Goal: Task Accomplishment & Management: Complete application form

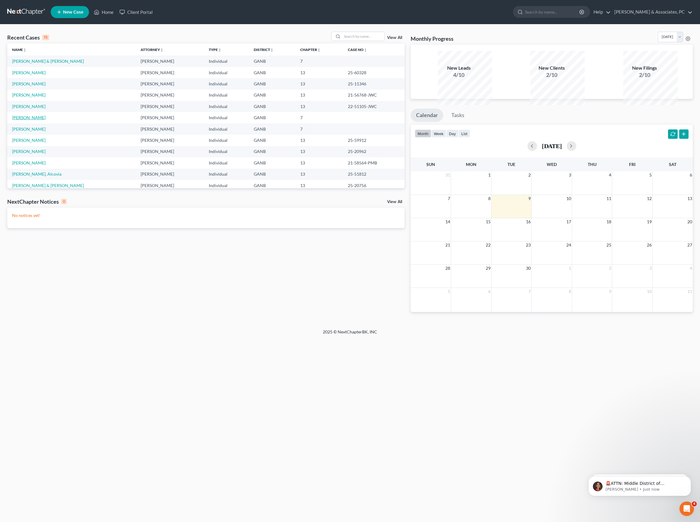
click at [39, 120] on link "[PERSON_NAME]" at bounding box center [28, 117] width 33 height 5
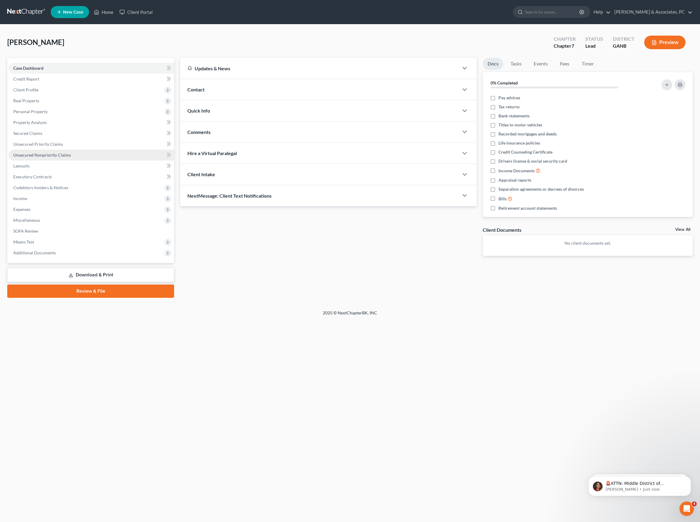
click at [60, 157] on span "Unsecured Nonpriority Claims" at bounding box center [42, 154] width 58 height 5
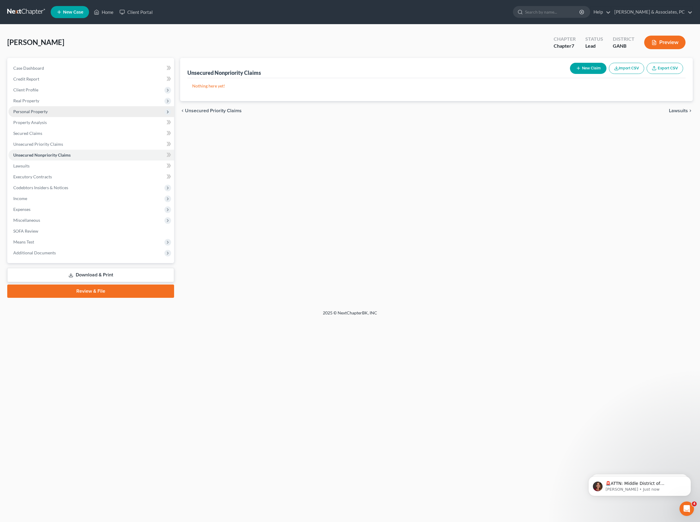
click at [44, 114] on span "Personal Property" at bounding box center [30, 111] width 34 height 5
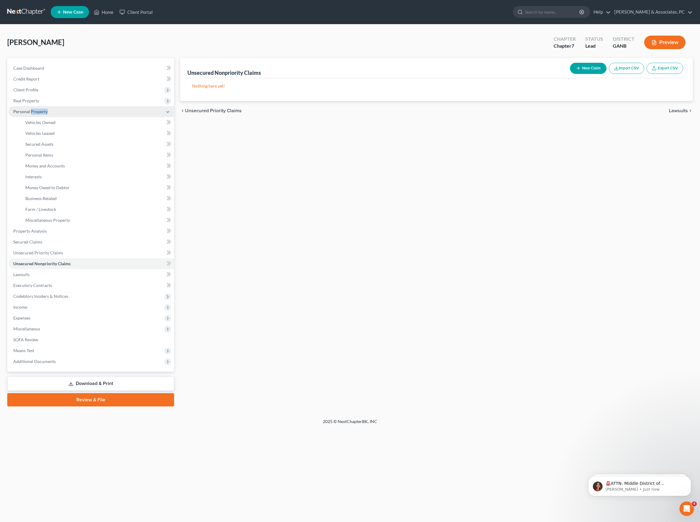
click at [44, 114] on span "Personal Property" at bounding box center [30, 111] width 34 height 5
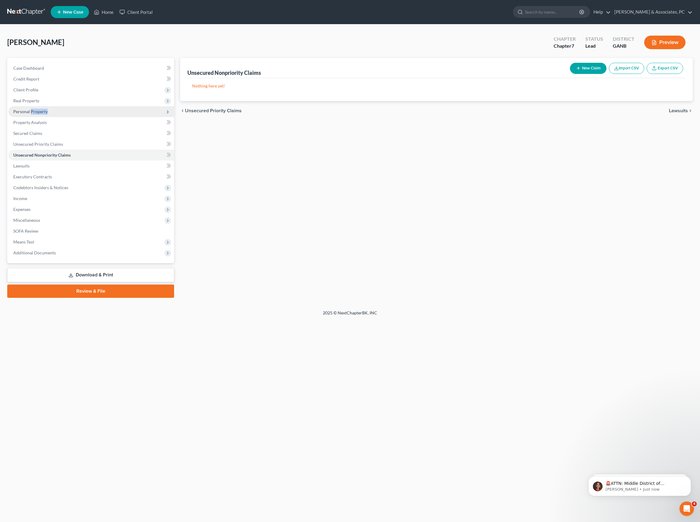
click at [44, 114] on span "Personal Property" at bounding box center [30, 111] width 34 height 5
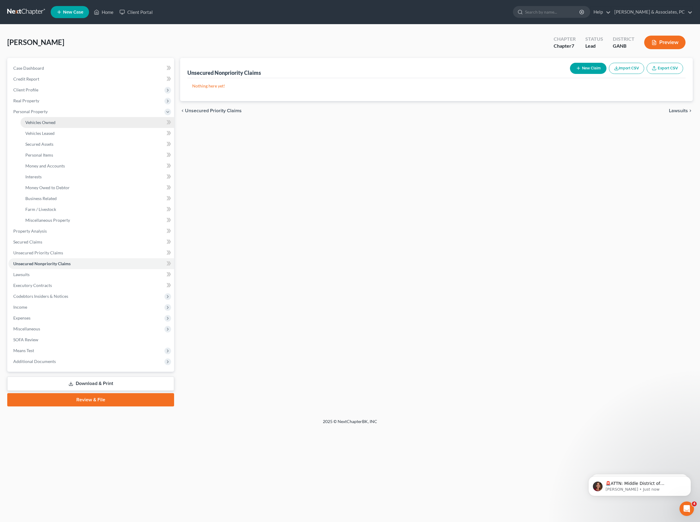
click at [42, 125] on span "Vehicles Owned" at bounding box center [40, 122] width 30 height 5
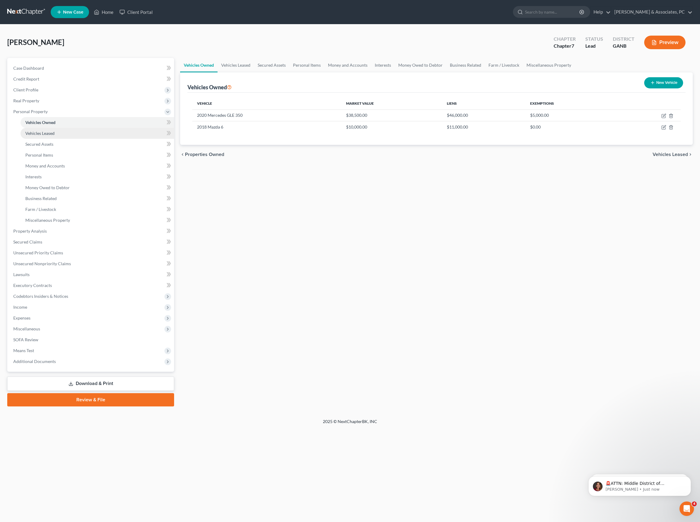
click at [45, 139] on link "Vehicles Leased" at bounding box center [98, 133] width 154 height 11
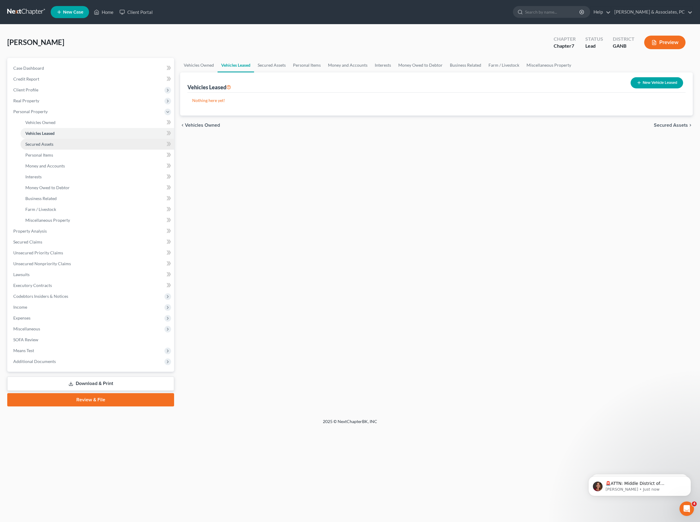
click at [46, 147] on span "Secured Assets" at bounding box center [39, 143] width 28 height 5
click at [49, 157] on span "Personal Items" at bounding box center [39, 154] width 28 height 5
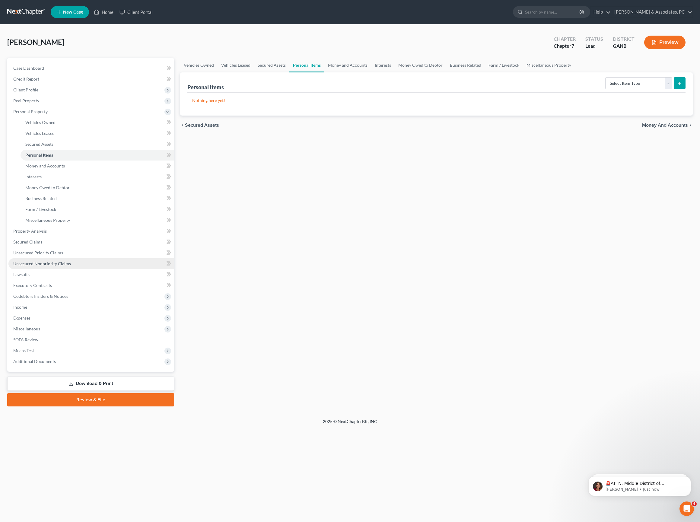
click at [52, 266] on span "Unsecured Nonpriority Claims" at bounding box center [42, 263] width 58 height 5
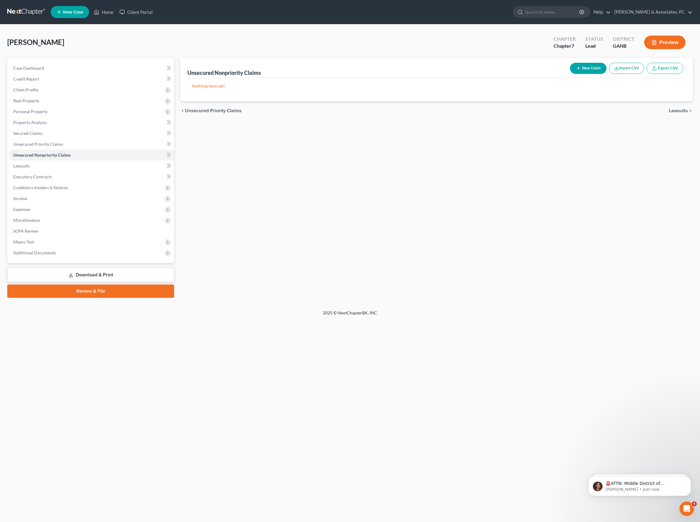
click at [55, 410] on div "Home New Case Client Portal [PERSON_NAME] & Associates, PC [PERSON_NAME][EMAIL_…" at bounding box center [350, 261] width 700 height 522
click at [42, 136] on span "Secured Claims" at bounding box center [27, 133] width 29 height 5
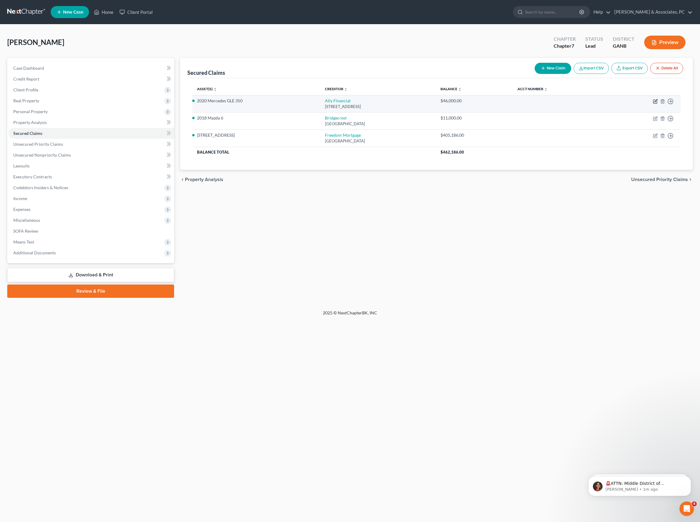
click at [653, 104] on icon "button" at bounding box center [655, 101] width 5 height 5
select select "24"
select select "0"
select select "3"
select select "0"
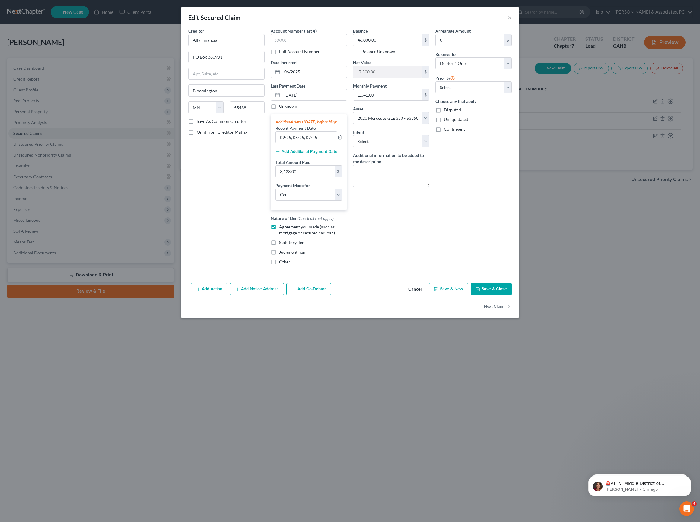
click at [569, 293] on div "Edit Secured Claim × Creditor * Ally Financial PO Box 380901 [GEOGRAPHIC_DATA] …" at bounding box center [350, 261] width 700 height 522
click at [512, 296] on button "Save & Close" at bounding box center [490, 289] width 41 height 13
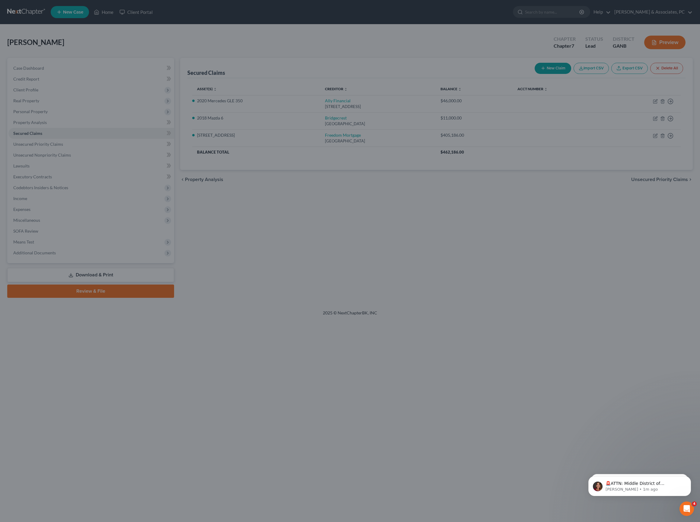
select select "3"
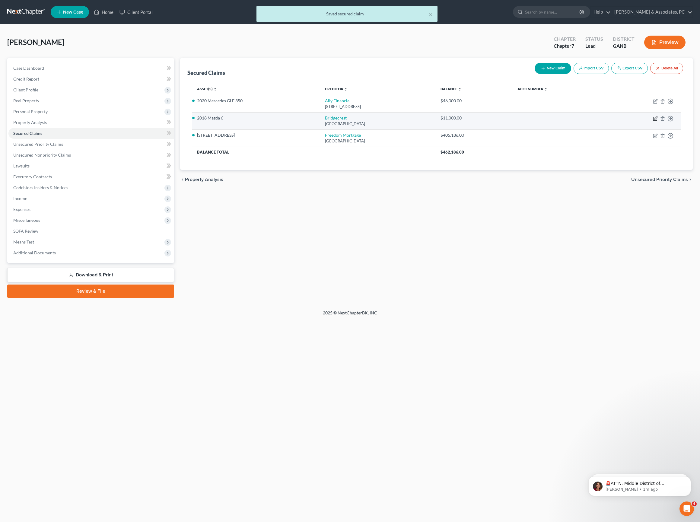
click at [653, 121] on icon "button" at bounding box center [655, 118] width 5 height 5
select select "3"
select select "4"
select select "0"
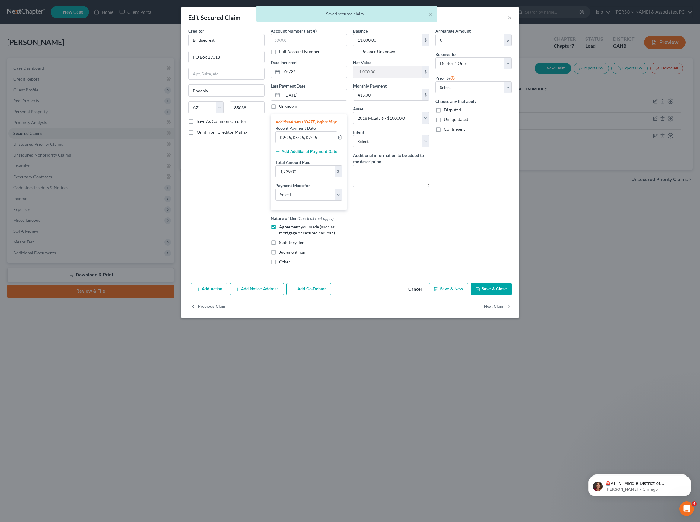
click at [511, 296] on button "Save & Close" at bounding box center [490, 289] width 41 height 13
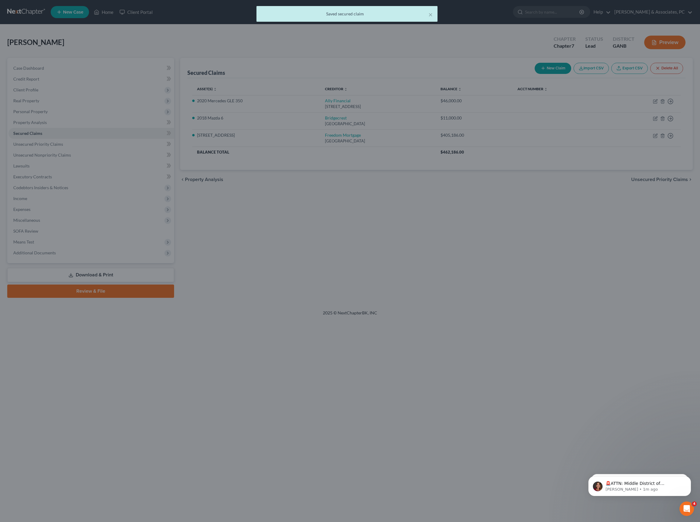
select select "4"
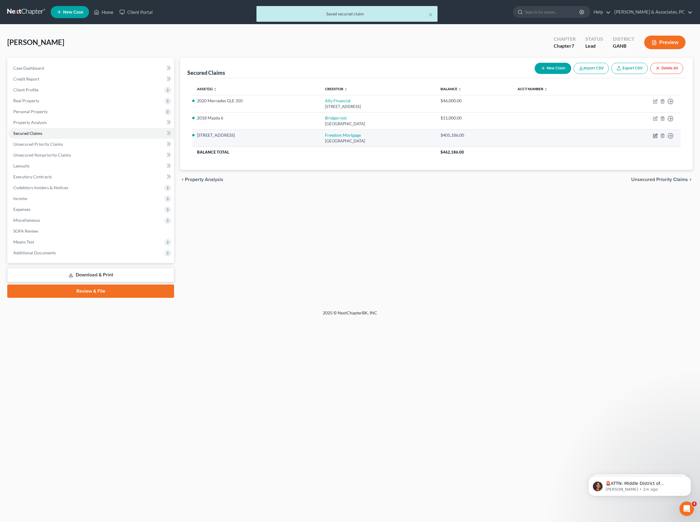
click at [653, 138] on icon "button" at bounding box center [655, 135] width 5 height 5
select select "15"
select select "2"
select select "0"
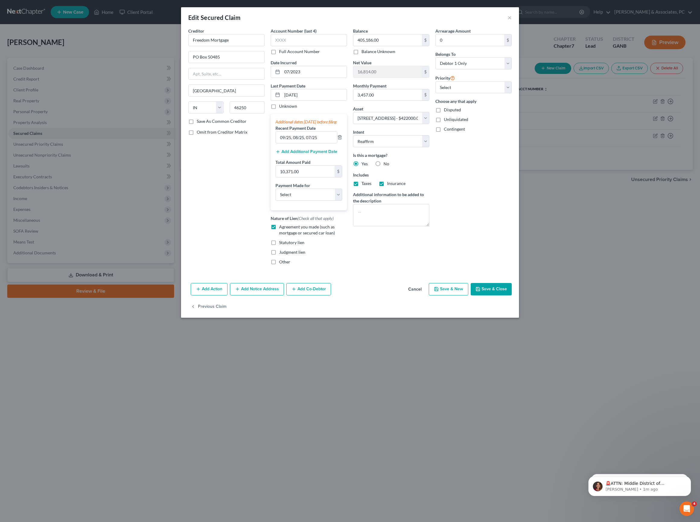
click at [498, 296] on button "Save & Close" at bounding box center [490, 289] width 41 height 13
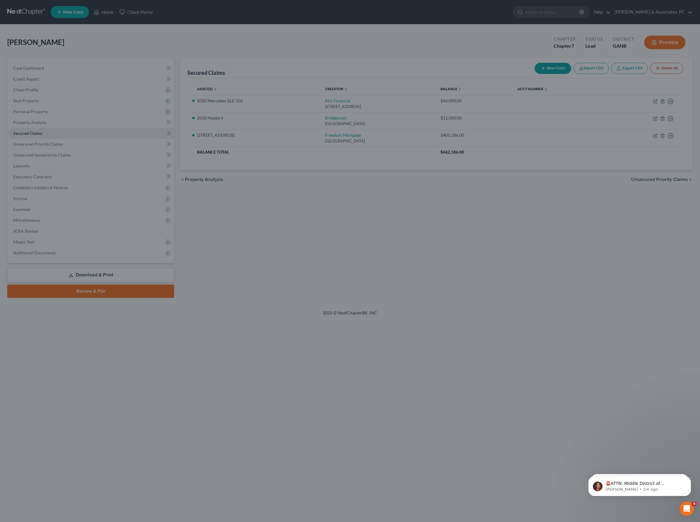
select select "2"
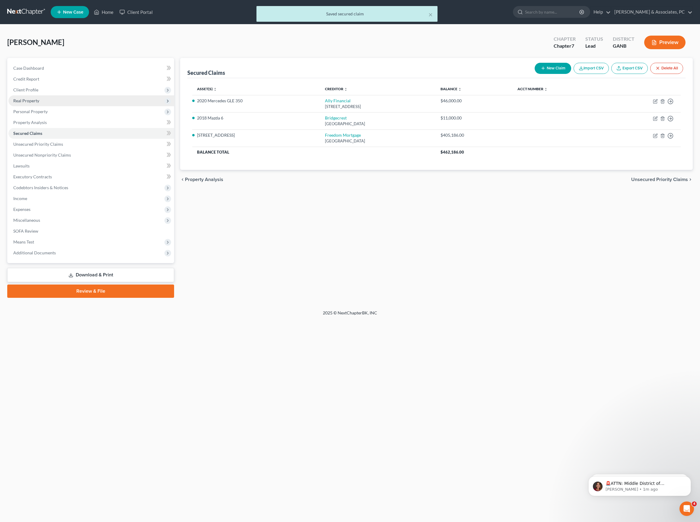
click at [38, 103] on span "Real Property" at bounding box center [26, 100] width 26 height 5
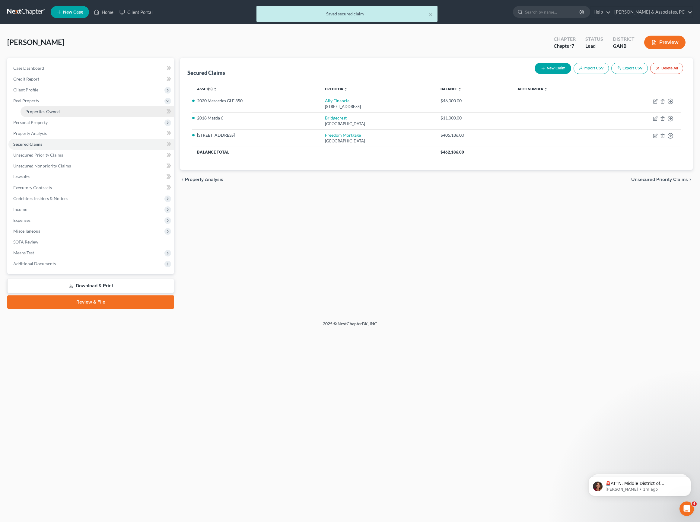
click at [41, 114] on span "Properties Owned" at bounding box center [42, 111] width 34 height 5
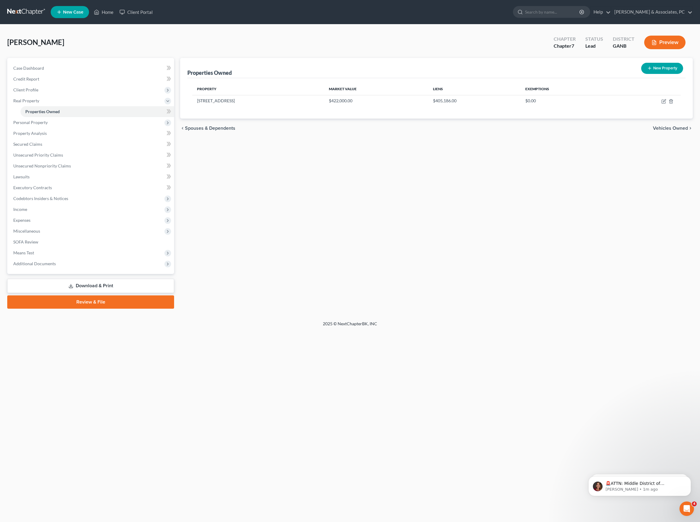
click at [312, 217] on div "Properties Owned New Property Property Market Value Liens Exemptions [STREET_AD…" at bounding box center [436, 183] width 518 height 251
click at [346, 278] on div "Properties Owned New Property Property Market Value Liens Exemptions [STREET_AD…" at bounding box center [436, 183] width 518 height 251
click at [67, 168] on span "Unsecured Nonpriority Claims" at bounding box center [42, 165] width 58 height 5
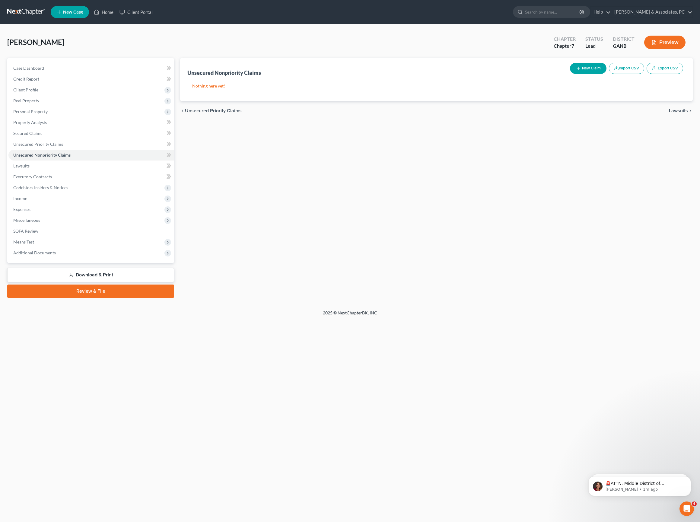
click at [570, 74] on button "New Claim" at bounding box center [588, 68] width 36 height 11
select select "0"
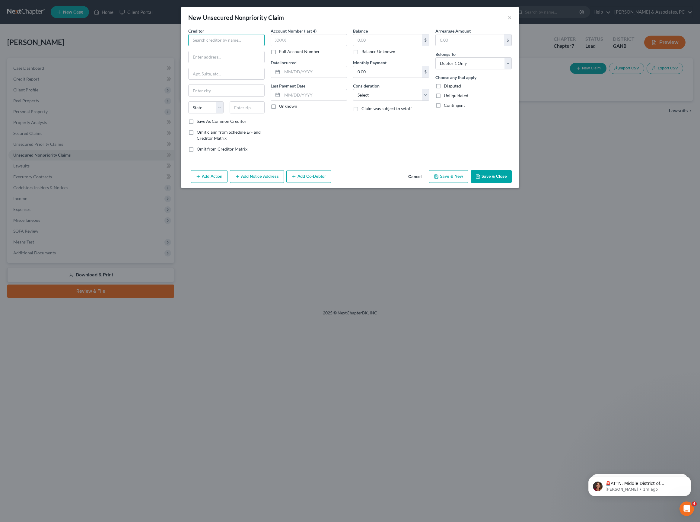
click at [224, 45] on input "text" at bounding box center [226, 40] width 76 height 12
click at [213, 59] on div "[STREET_ADDRESS]" at bounding box center [224, 56] width 63 height 5
type input "[PERSON_NAME] Bank"
type input "PO Box 9201"
type input "Old Bethpage"
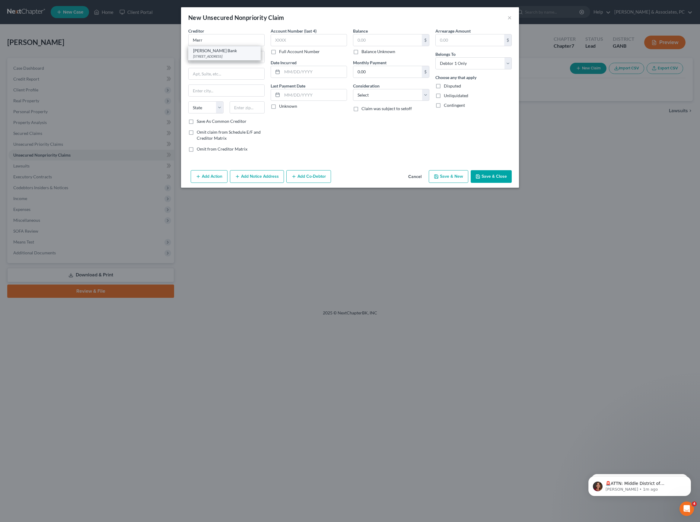
select select "35"
type input "11804"
click at [392, 43] on input "text" at bounding box center [387, 39] width 68 height 11
type input "4,899"
select select "2"
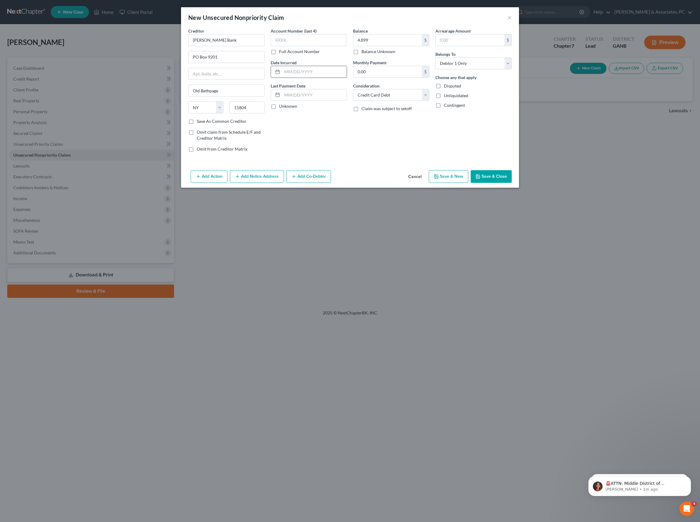
click at [300, 78] on input "text" at bounding box center [314, 71] width 65 height 11
type input "07/15"
click at [382, 157] on div "Balance 4,899.00 $ Balance Unknown Balance Undetermined 4,899 $ Balance Unknown…" at bounding box center [391, 92] width 82 height 129
click at [512, 183] on button "Save & Close" at bounding box center [490, 176] width 41 height 13
type input "4,899.00"
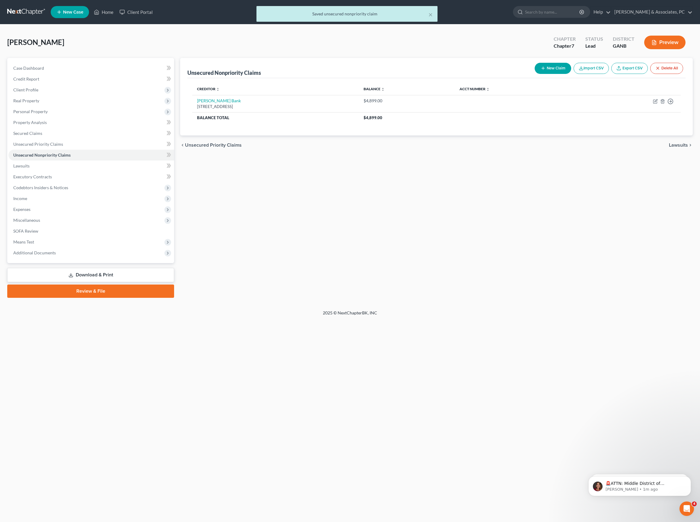
click at [321, 259] on div "Unsecured Nonpriority Claims New Claim Import CSV Export CSV Delete All Credito…" at bounding box center [436, 178] width 518 height 240
click at [534, 72] on button "New Claim" at bounding box center [552, 68] width 36 height 11
select select "0"
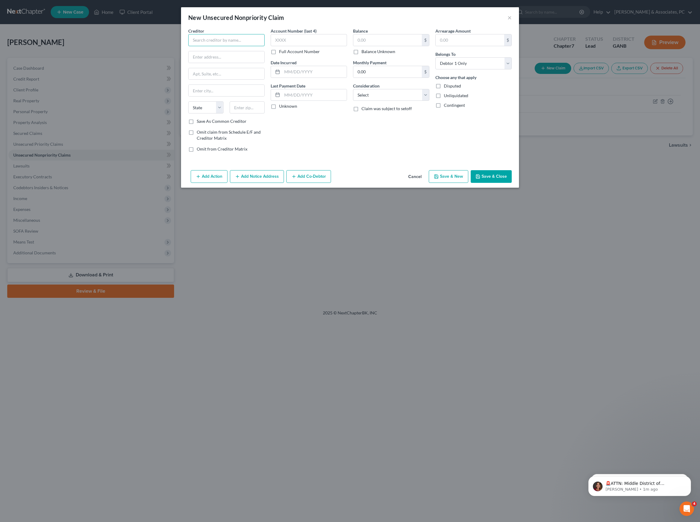
click at [237, 46] on input "text" at bounding box center [226, 40] width 76 height 12
click at [217, 45] on div "[STREET_ADDRESS]" at bounding box center [228, 42] width 70 height 5
type input "Capital One Bank USA NA"
type input "PO Box 30281"
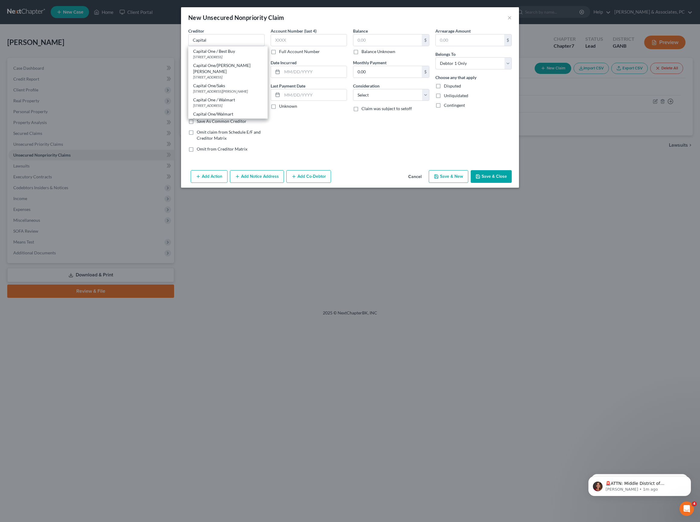
type input "[GEOGRAPHIC_DATA]"
select select "46"
type input "84130"
click at [407, 45] on input "text" at bounding box center [387, 39] width 68 height 11
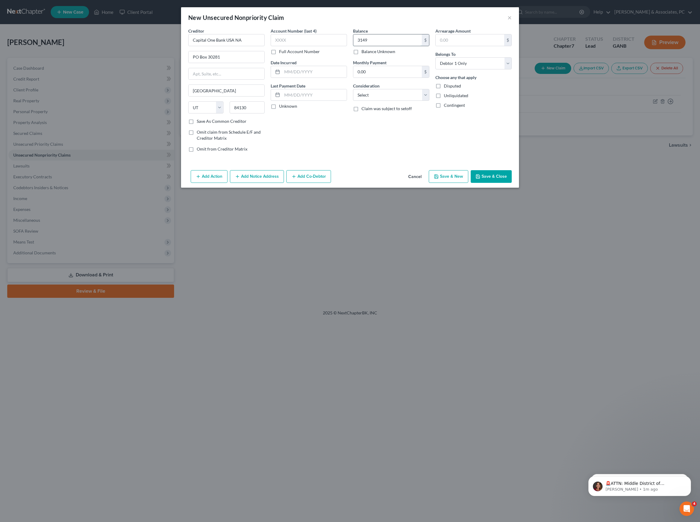
type input "3,149"
select select "2"
click at [294, 78] on input "text" at bounding box center [314, 71] width 65 height 11
type input "07/15"
click at [361, 157] on div "Balance 3,149.00 $ Balance Unknown Balance Undetermined 3,149 $ Balance Unknown…" at bounding box center [391, 92] width 82 height 129
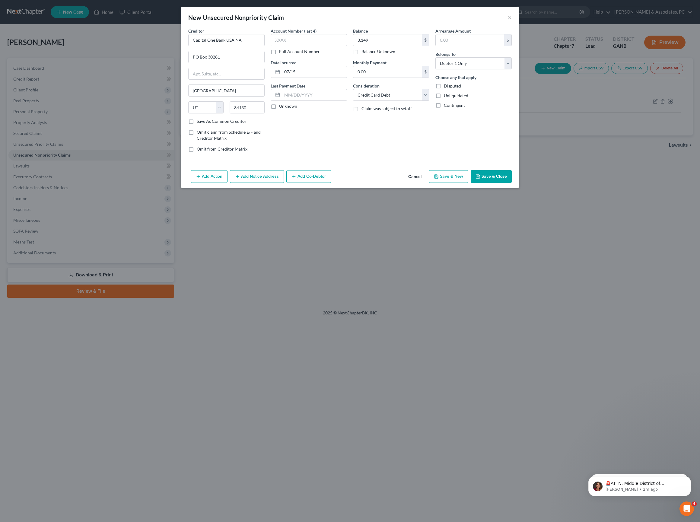
click at [506, 183] on button "Save & Close" at bounding box center [490, 176] width 41 height 13
type input "3,149.00"
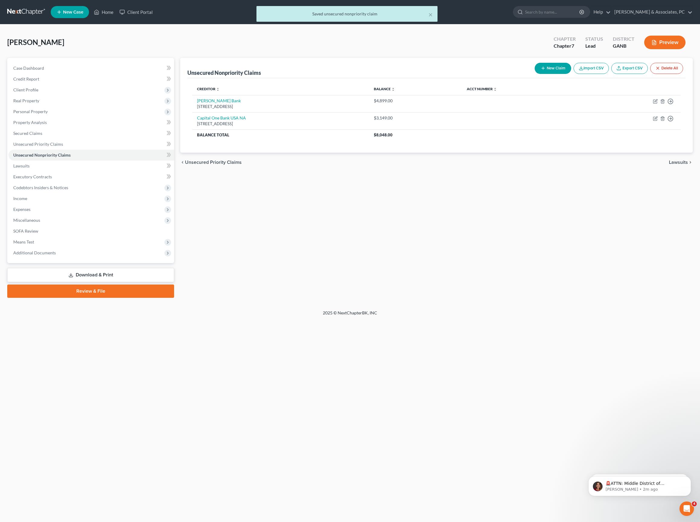
click at [329, 298] on div "Unsecured Nonpriority Claims New Claim Import CSV Export CSV Delete All Credito…" at bounding box center [436, 178] width 518 height 240
click at [534, 72] on button "New Claim" at bounding box center [552, 68] width 36 height 11
select select "0"
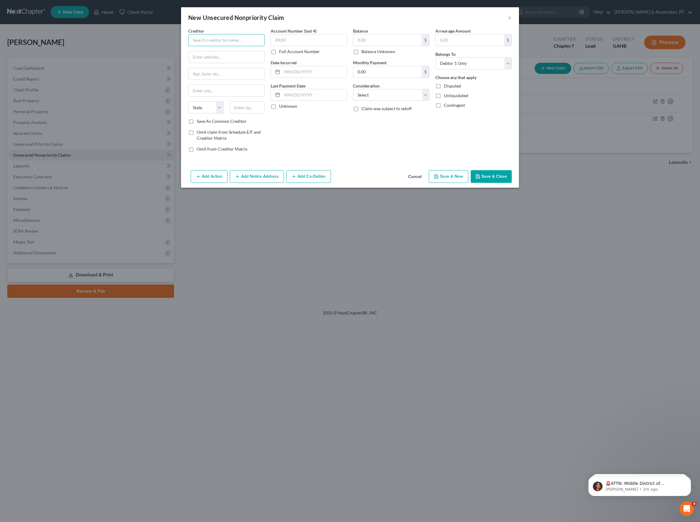
click at [234, 45] on input "text" at bounding box center [226, 40] width 76 height 12
click at [231, 54] on div "Citicards CBNA" at bounding box center [224, 51] width 63 height 6
type input "Citicards CBNA"
type input "PO Box 6217"
type input "[GEOGRAPHIC_DATA]"
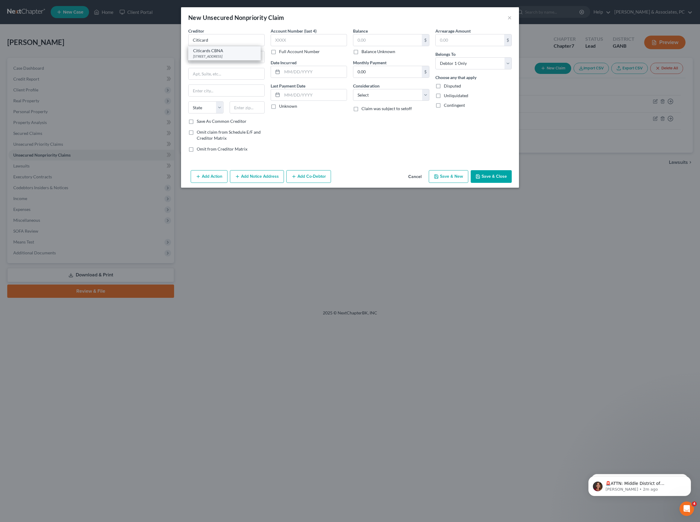
select select "43"
type input "57117"
click at [387, 46] on input "text" at bounding box center [387, 39] width 68 height 11
type input "3,389"
select select "2"
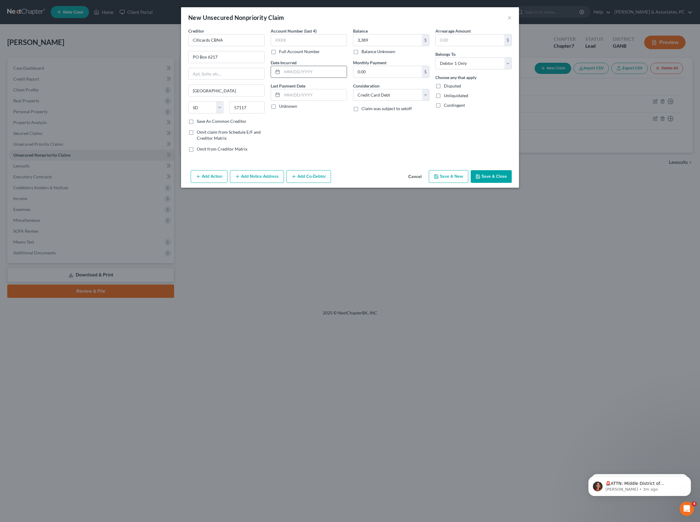
click at [282, 78] on input "text" at bounding box center [314, 71] width 65 height 11
type input "12/24"
click at [394, 157] on div "Balance 3,389.00 $ Balance Unknown Balance Undetermined 3,389 $ Balance Unknown…" at bounding box center [391, 92] width 82 height 129
click at [512, 183] on button "Save & Close" at bounding box center [490, 176] width 41 height 13
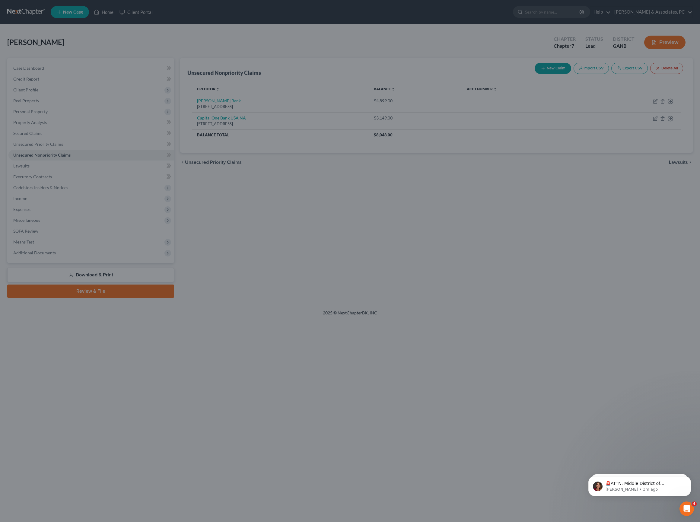
type input "3,389.00"
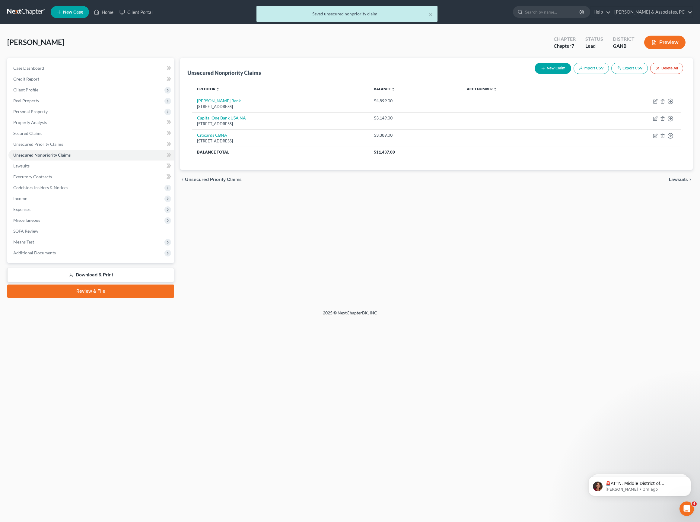
click at [534, 72] on button "New Claim" at bounding box center [552, 68] width 36 height 11
select select "0"
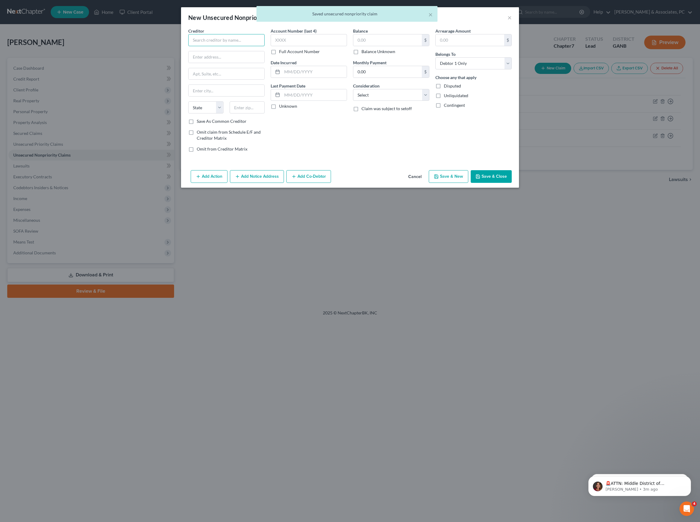
click at [209, 46] on input "text" at bounding box center [226, 40] width 76 height 12
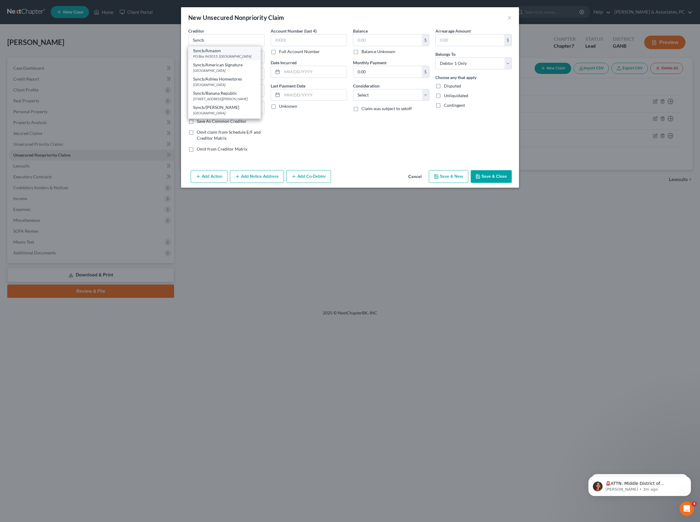
click at [193, 59] on div "PO Box 965015, [GEOGRAPHIC_DATA]" at bounding box center [224, 56] width 63 height 5
type input "Syncb/Amazon"
type input "PO Box 965015"
type input "Orlando"
select select "9"
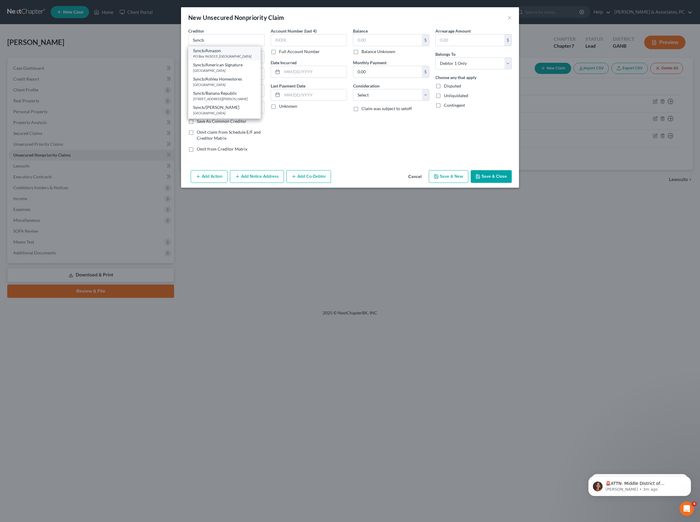
type input "32896"
click at [382, 46] on input "text" at bounding box center [387, 39] width 68 height 11
type input "2,551"
select select "2"
click at [296, 78] on input "text" at bounding box center [314, 71] width 65 height 11
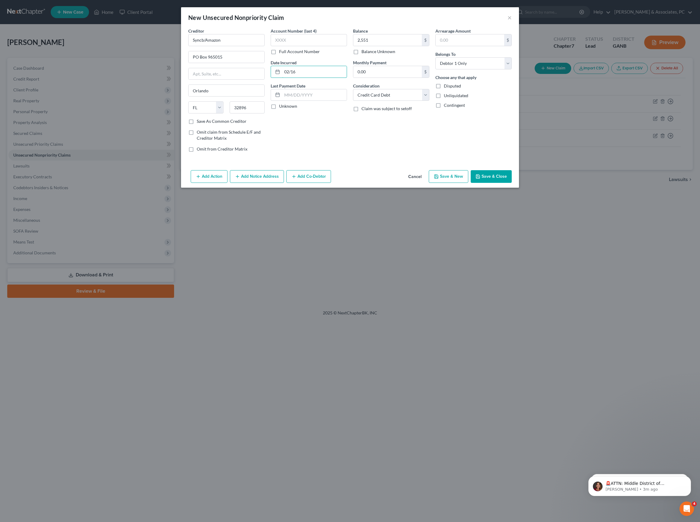
type input "02/16"
click at [512, 183] on button "Save & Close" at bounding box center [490, 176] width 41 height 13
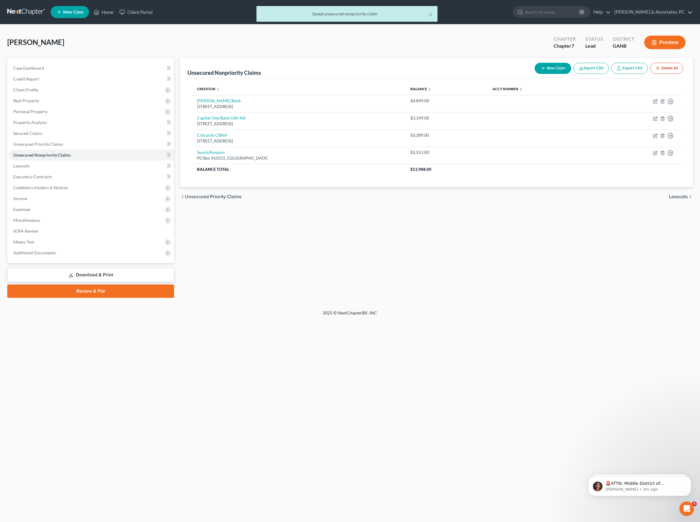
click at [534, 74] on button "New Claim" at bounding box center [552, 68] width 36 height 11
select select "0"
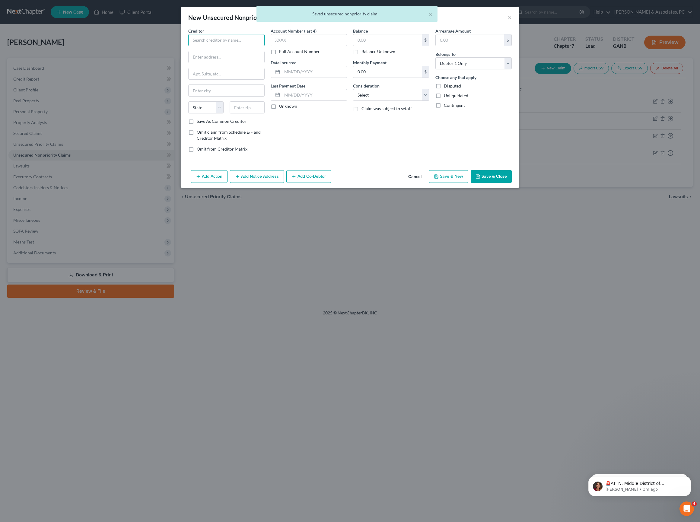
click at [229, 46] on input "text" at bounding box center [226, 40] width 76 height 12
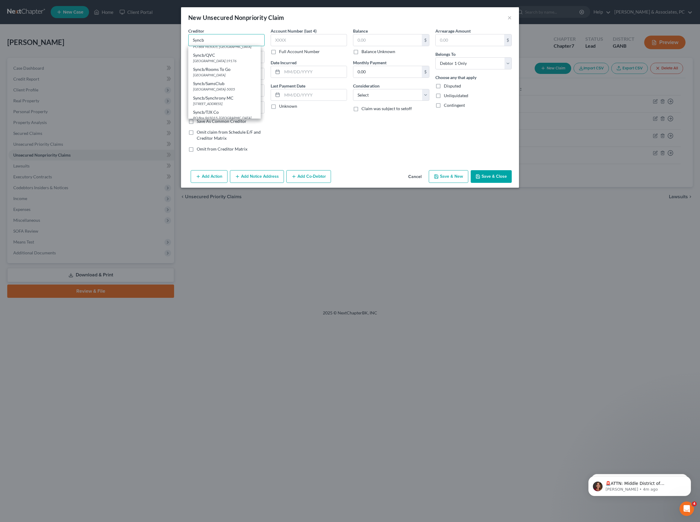
scroll to position [334, 0]
type input "SYNCB/JCP"
type input "PO Box 965007"
type input "Orlando"
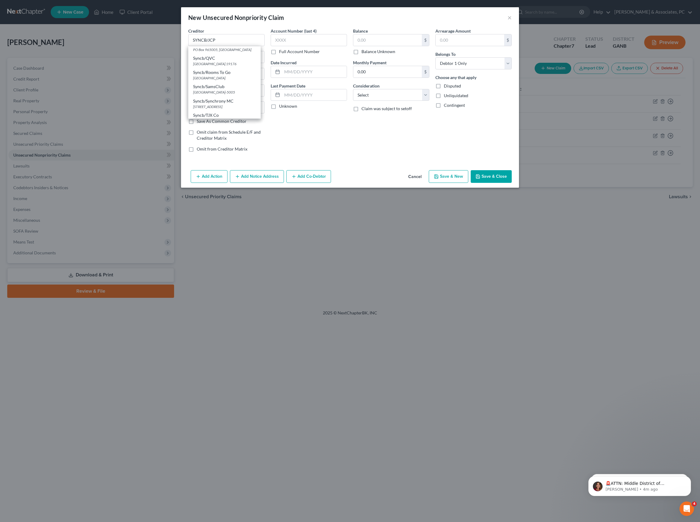
select select "9"
type input "32896"
click at [399, 45] on input "text" at bounding box center [387, 39] width 68 height 11
type input "75"
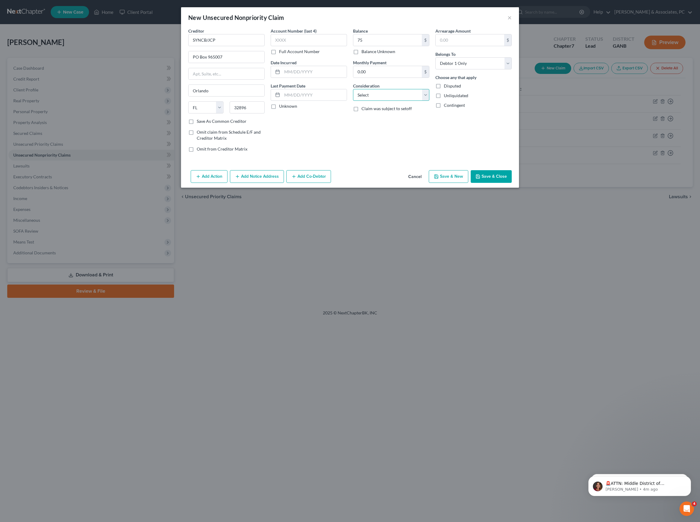
select select "2"
click at [311, 78] on input "text" at bounding box center [314, 71] width 65 height 11
type input "10/15"
click at [512, 183] on button "Save & Close" at bounding box center [490, 176] width 41 height 13
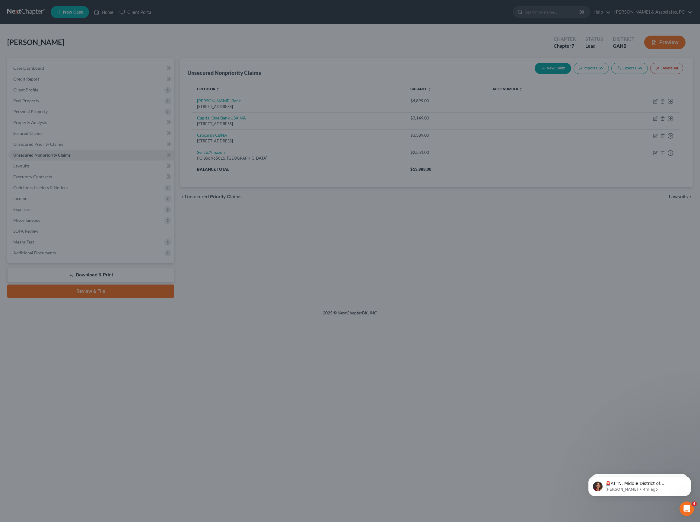
type input "75.00"
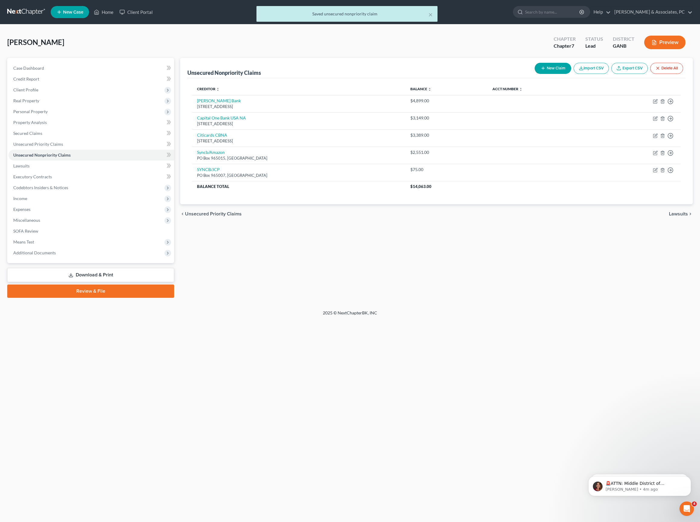
click at [534, 74] on button "New Claim" at bounding box center [552, 68] width 36 height 11
select select "0"
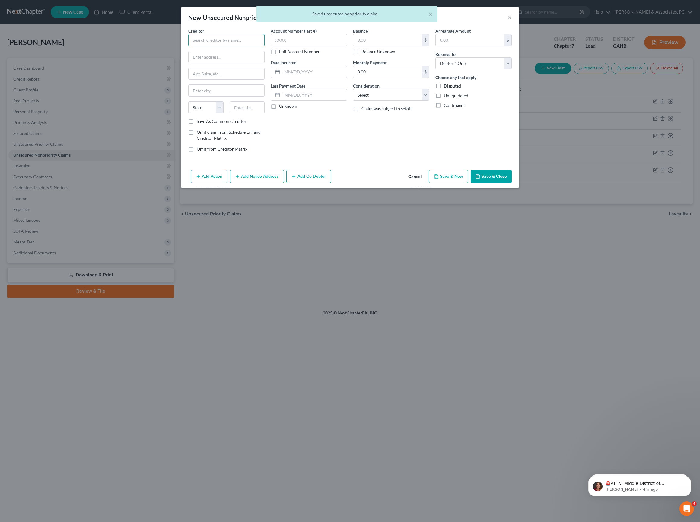
click at [209, 46] on input "text" at bounding box center [226, 40] width 76 height 12
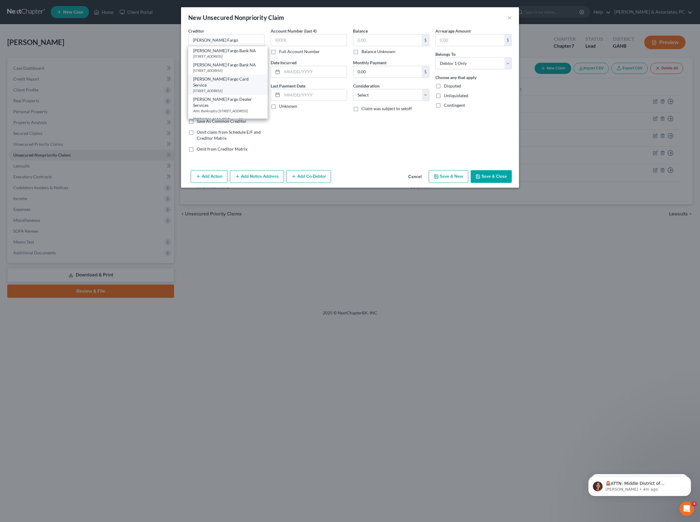
click at [214, 88] on div "[PERSON_NAME] Fargo Card Service" at bounding box center [228, 82] width 70 height 12
type input "[PERSON_NAME] Fargo Card Service"
type input "PO Box 14517"
type input "Des Moines"
select select "16"
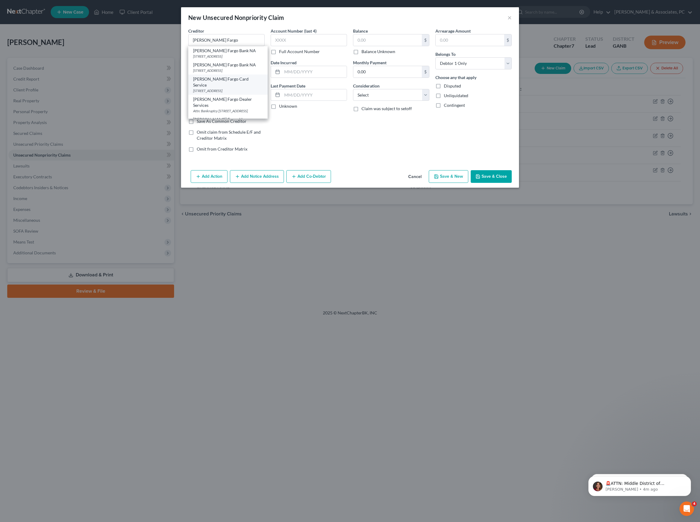
type input "50306"
click at [395, 46] on input "text" at bounding box center [387, 39] width 68 height 11
type input "14,678"
select select "2"
click at [306, 78] on input "text" at bounding box center [314, 71] width 65 height 11
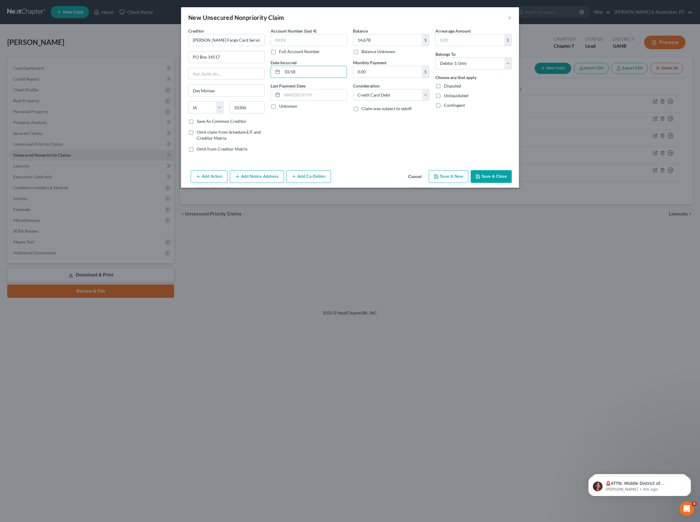
type input "10/18"
click at [512, 183] on button "Save & Close" at bounding box center [490, 176] width 41 height 13
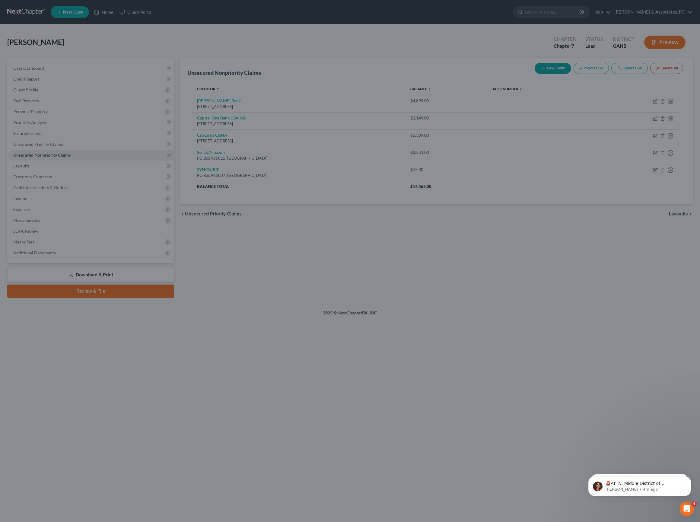
type input "14,678.00"
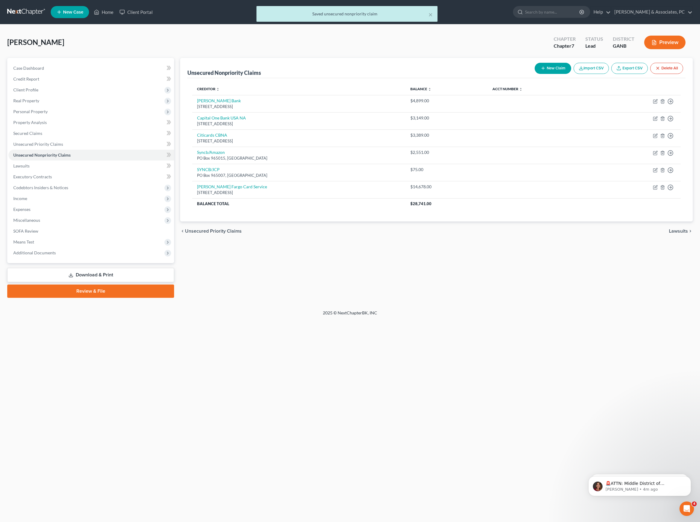
click at [292, 298] on div "Unsecured Nonpriority Claims New Claim Import CSV Export CSV Delete All Credito…" at bounding box center [436, 178] width 518 height 240
click at [534, 74] on button "New Claim" at bounding box center [552, 68] width 36 height 11
select select "0"
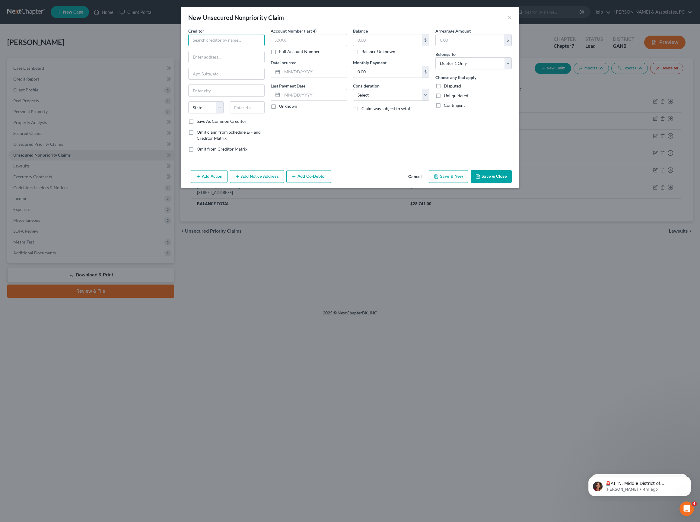
click at [227, 46] on input "text" at bounding box center [226, 40] width 76 height 12
click at [222, 68] on div "TD Bank USA/Target Credit" at bounding box center [224, 65] width 63 height 6
type input "TD Bank USA/Target Credit"
type input "PO Box 673"
type input "[GEOGRAPHIC_DATA]"
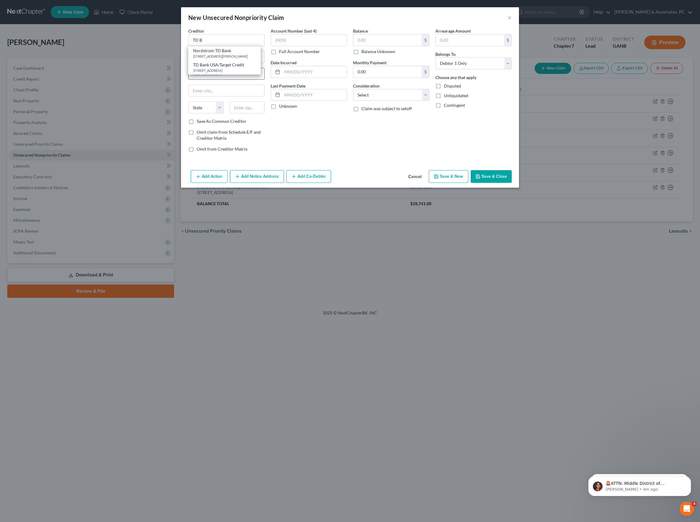
select select "24"
type input "55440"
click at [377, 44] on input "text" at bounding box center [387, 39] width 68 height 11
type input "2,009"
select select "2"
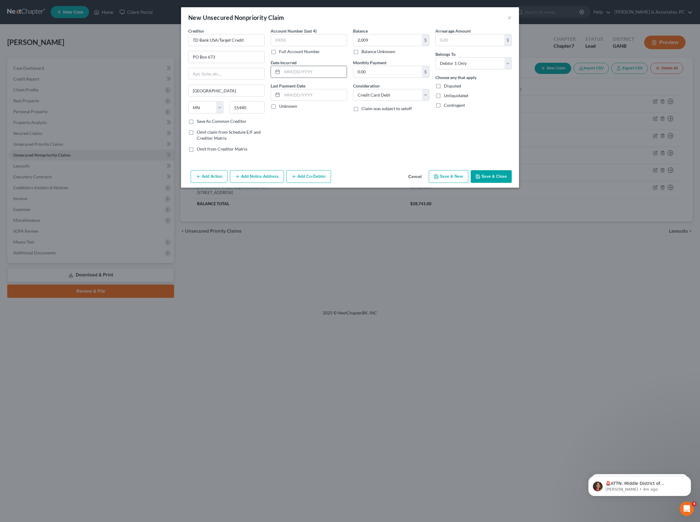
click at [308, 78] on input "text" at bounding box center [314, 71] width 65 height 11
type input "02/22"
click at [512, 188] on div "New Unsecured Nonpriority Claim × Creditor * TD Bank [GEOGRAPHIC_DATA]/Target C…" at bounding box center [350, 97] width 338 height 180
click at [512, 183] on button "Save & Close" at bounding box center [490, 176] width 41 height 13
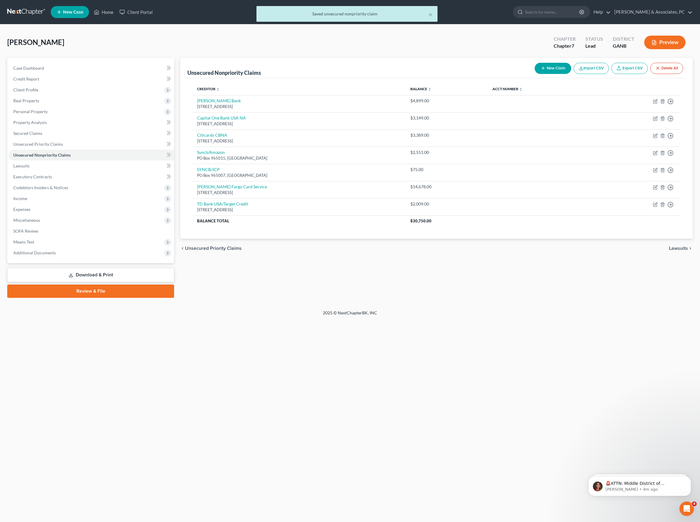
click at [534, 72] on button "New Claim" at bounding box center [552, 68] width 36 height 11
select select "0"
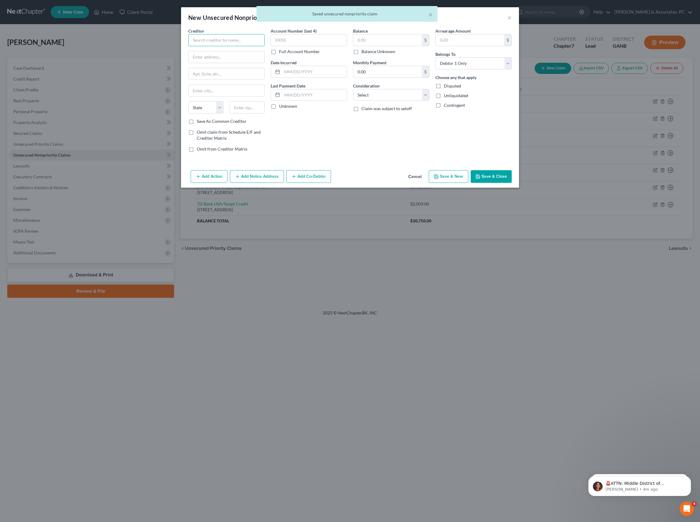
click at [211, 46] on input "text" at bounding box center [226, 40] width 76 height 12
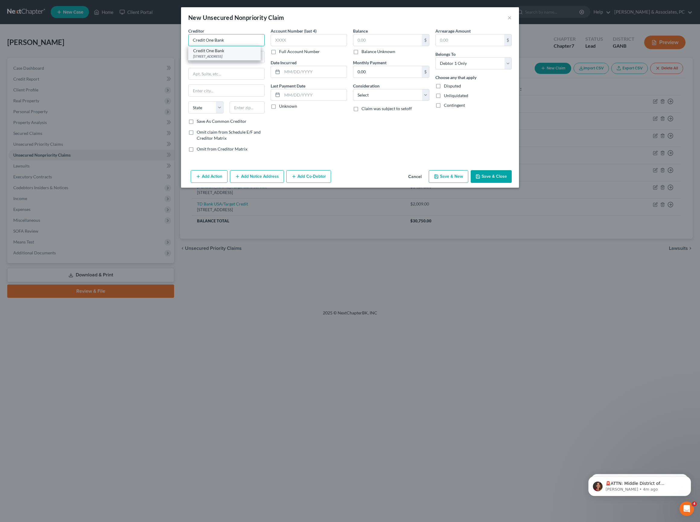
type input "Credit One Bank"
click at [215, 59] on div "[STREET_ADDRESS]" at bounding box center [224, 56] width 63 height 5
type input "PO Box 98872"
type input "[GEOGRAPHIC_DATA]"
select select "31"
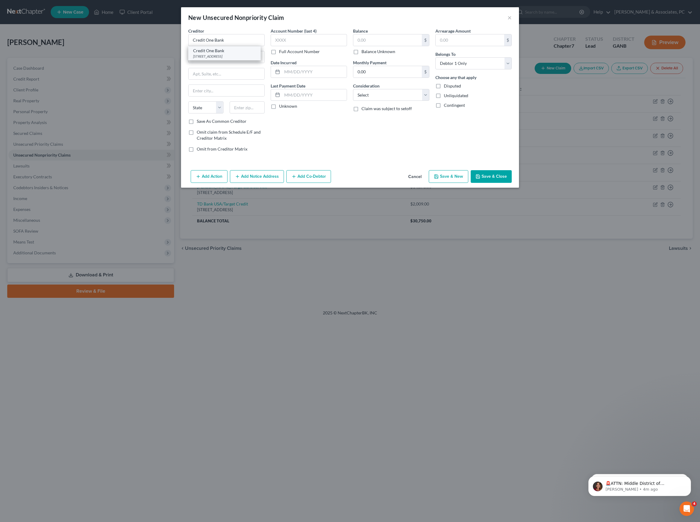
type input "89193"
click at [413, 46] on input "text" at bounding box center [387, 39] width 68 height 11
type input "2,530"
select select "2"
click at [309, 78] on input "text" at bounding box center [314, 71] width 65 height 11
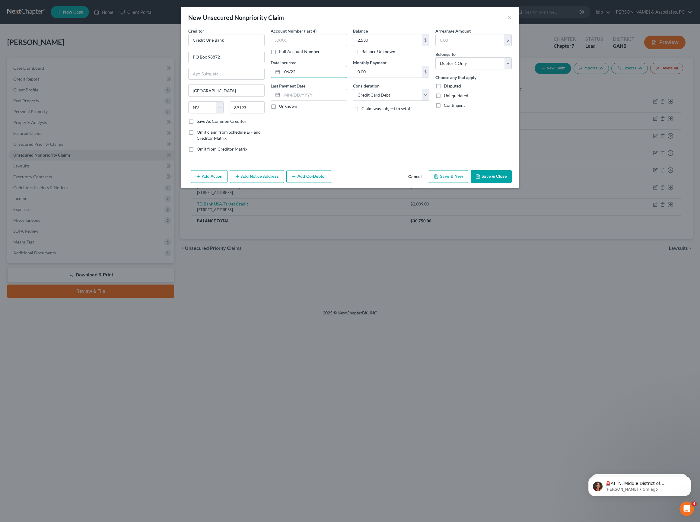
type input "06/22"
click at [512, 183] on button "Save & Close" at bounding box center [490, 176] width 41 height 13
type input "2,530.00"
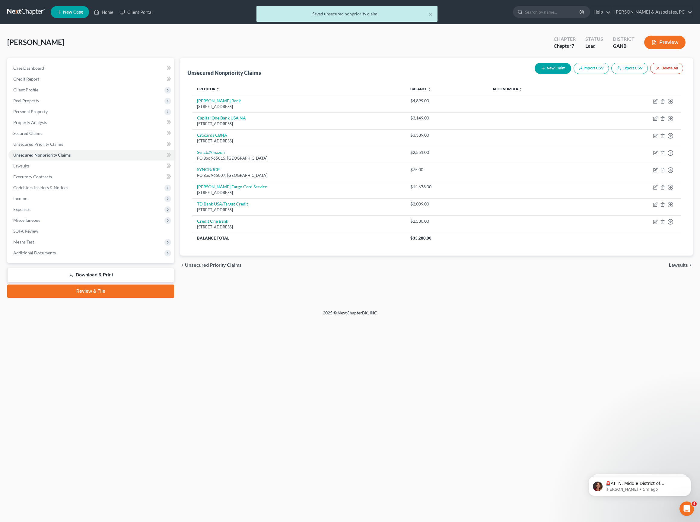
click at [534, 74] on button "New Claim" at bounding box center [552, 68] width 36 height 11
select select "0"
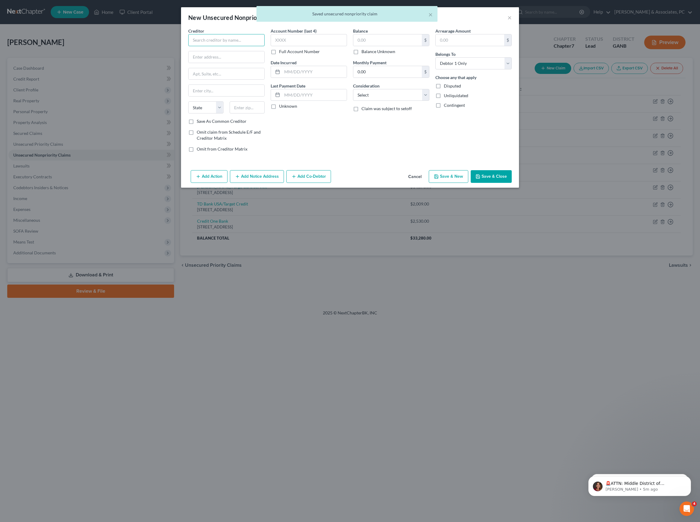
click at [198, 46] on input "text" at bounding box center [226, 40] width 76 height 12
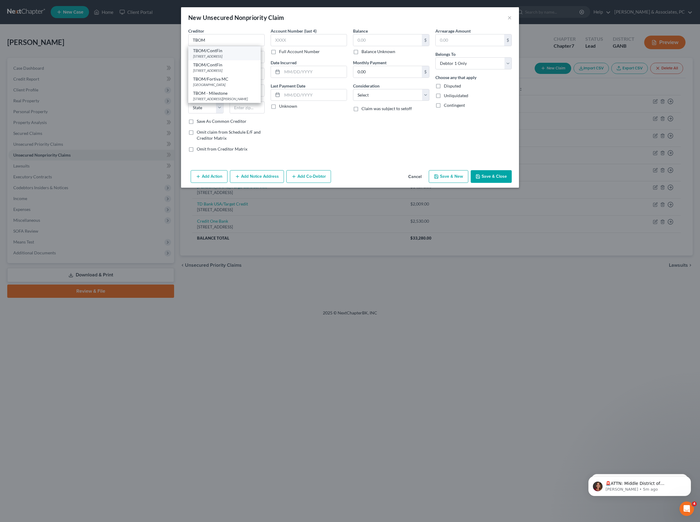
click at [203, 59] on div "[STREET_ADDRESS]" at bounding box center [224, 56] width 63 height 5
type input "TBOM/ContFin"
type input "PO Box 8099"
type input "[GEOGRAPHIC_DATA]"
select select "7"
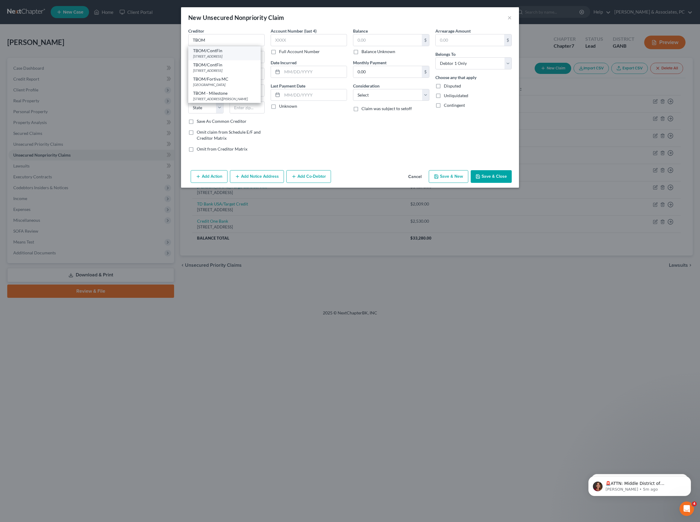
type input "19714"
click at [206, 44] on input "TBOM/ContFin" at bounding box center [226, 40] width 76 height 12
type input "TBOM/Aspire MC"
click at [383, 42] on input "text" at bounding box center [387, 39] width 68 height 11
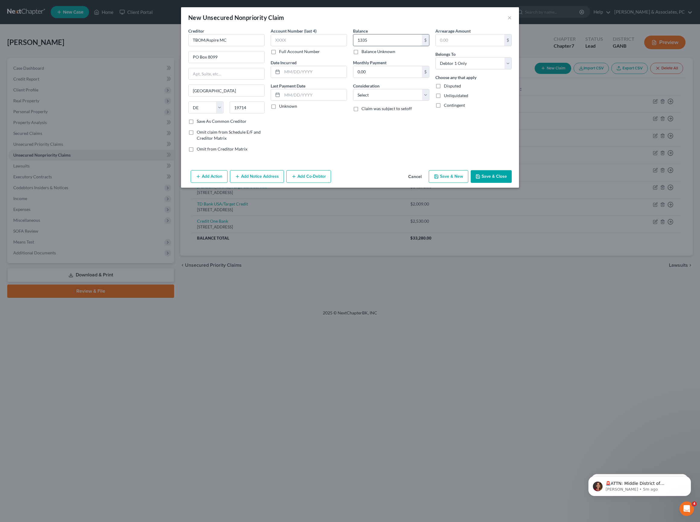
type input "1,335"
select select "2"
click at [282, 78] on input "text" at bounding box center [314, 71] width 65 height 11
type input "05/25"
click at [512, 183] on button "Save & Close" at bounding box center [490, 176] width 41 height 13
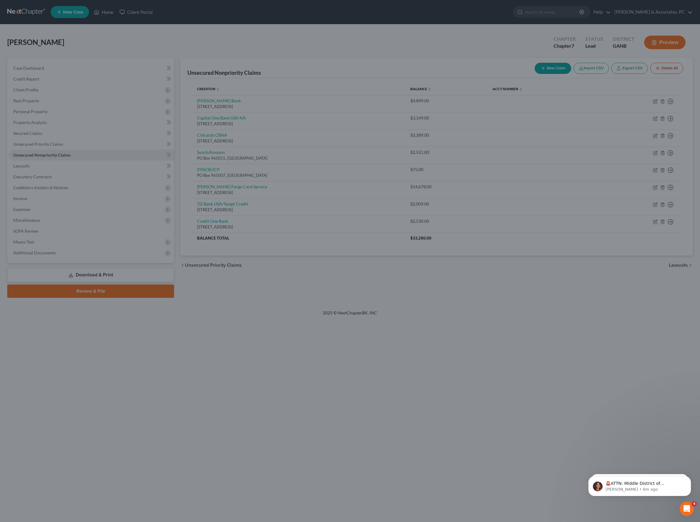
type input "1,335.00"
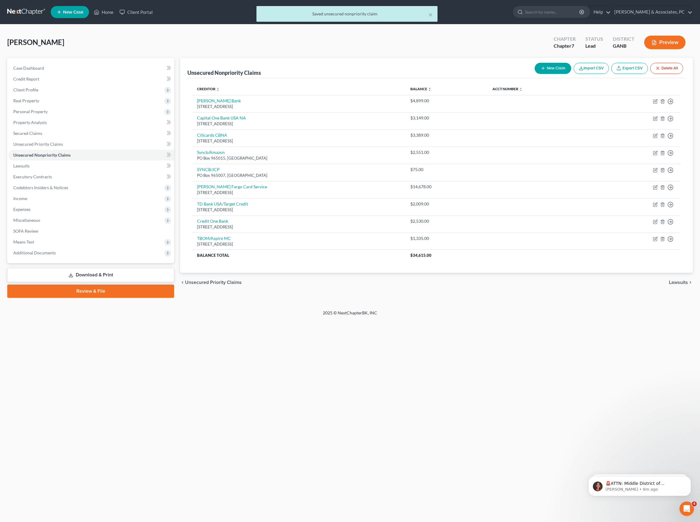
click at [534, 69] on button "New Claim" at bounding box center [552, 68] width 36 height 11
select select "0"
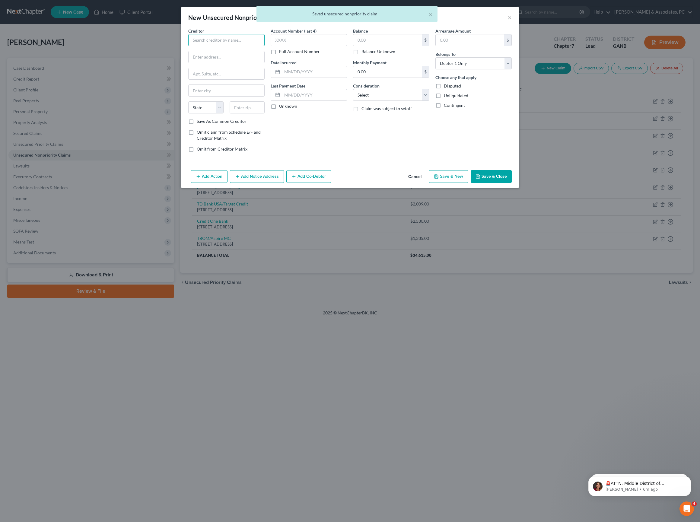
click at [216, 46] on input "text" at bounding box center [226, 40] width 76 height 12
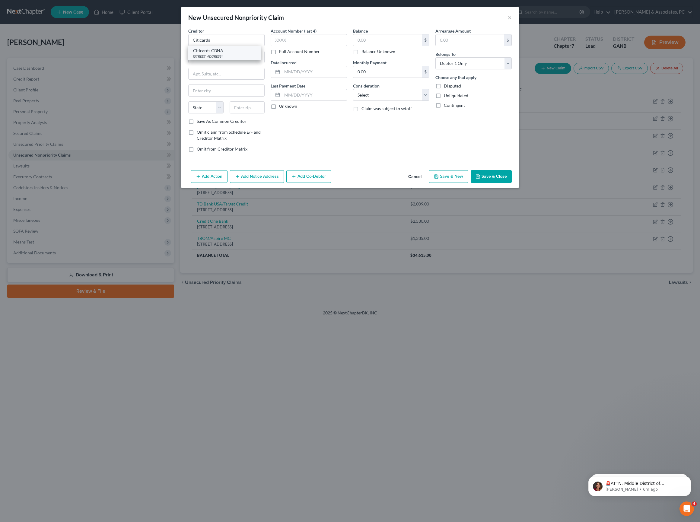
click at [209, 54] on div "Citicards CBNA" at bounding box center [224, 51] width 63 height 6
type input "Citicards CBNA"
type input "PO Box 6217"
type input "[GEOGRAPHIC_DATA]"
select select "43"
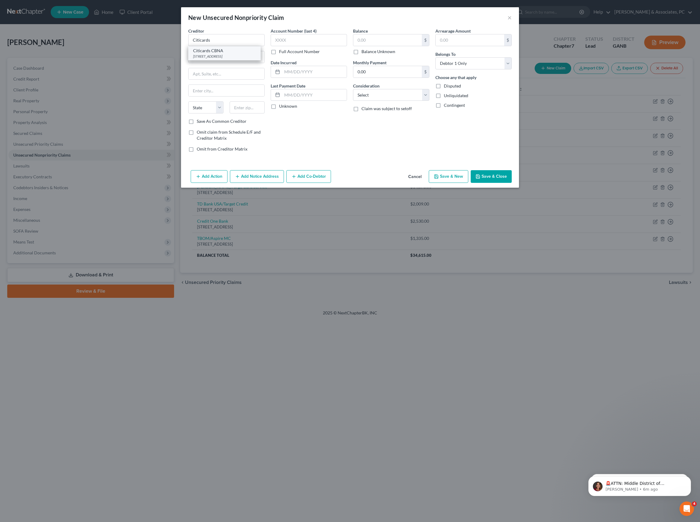
type input "57117"
click at [404, 46] on input "text" at bounding box center [387, 39] width 68 height 11
type input "7,745"
select select "2"
click at [314, 78] on input "text" at bounding box center [314, 71] width 65 height 11
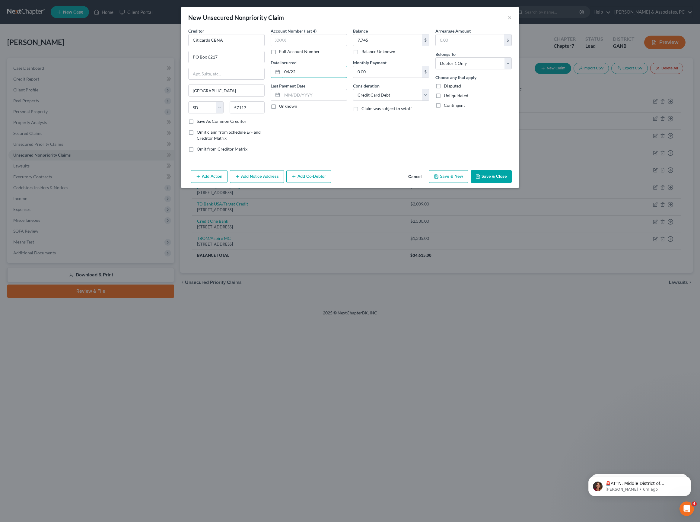
type input "04/22"
click at [512, 183] on button "Save & Close" at bounding box center [490, 176] width 41 height 13
type input "7,745.00"
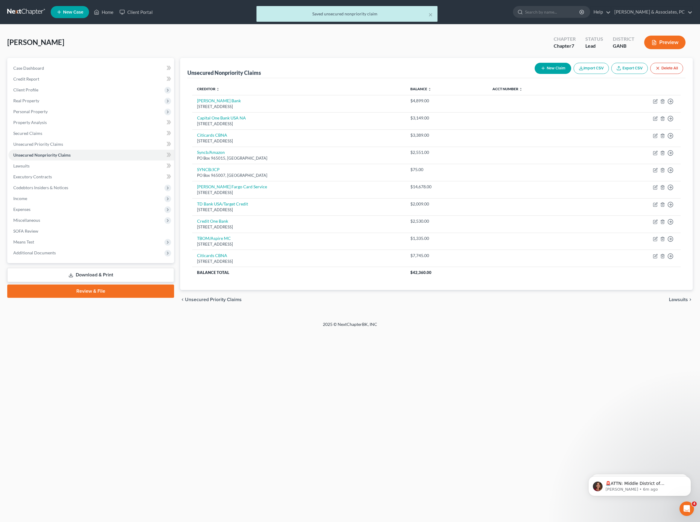
click at [534, 74] on button "New Claim" at bounding box center [552, 68] width 36 height 11
select select "0"
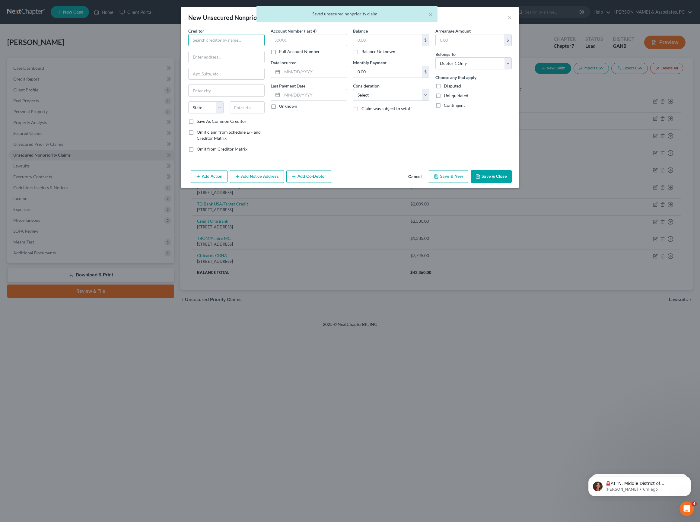
click at [209, 42] on input "text" at bounding box center [226, 40] width 76 height 12
type input "THD"
click at [373, 46] on input "text" at bounding box center [387, 39] width 68 height 11
type input "585"
select select "2"
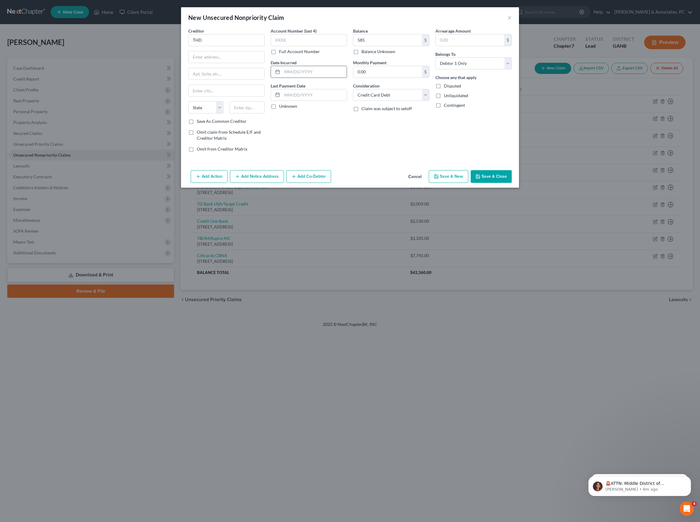
click at [282, 78] on input "text" at bounding box center [314, 71] width 65 height 11
type input "11/24"
click at [213, 46] on input "THD" at bounding box center [226, 40] width 76 height 12
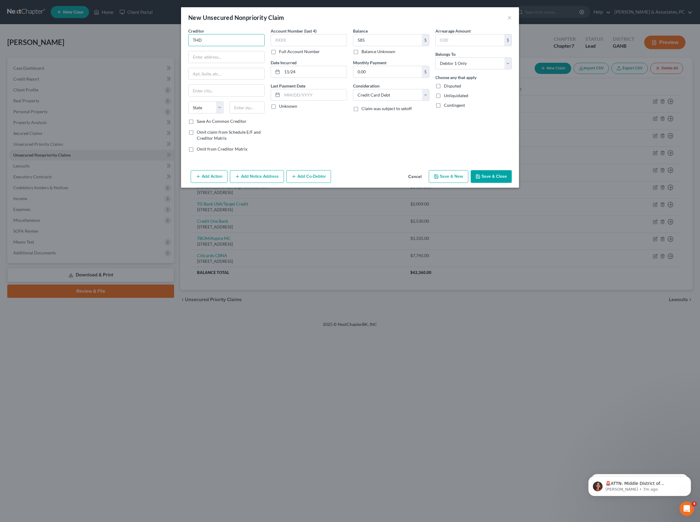
click at [213, 46] on input "THD" at bounding box center [226, 40] width 76 height 12
click at [210, 112] on div "The Home Depot/CBNA" at bounding box center [224, 109] width 63 height 6
type input "The Home Depot/CBNA"
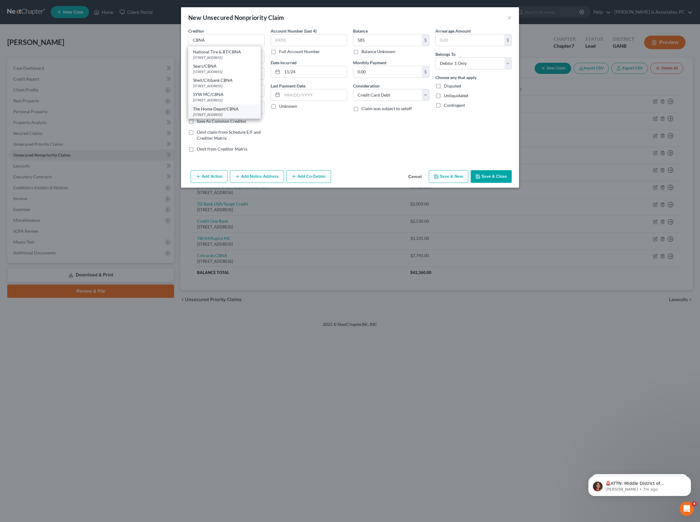
type input "PO Box 6497"
type input "[GEOGRAPHIC_DATA]"
select select "43"
type input "57117"
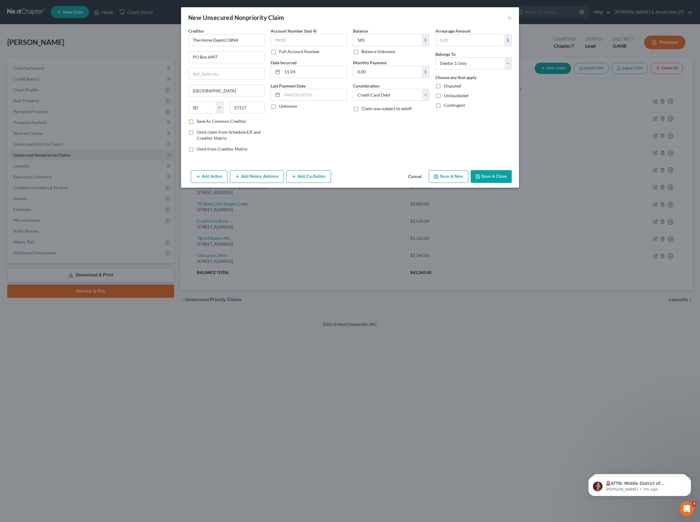
click at [385, 157] on div "Balance 585.00 $ Balance Unknown Balance Undetermined 585 $ Balance Unknown Mon…" at bounding box center [391, 92] width 82 height 129
click at [512, 183] on button "Save & Close" at bounding box center [490, 176] width 41 height 13
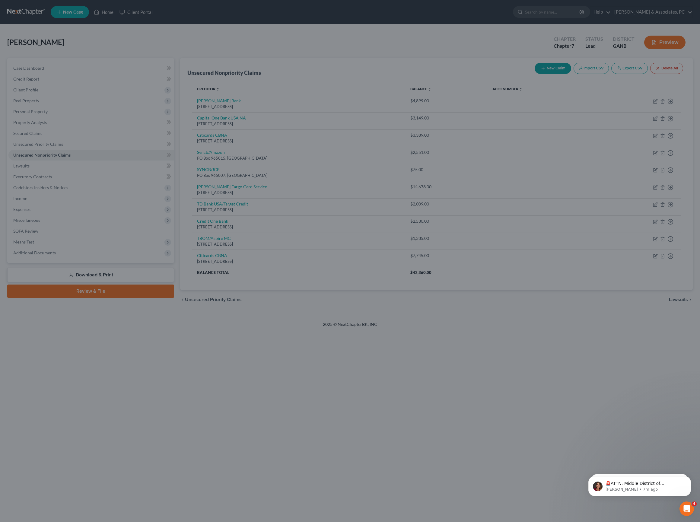
type input "585.00"
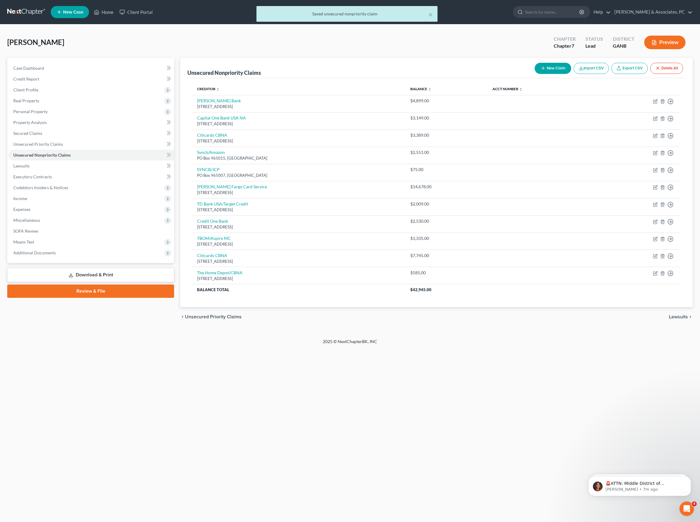
click at [534, 73] on button "New Claim" at bounding box center [552, 68] width 36 height 11
select select "0"
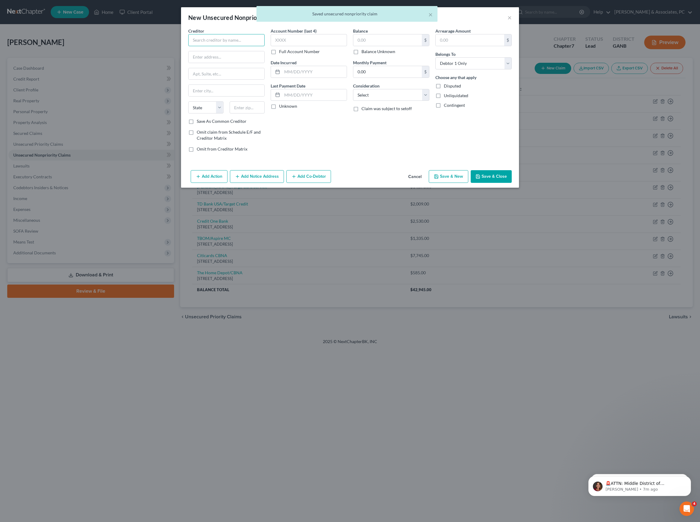
click at [189, 46] on input "text" at bounding box center [226, 40] width 76 height 12
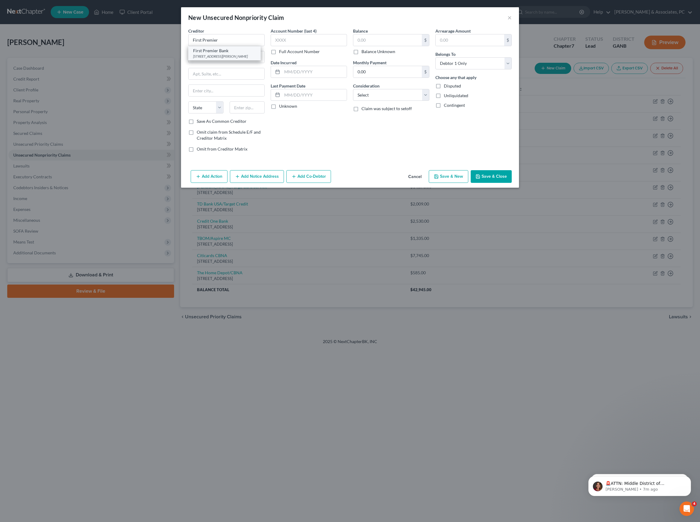
click at [193, 59] on div "[STREET_ADDRESS][PERSON_NAME]" at bounding box center [224, 56] width 63 height 5
type input "First Premier Bank"
type input "[STREET_ADDRESS][PERSON_NAME]"
type input "[GEOGRAPHIC_DATA]"
select select "43"
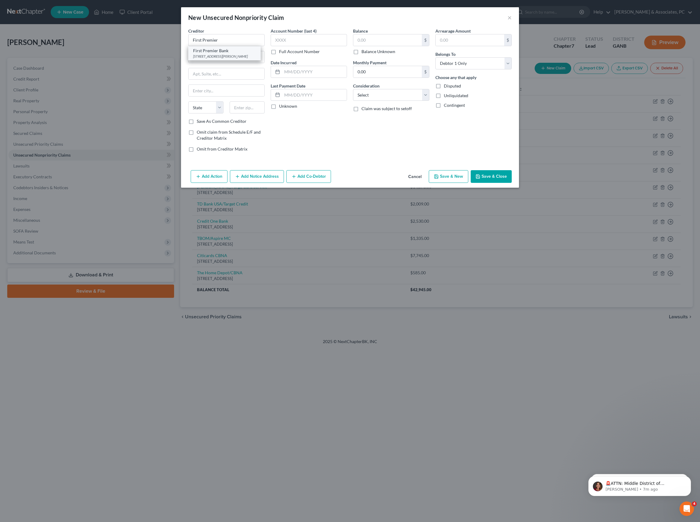
type input "57107"
click at [378, 42] on input "text" at bounding box center [387, 39] width 68 height 11
type input "826"
select select "2"
click at [310, 78] on input "text" at bounding box center [314, 71] width 65 height 11
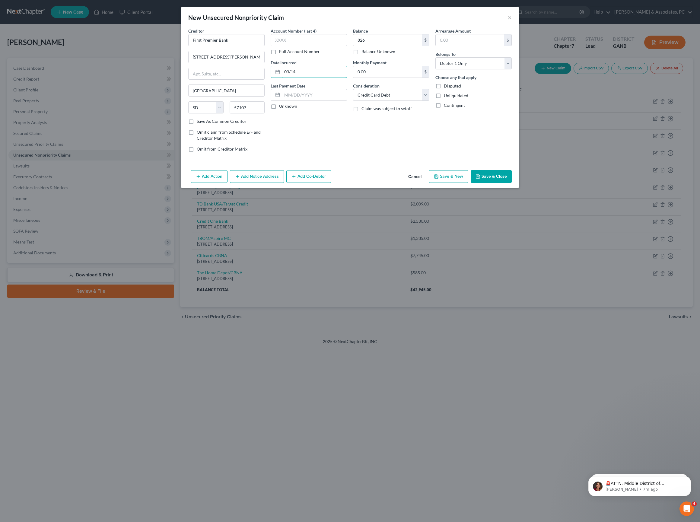
type input "03/14"
click at [512, 183] on button "Save & Close" at bounding box center [490, 176] width 41 height 13
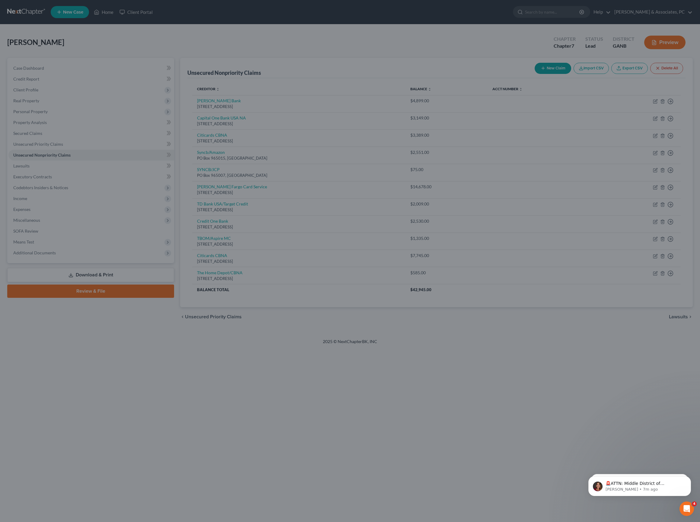
type input "826.00"
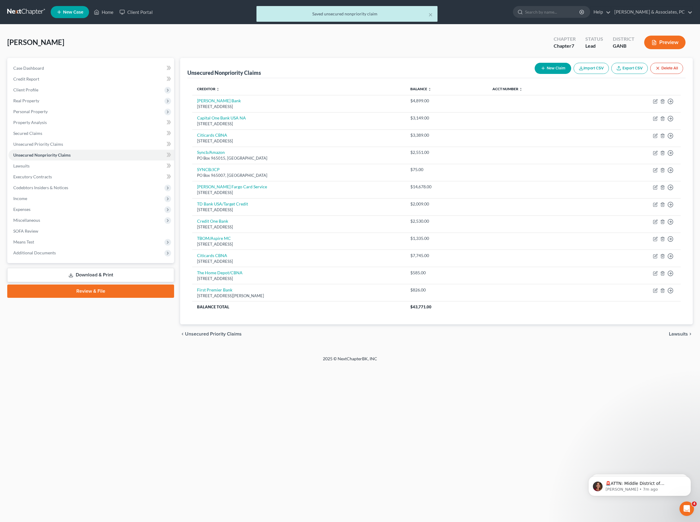
click at [534, 72] on button "New Claim" at bounding box center [552, 68] width 36 height 11
select select "0"
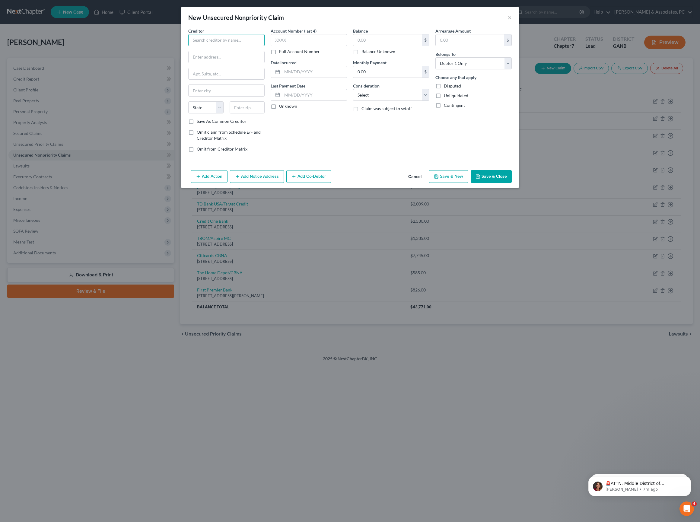
click at [188, 46] on input "text" at bounding box center [226, 40] width 76 height 12
type input "Credit One Bank"
click at [193, 59] on div "[STREET_ADDRESS]" at bounding box center [224, 56] width 63 height 5
type input "PO Box 98872"
type input "[GEOGRAPHIC_DATA]"
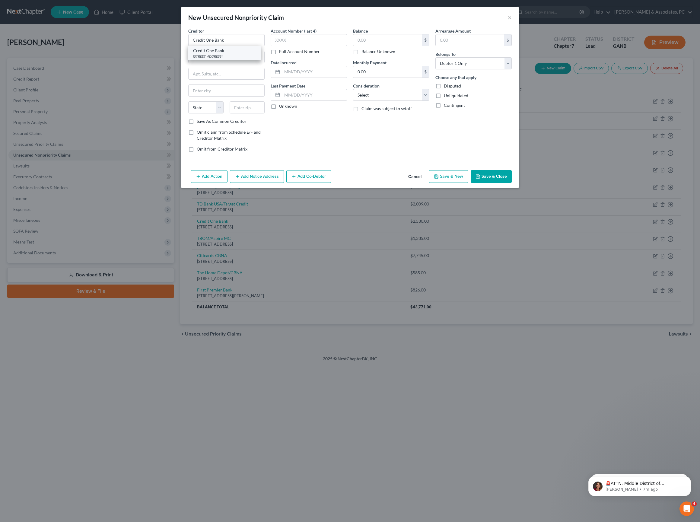
select select "31"
type input "89193"
click at [381, 45] on input "text" at bounding box center [387, 39] width 68 height 11
type input "95"
select select "2"
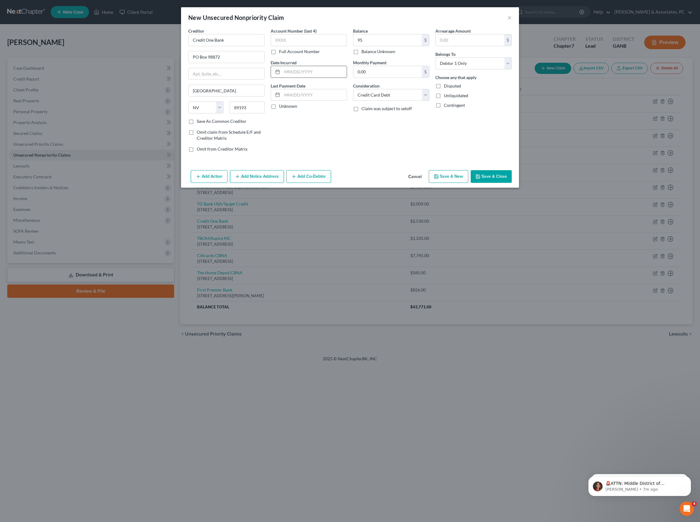
click at [314, 78] on input "text" at bounding box center [314, 71] width 65 height 11
type input "08/25"
click at [512, 183] on button "Save & Close" at bounding box center [490, 176] width 41 height 13
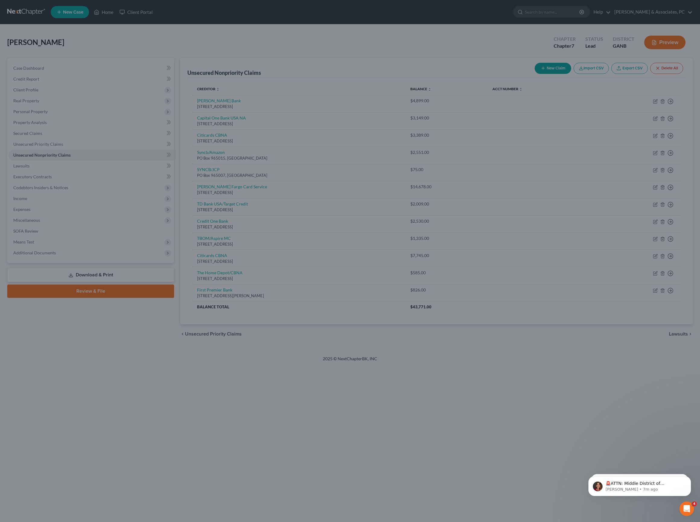
type input "95.00"
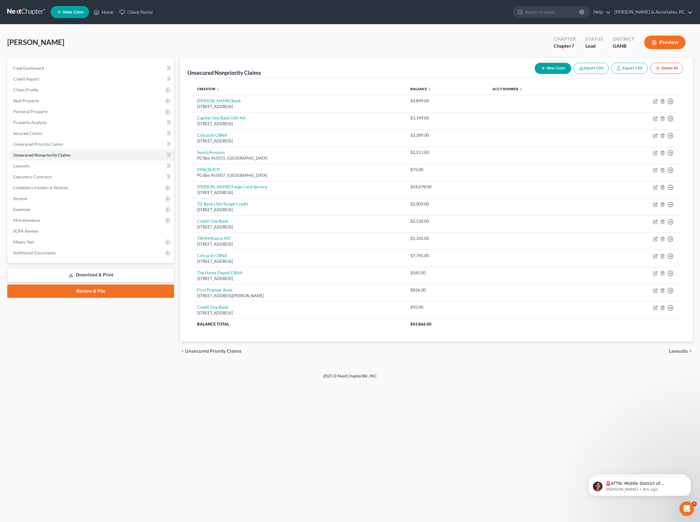
click at [534, 74] on button "New Claim" at bounding box center [552, 68] width 36 height 11
select select "0"
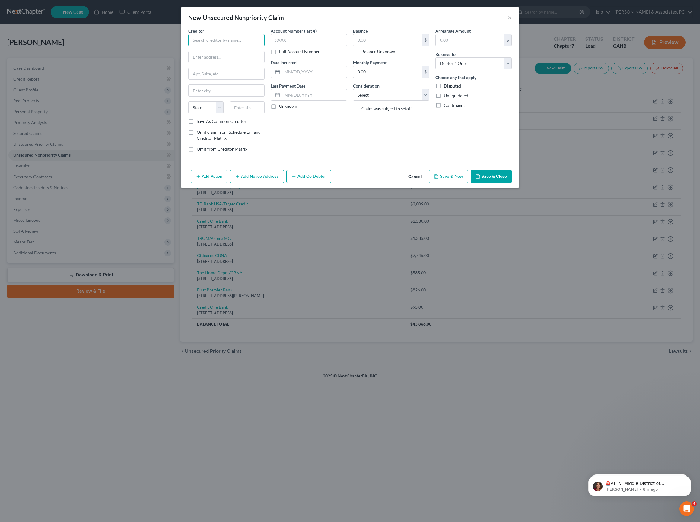
click at [223, 42] on input "text" at bounding box center [226, 40] width 76 height 12
type input "TBOM CCIMC"
click at [416, 46] on input "text" at bounding box center [387, 39] width 68 height 11
type input "569"
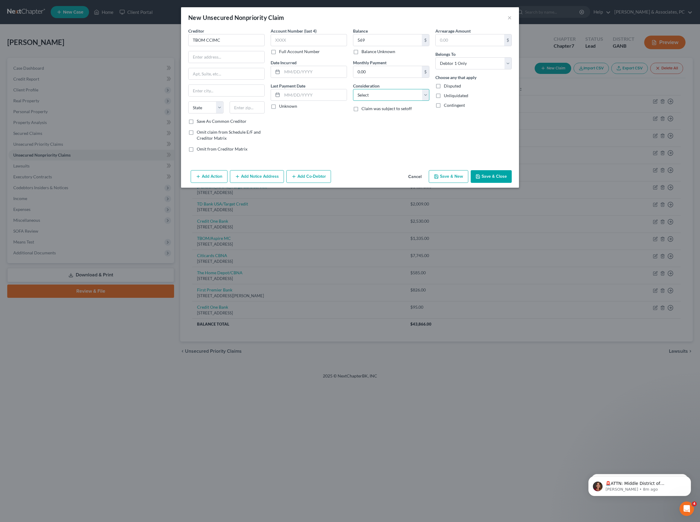
select select "2"
click at [294, 78] on input "text" at bounding box center [314, 71] width 65 height 11
type input "05/25"
type input "PO Box 4499"
click at [234, 113] on input "text" at bounding box center [247, 107] width 35 height 12
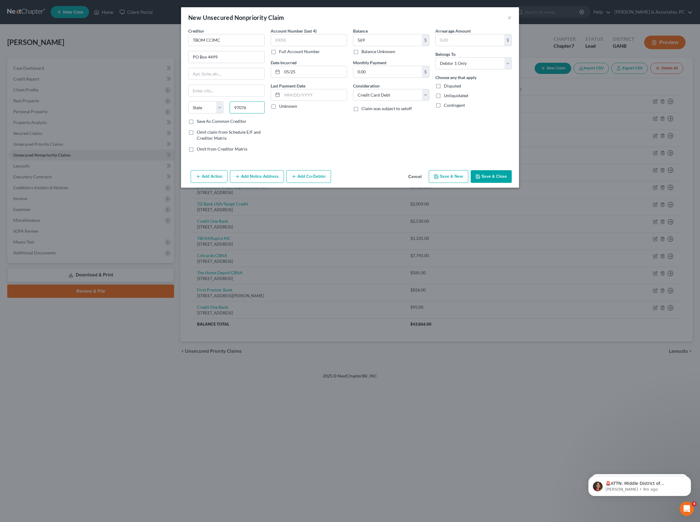
type input "97076"
type input "Beaverton"
select select "38"
click at [398, 157] on div "Balance 569.00 $ Balance Unknown Balance Undetermined 569 $ Balance Unknown Mon…" at bounding box center [391, 92] width 82 height 129
click at [508, 183] on button "Save & Close" at bounding box center [490, 176] width 41 height 13
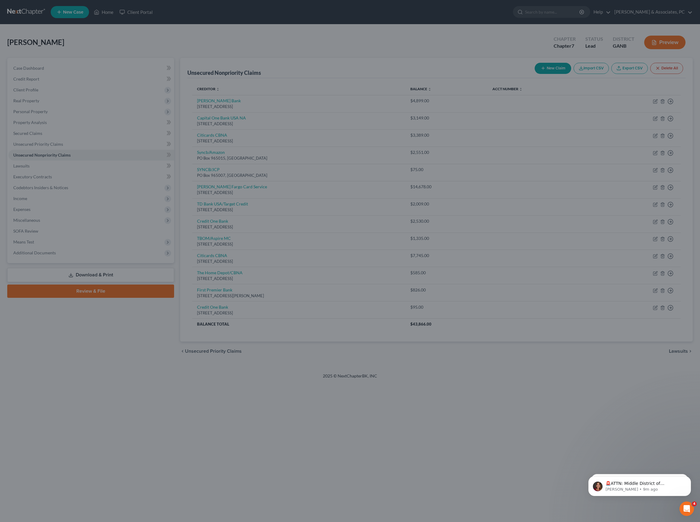
type input "569.00"
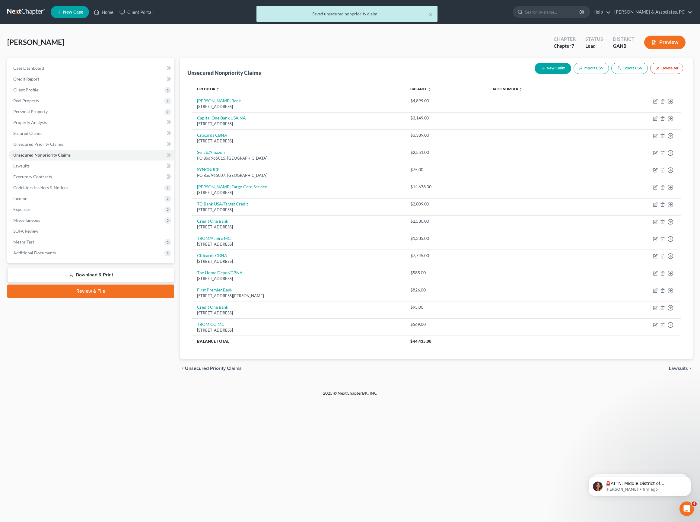
click at [534, 74] on button "New Claim" at bounding box center [552, 68] width 36 height 11
select select "0"
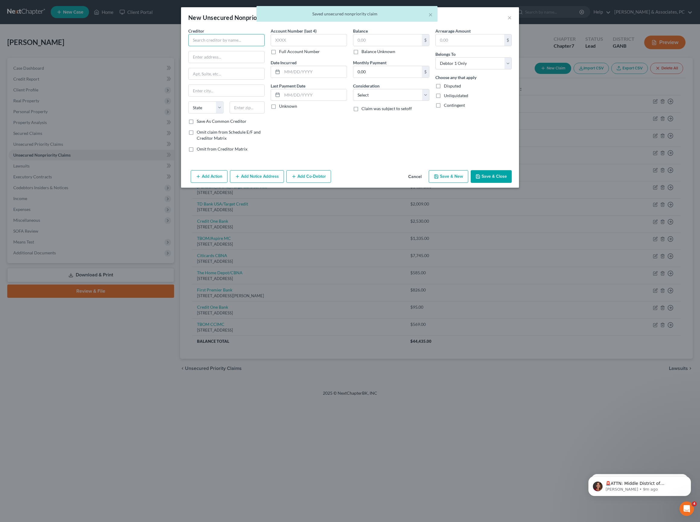
click at [194, 46] on input "text" at bounding box center [226, 40] width 76 height 12
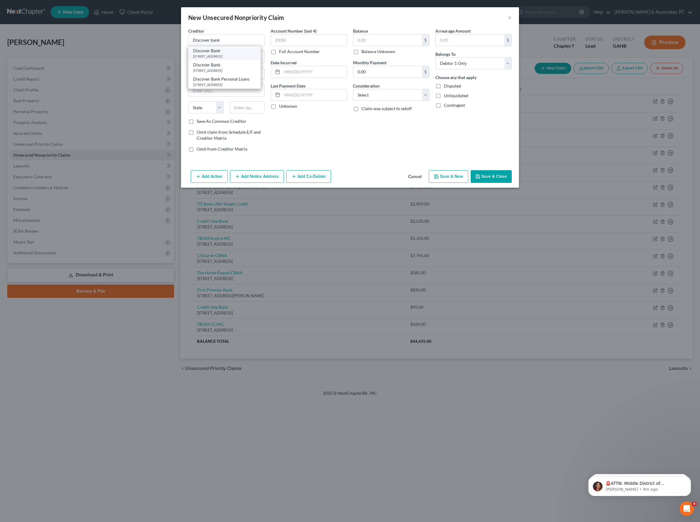
click at [193, 54] on div "Discover Bank" at bounding box center [224, 51] width 63 height 6
type input "Discover Bank"
type input "PO Box 6103"
type input "[PERSON_NAME] Stream"
select select "14"
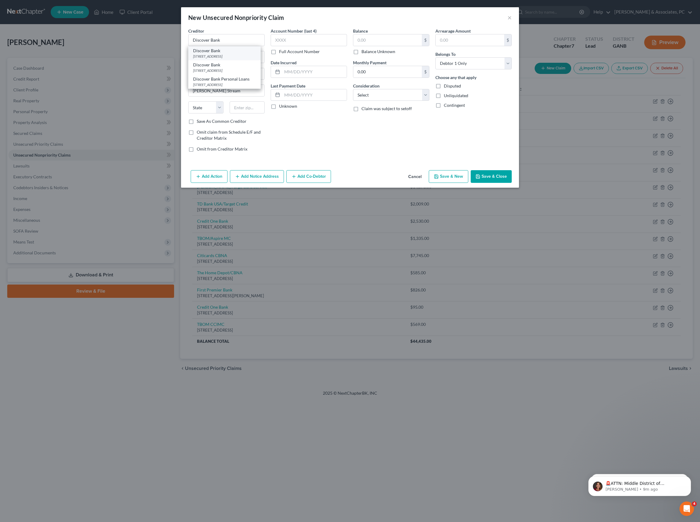
type input "60197-6103"
click at [375, 46] on input "text" at bounding box center [387, 39] width 68 height 11
type input "9,757"
select select "2"
click at [301, 78] on input "text" at bounding box center [314, 71] width 65 height 11
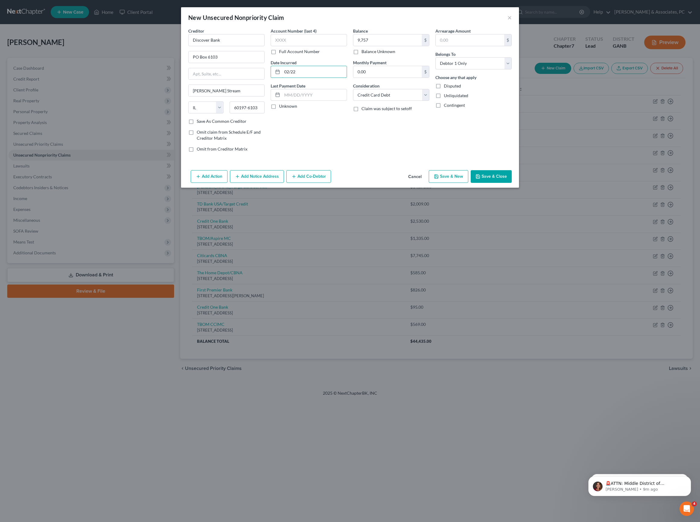
type input "02/22"
click at [512, 183] on button "Save & Close" at bounding box center [490, 176] width 41 height 13
type input "9,757.00"
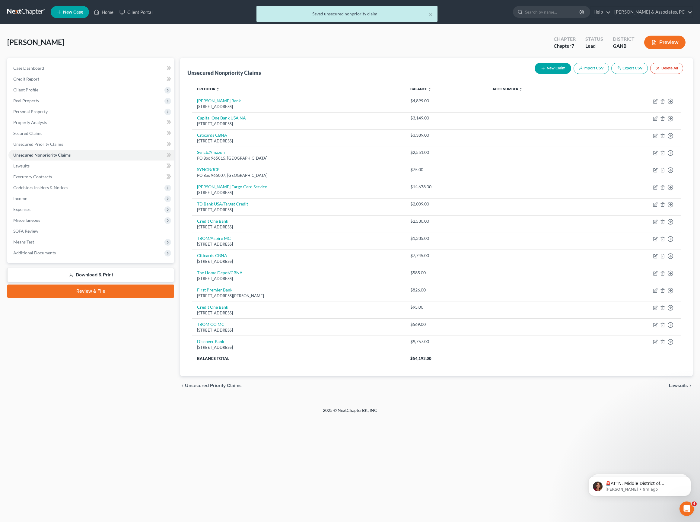
click at [534, 74] on button "New Claim" at bounding box center [552, 68] width 36 height 11
select select "0"
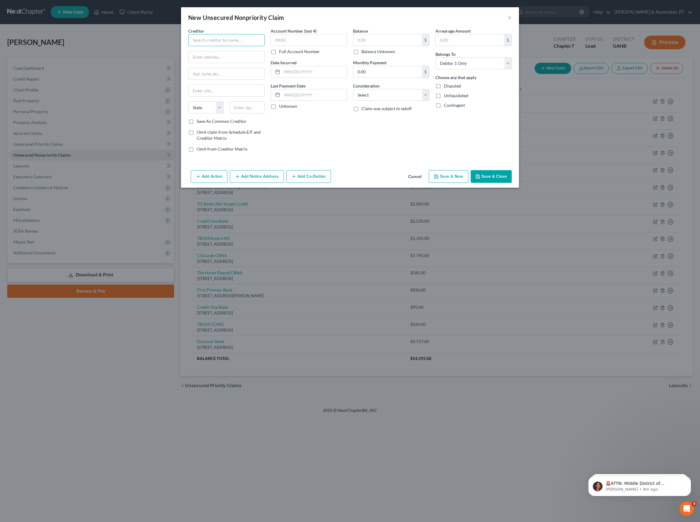
click at [221, 46] on input "text" at bounding box center [226, 40] width 76 height 12
click at [209, 59] on div "[GEOGRAPHIC_DATA]" at bounding box center [224, 56] width 63 height 5
type input "FB&T/Mercury Financial"
type input "PO Box 84064"
type input "Columbus"
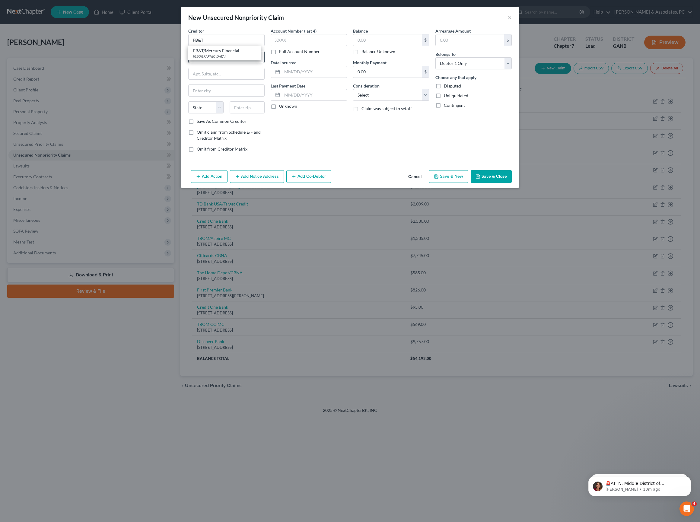
select select "10"
type input "31908"
drag, startPoint x: 191, startPoint y: 47, endPoint x: 238, endPoint y: 46, distance: 47.7
click at [239, 46] on input "FB&T/Mercury Financial" at bounding box center [226, 40] width 76 height 12
type input "FB&T"
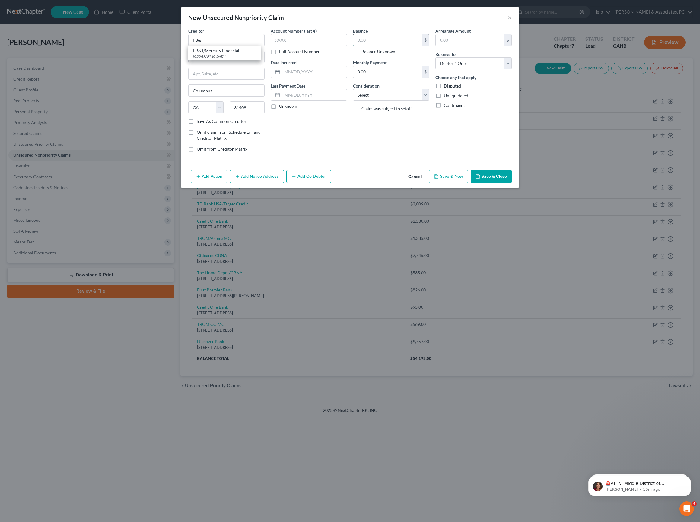
click at [395, 43] on input "text" at bounding box center [387, 39] width 68 height 11
type input "4,558"
click at [326, 78] on input "text" at bounding box center [314, 71] width 65 height 11
type input "09/16"
select select "2"
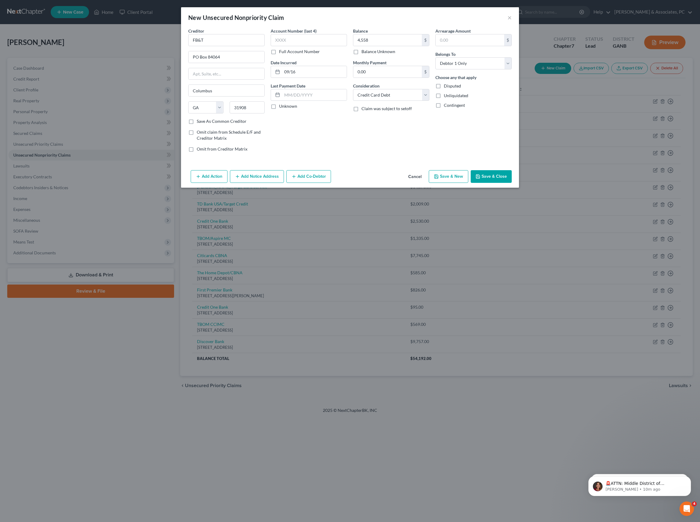
click at [508, 183] on button "Save & Close" at bounding box center [490, 176] width 41 height 13
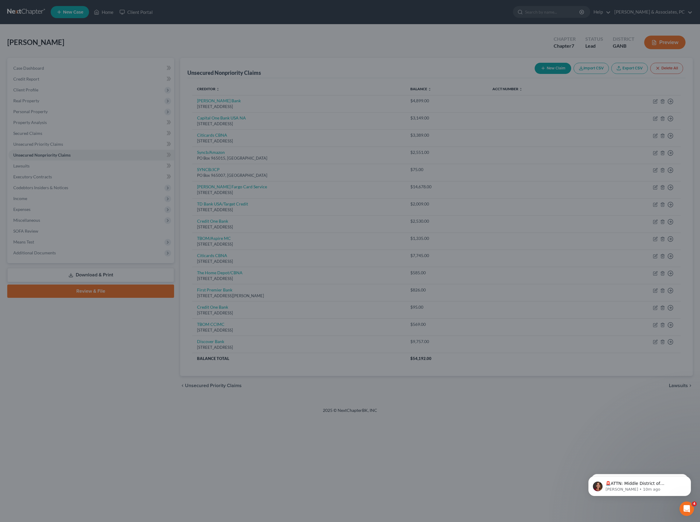
type input "4,558.00"
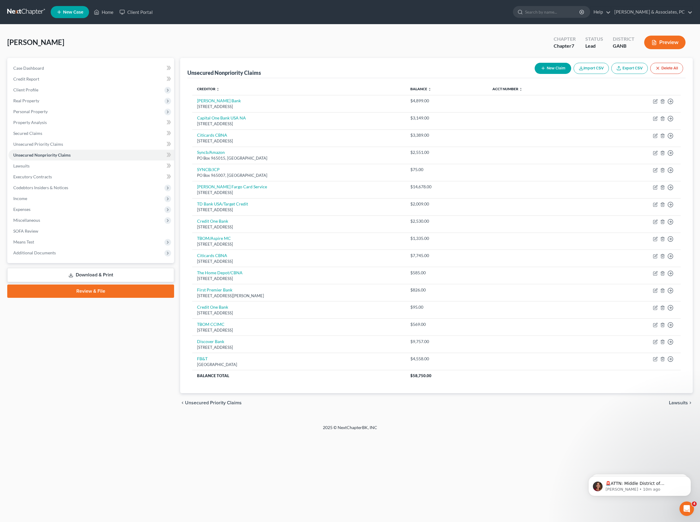
click at [534, 74] on button "New Claim" at bounding box center [552, 68] width 36 height 11
select select "0"
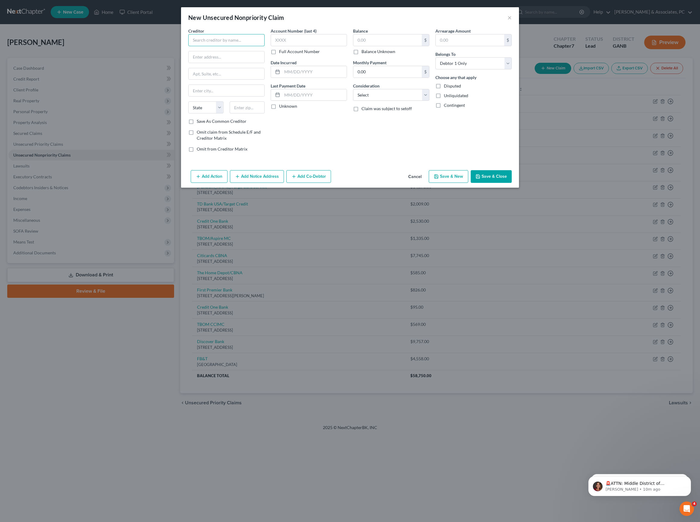
click at [216, 45] on input "text" at bounding box center [226, 40] width 76 height 12
click at [217, 91] on div "Comenity Bank/VS" at bounding box center [225, 94] width 64 height 6
type input "Comenity Bank/VS"
type input "PO Box 182789"
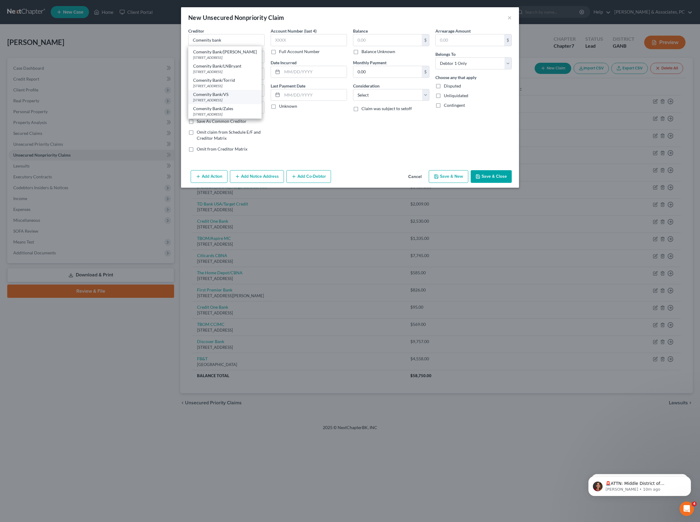
type input "Columbus"
select select "36"
type input "43218"
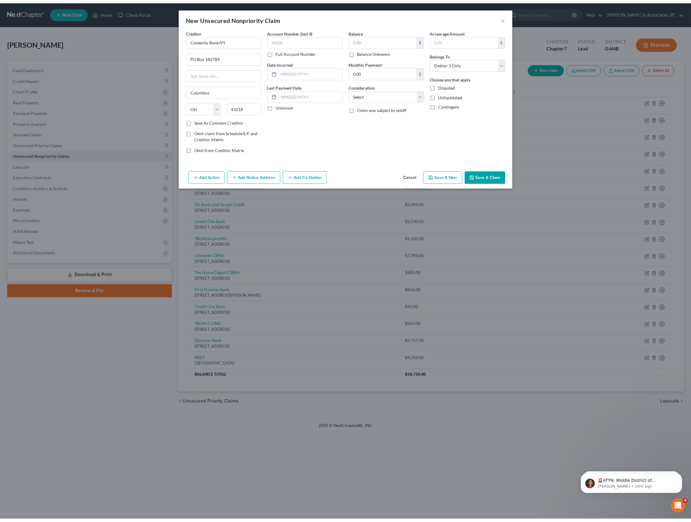
scroll to position [0, 0]
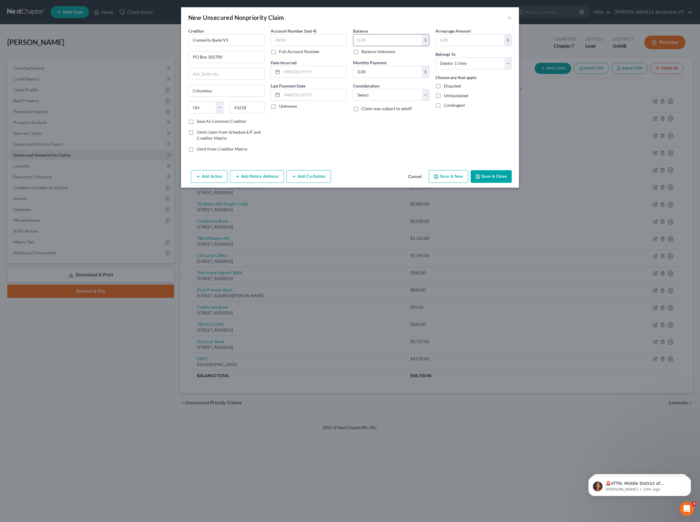
click at [379, 43] on input "text" at bounding box center [387, 39] width 68 height 11
type input "86"
select select "2"
click at [326, 78] on input "text" at bounding box center [314, 71] width 65 height 11
type input "10/16"
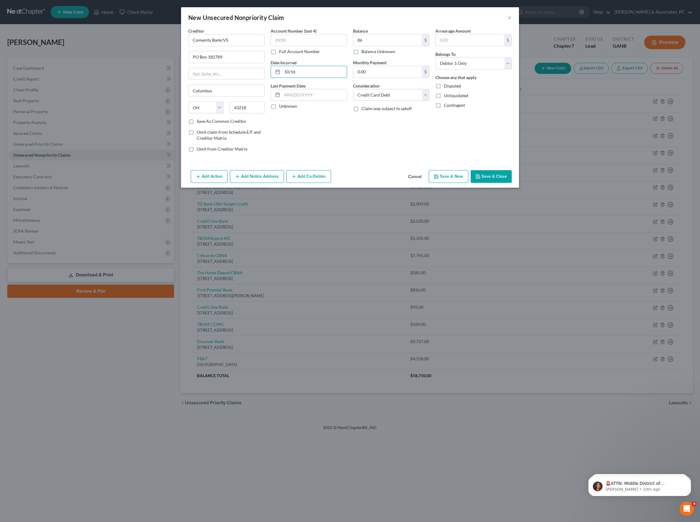
click at [512, 183] on button "Save & Close" at bounding box center [490, 176] width 41 height 13
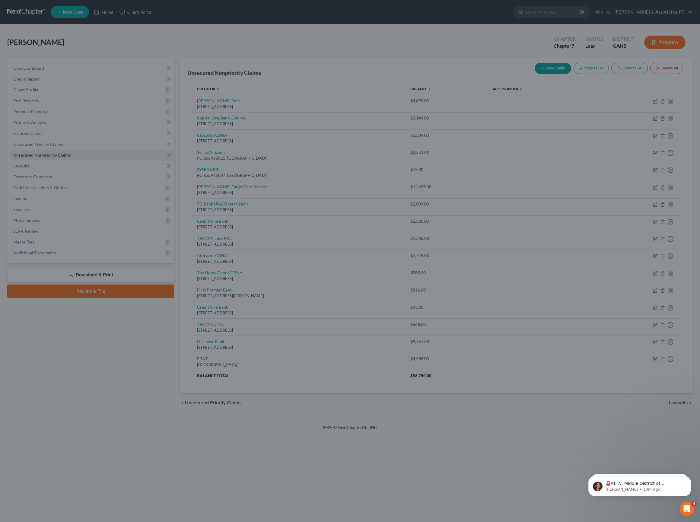
type input "86.00"
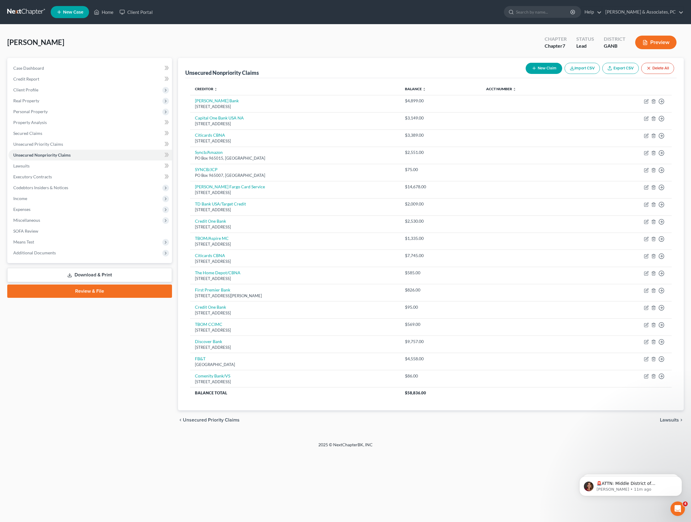
click at [417, 51] on div "[PERSON_NAME] Upgraded Chapter Chapter 7 Status Lead District GANB Preview" at bounding box center [345, 45] width 676 height 26
click at [525, 74] on button "New Claim" at bounding box center [543, 68] width 36 height 11
select select "0"
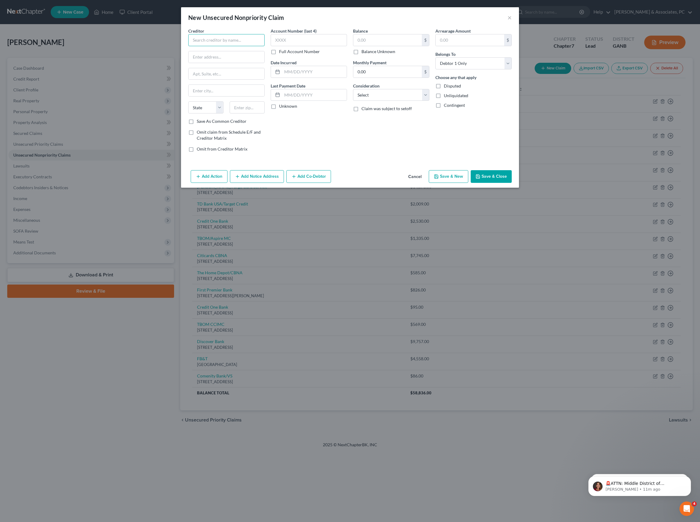
click at [223, 45] on input "text" at bounding box center [226, 40] width 76 height 12
click at [226, 54] on div "CoastalCommProsper" at bounding box center [224, 51] width 63 height 6
type input "CoastalCommProsper"
type input "[STREET_ADDRESS]"
type input "Suite 300"
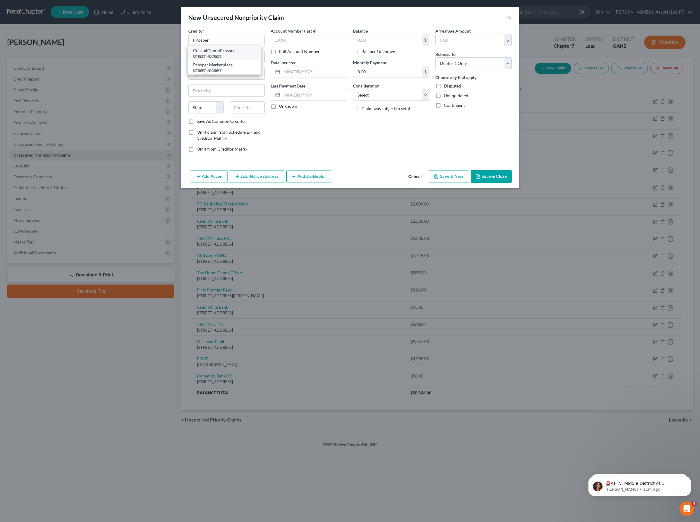
type input "[GEOGRAPHIC_DATA]"
select select "4"
type input "94105"
click at [411, 43] on input "text" at bounding box center [387, 39] width 68 height 11
type input "2,058"
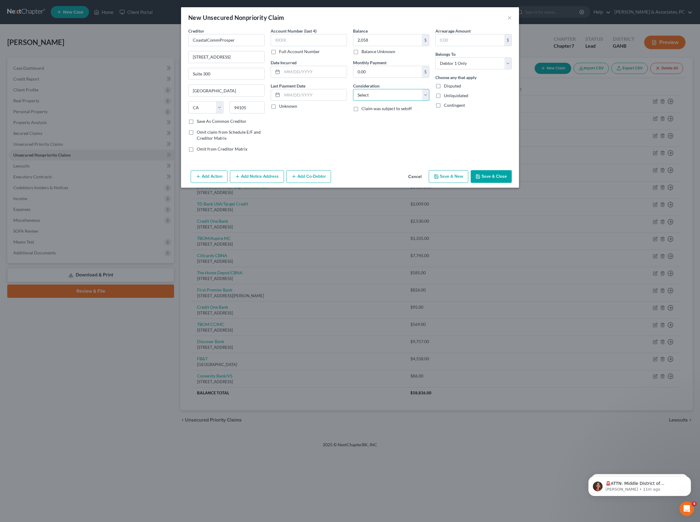
select select "10"
click at [295, 78] on input "text" at bounding box center [314, 71] width 65 height 11
click at [305, 78] on input "text" at bounding box center [314, 71] width 65 height 11
type input "2/15"
click at [512, 183] on button "Save & Close" at bounding box center [490, 176] width 41 height 13
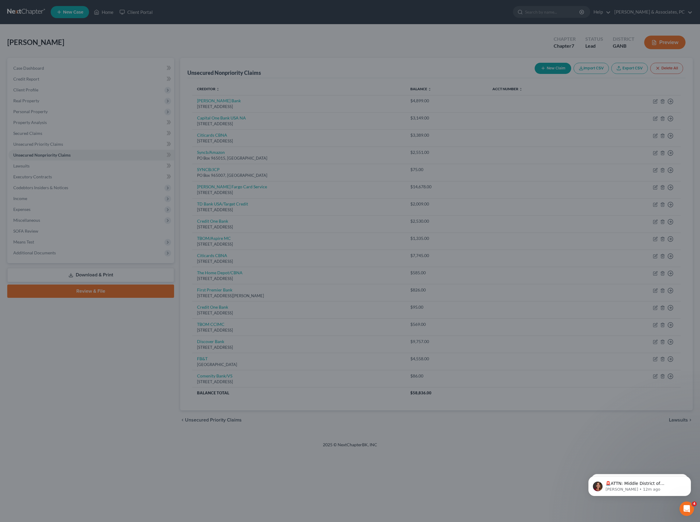
type input "2,058.00"
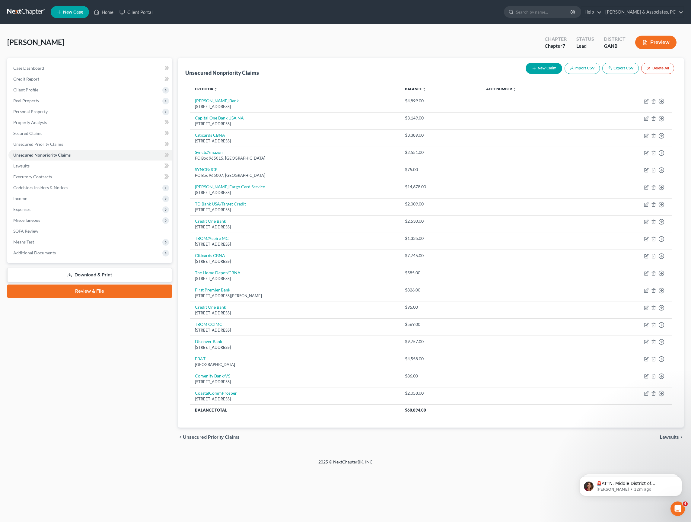
scroll to position [30, 0]
click at [525, 63] on button "New Claim" at bounding box center [543, 68] width 36 height 11
select select "0"
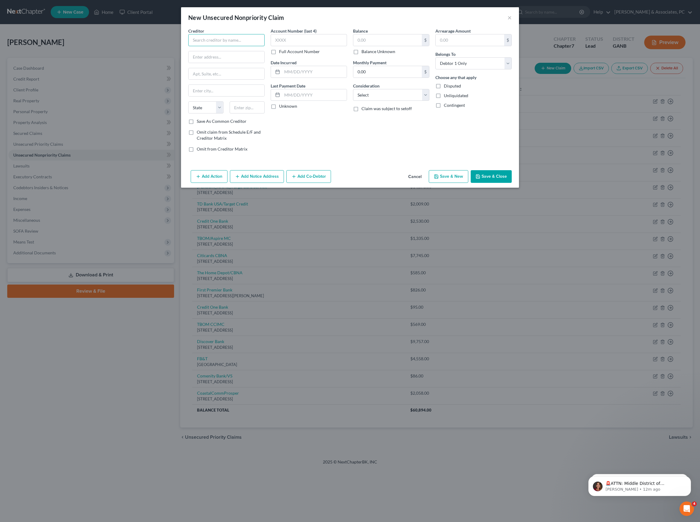
click at [236, 46] on input "text" at bounding box center [226, 40] width 76 height 12
click at [228, 59] on div "[STREET_ADDRESS]" at bounding box center [224, 56] width 63 height 5
type input "Capital One Bank USA NA"
type input "PO Box 30281"
type input "[GEOGRAPHIC_DATA]"
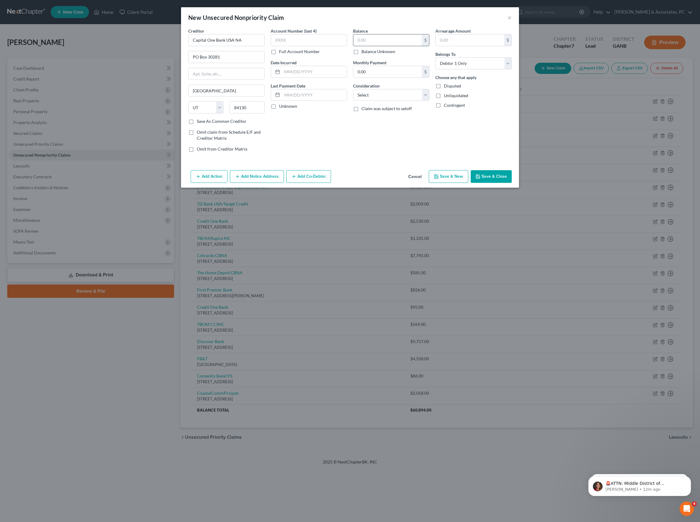
click at [375, 46] on input "text" at bounding box center [387, 39] width 68 height 11
click at [309, 78] on input "text" at bounding box center [314, 71] width 65 height 11
click at [507, 183] on button "Save & Close" at bounding box center [490, 176] width 41 height 13
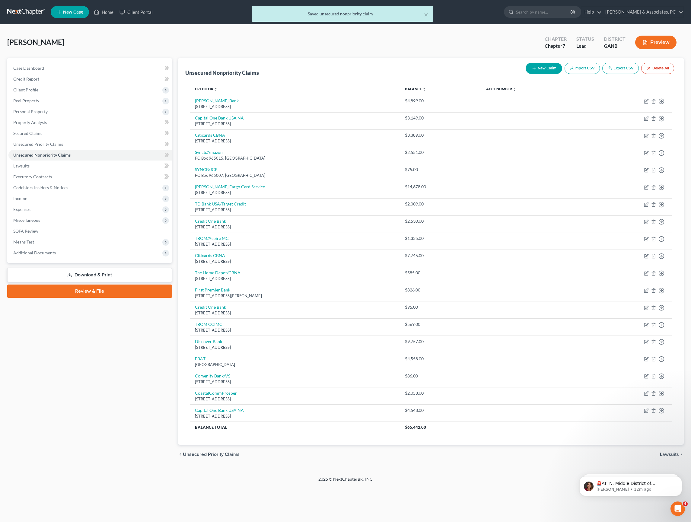
click at [525, 63] on button "New Claim" at bounding box center [543, 68] width 36 height 11
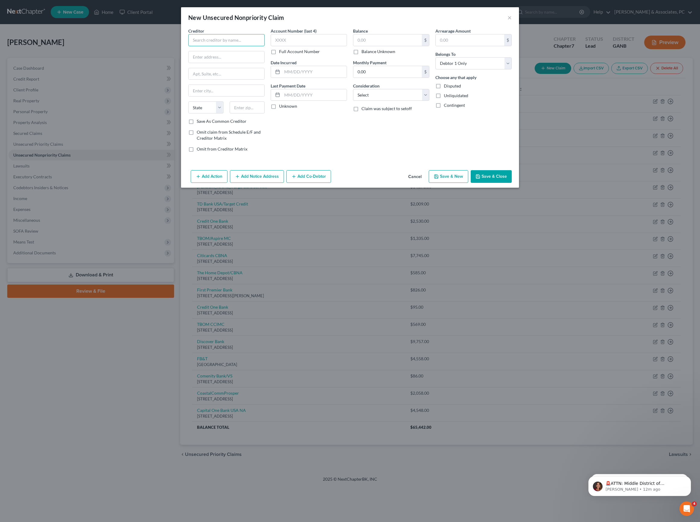
click at [232, 46] on input "text" at bounding box center [226, 40] width 76 height 12
click at [224, 54] on div "Capital One Bank USA NA" at bounding box center [224, 51] width 63 height 6
click at [380, 43] on input "text" at bounding box center [387, 39] width 68 height 11
click at [305, 78] on input "text" at bounding box center [314, 71] width 65 height 11
click at [303, 78] on input "text" at bounding box center [314, 71] width 65 height 11
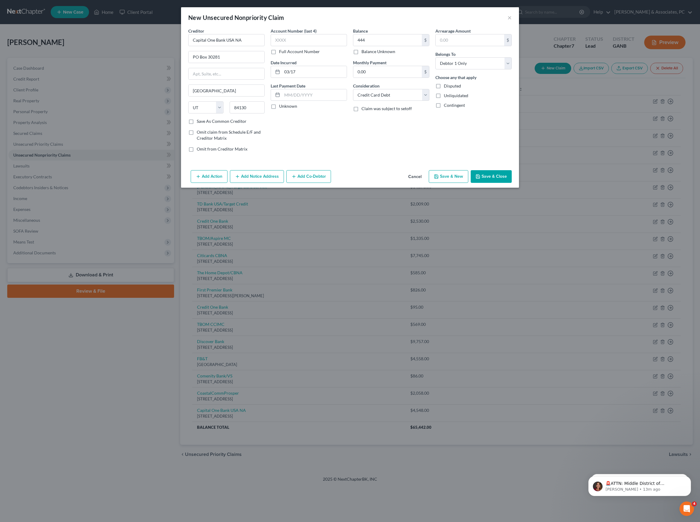
click at [512, 183] on button "Save & Close" at bounding box center [490, 176] width 41 height 13
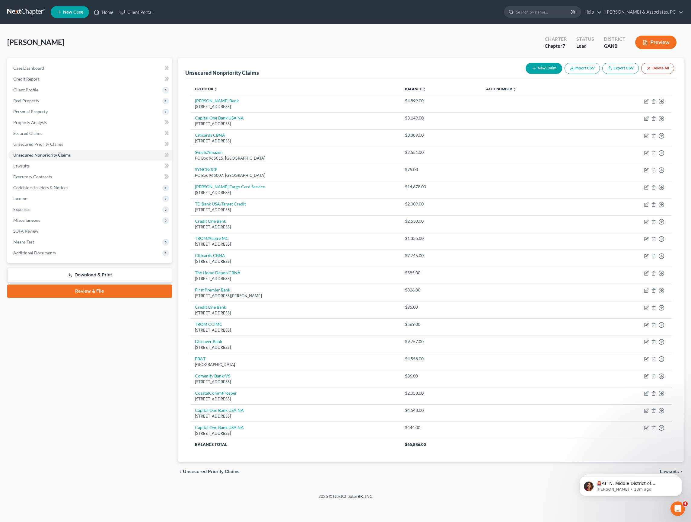
click at [525, 63] on button "New Claim" at bounding box center [543, 68] width 36 height 11
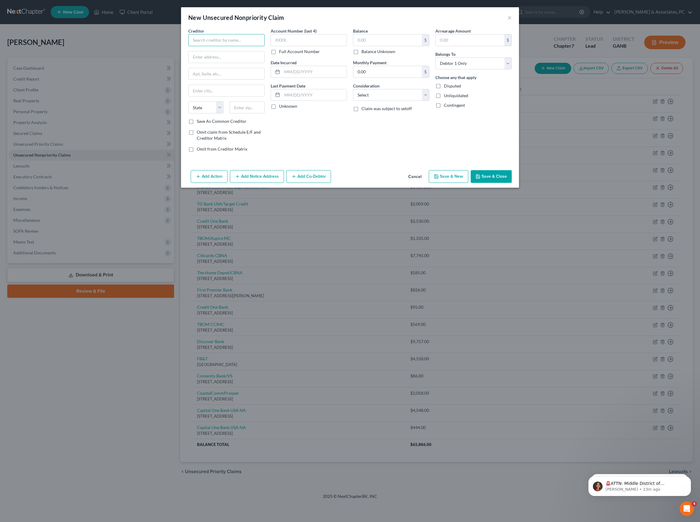
click at [207, 46] on input "text" at bounding box center [226, 40] width 76 height 12
click at [214, 59] on div "Attn: Credit Administrator [STREET_ADDRESS]" at bounding box center [227, 56] width 68 height 5
click at [408, 44] on input "text" at bounding box center [387, 39] width 68 height 11
click at [282, 78] on input "text" at bounding box center [314, 71] width 65 height 11
click at [506, 183] on button "Save & Close" at bounding box center [490, 176] width 41 height 13
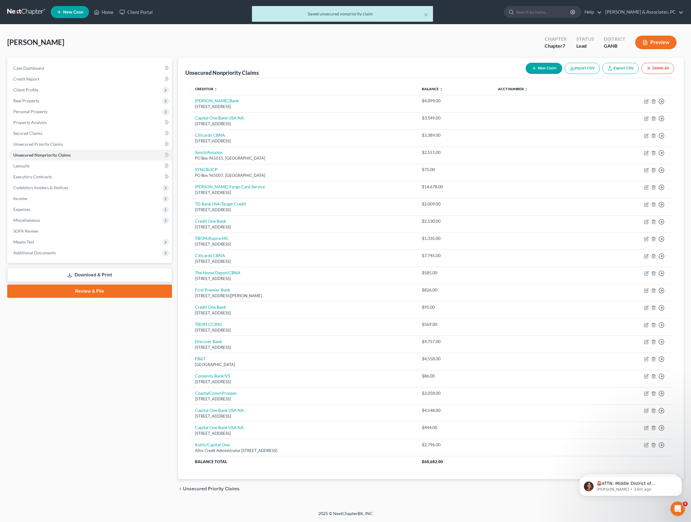
click at [525, 63] on button "New Claim" at bounding box center [543, 68] width 36 height 11
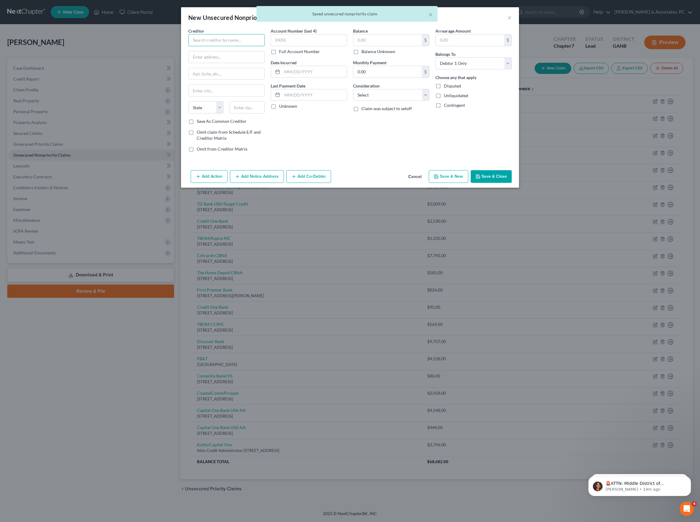
click at [250, 46] on input "text" at bounding box center [226, 40] width 76 height 12
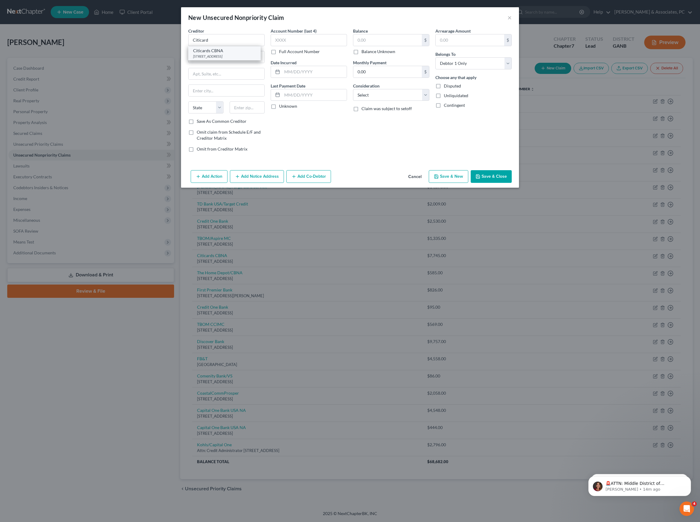
click at [224, 54] on div "Citicards CBNA" at bounding box center [224, 51] width 63 height 6
click at [388, 44] on input "text" at bounding box center [387, 39] width 68 height 11
click at [321, 78] on input "text" at bounding box center [314, 71] width 65 height 11
click at [512, 183] on button "Save & Close" at bounding box center [490, 176] width 41 height 13
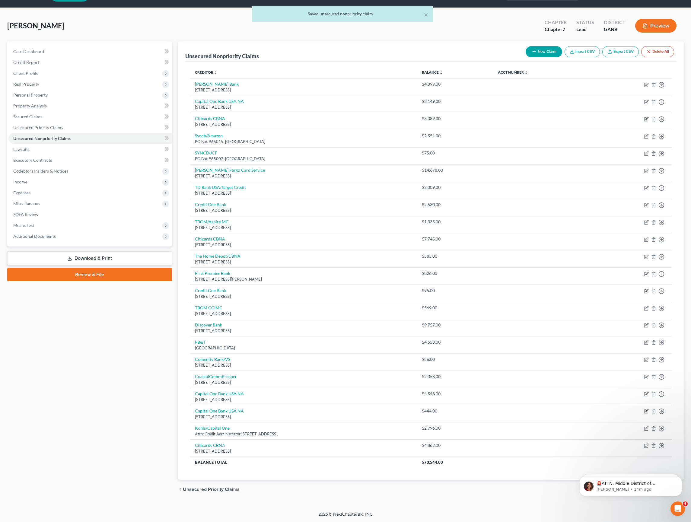
scroll to position [122, 0]
click at [93, 276] on div "Case Dashboard Payments Invoices Payments Payments Credit Report Client Profile" at bounding box center [89, 270] width 171 height 458
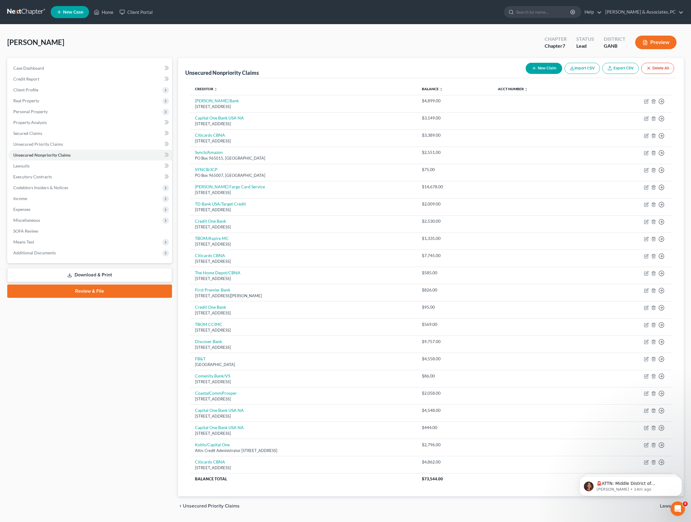
scroll to position [0, 0]
click at [525, 73] on button "New Claim" at bounding box center [543, 68] width 36 height 11
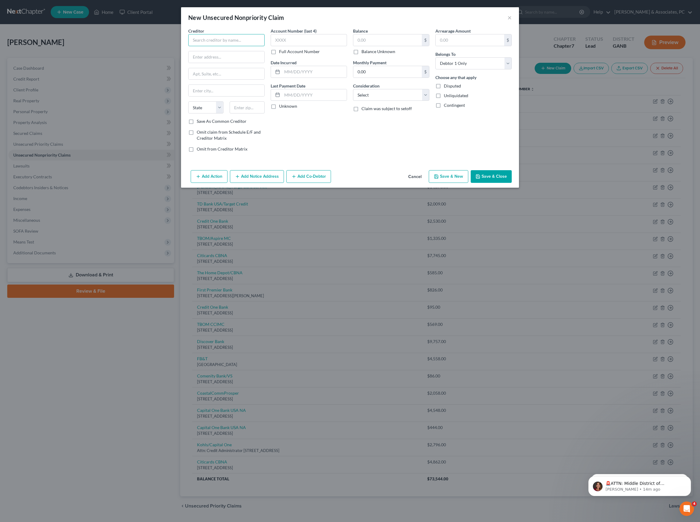
click at [201, 42] on input "text" at bounding box center [226, 40] width 76 height 12
click at [193, 59] on div "[STREET_ADDRESS]" at bounding box center [224, 56] width 63 height 5
click at [380, 43] on input "text" at bounding box center [387, 39] width 68 height 11
click at [306, 78] on input "text" at bounding box center [314, 71] width 65 height 11
click at [420, 157] on div "Balance 827.00 $ Balance Unknown Balance Undetermined 827 $ Balance Unknown Mon…" at bounding box center [391, 92] width 82 height 129
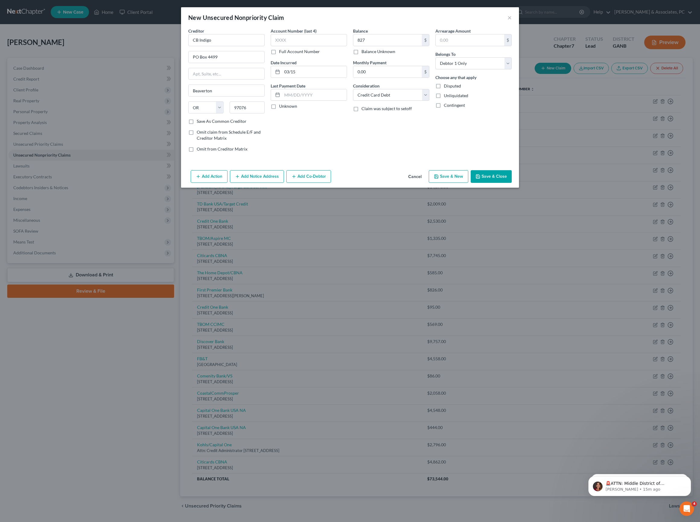
click at [512, 183] on button "Save & Close" at bounding box center [490, 176] width 41 height 13
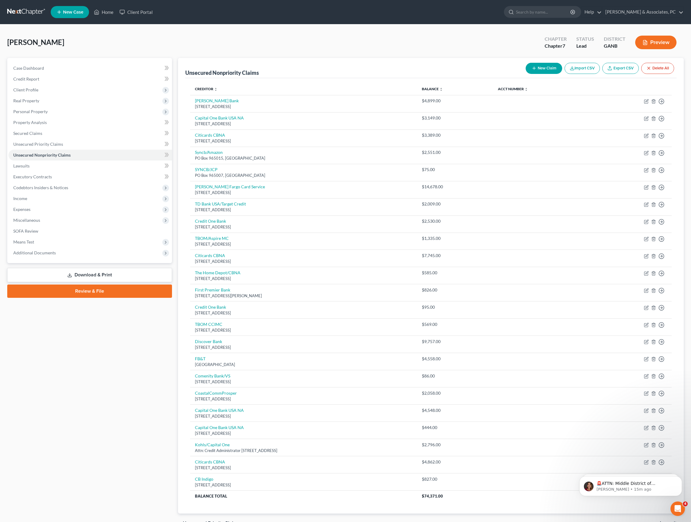
click at [525, 74] on button "New Claim" at bounding box center [543, 68] width 36 height 11
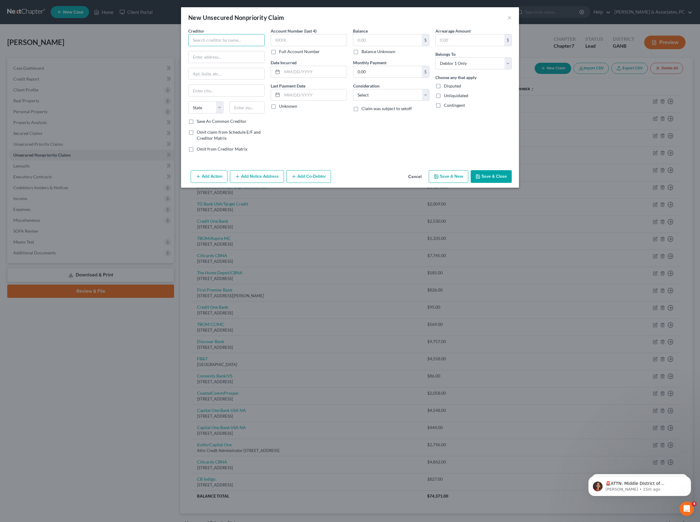
click at [229, 46] on input "text" at bounding box center [226, 40] width 76 height 12
click at [223, 60] on div "Discover Bank [STREET_ADDRESS]" at bounding box center [224, 53] width 72 height 14
click at [392, 44] on input "text" at bounding box center [387, 39] width 68 height 11
click at [317, 78] on input "text" at bounding box center [314, 71] width 65 height 11
click at [509, 183] on button "Save & Close" at bounding box center [490, 176] width 41 height 13
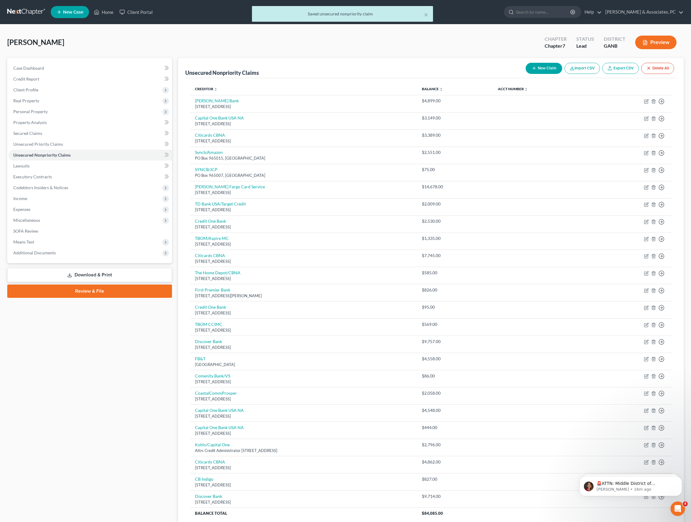
click at [525, 74] on button "New Claim" at bounding box center [543, 68] width 36 height 11
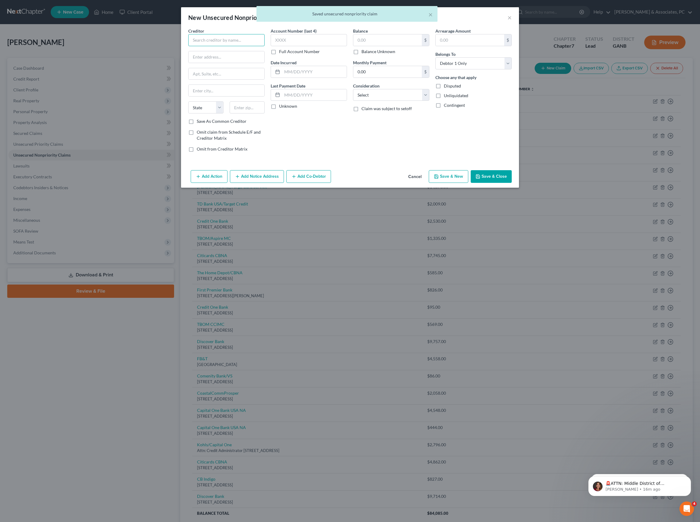
click at [193, 46] on input "text" at bounding box center [226, 40] width 76 height 12
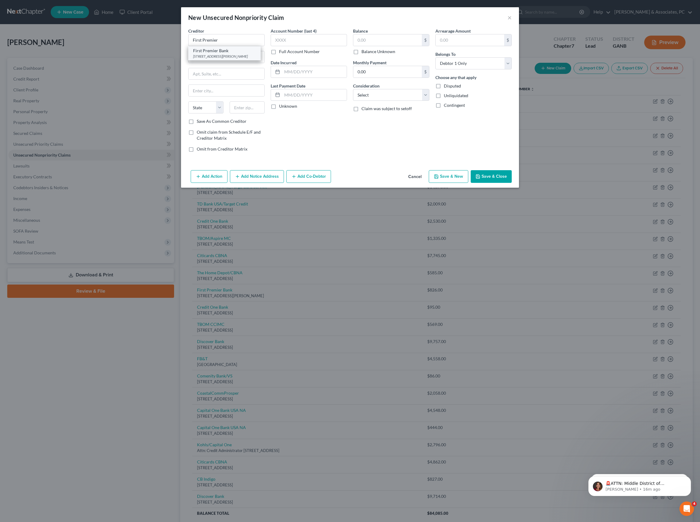
click at [193, 59] on div "[STREET_ADDRESS][PERSON_NAME]" at bounding box center [224, 56] width 63 height 5
click at [399, 41] on input "text" at bounding box center [387, 39] width 68 height 11
click at [309, 78] on input "text" at bounding box center [314, 71] width 65 height 11
click at [512, 183] on button "Save & Close" at bounding box center [490, 176] width 41 height 13
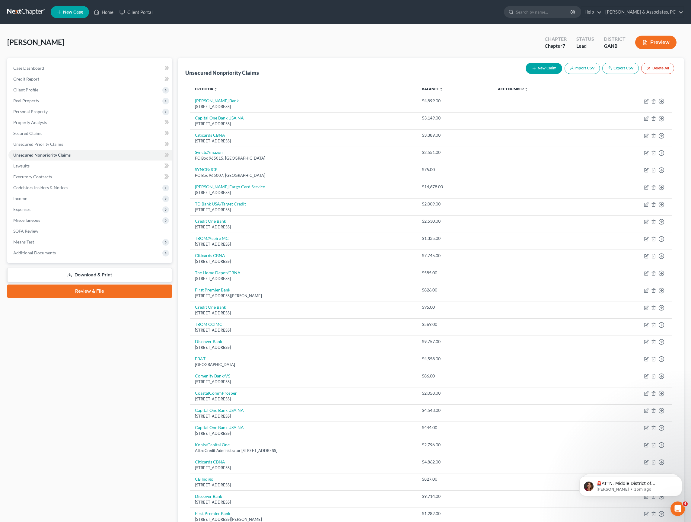
click at [525, 74] on button "New Claim" at bounding box center [543, 68] width 36 height 11
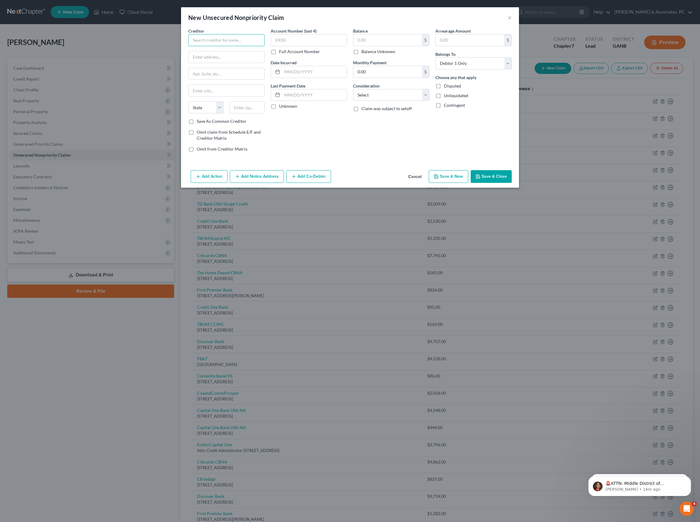
click at [218, 46] on input "text" at bounding box center [226, 40] width 76 height 12
click at [215, 59] on div "[STREET_ADDRESS]" at bounding box center [224, 56] width 63 height 5
click at [374, 46] on input "text" at bounding box center [387, 39] width 68 height 11
click at [305, 78] on input "text" at bounding box center [314, 71] width 65 height 11
click at [512, 183] on button "Save & Close" at bounding box center [490, 176] width 41 height 13
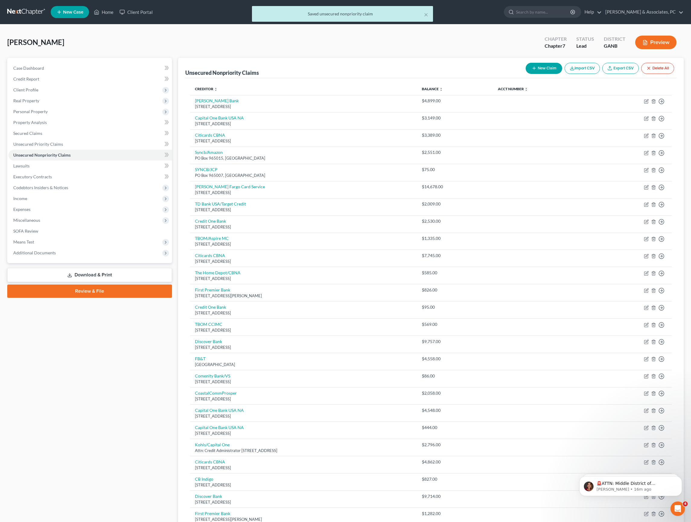
click at [124, 49] on div "[PERSON_NAME] Upgraded Chapter Chapter 7 Status Lead District GANB Preview" at bounding box center [345, 45] width 676 height 26
click at [525, 70] on button "New Claim" at bounding box center [543, 68] width 36 height 11
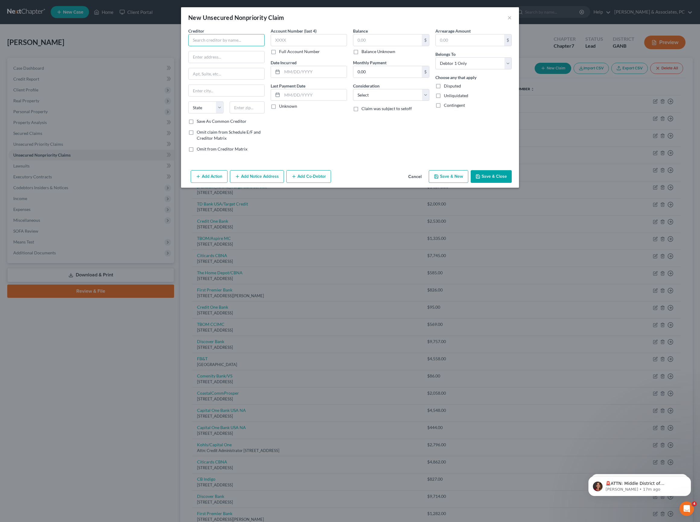
click at [212, 46] on input "text" at bounding box center [226, 40] width 76 height 12
click at [217, 65] on div "Lockbox [STREET_ADDRESS]" at bounding box center [228, 62] width 70 height 5
click at [376, 46] on input "text" at bounding box center [387, 39] width 68 height 11
click at [311, 78] on input "text" at bounding box center [314, 71] width 65 height 11
click at [512, 183] on button "Save & Close" at bounding box center [490, 176] width 41 height 13
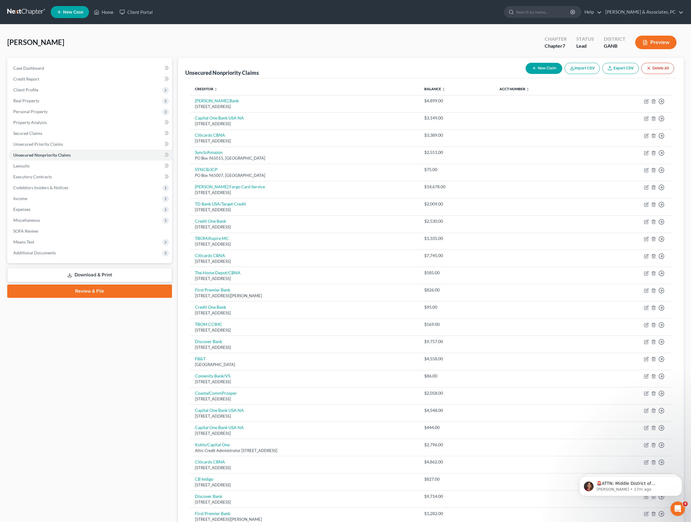
click at [525, 74] on button "New Claim" at bounding box center [543, 68] width 36 height 11
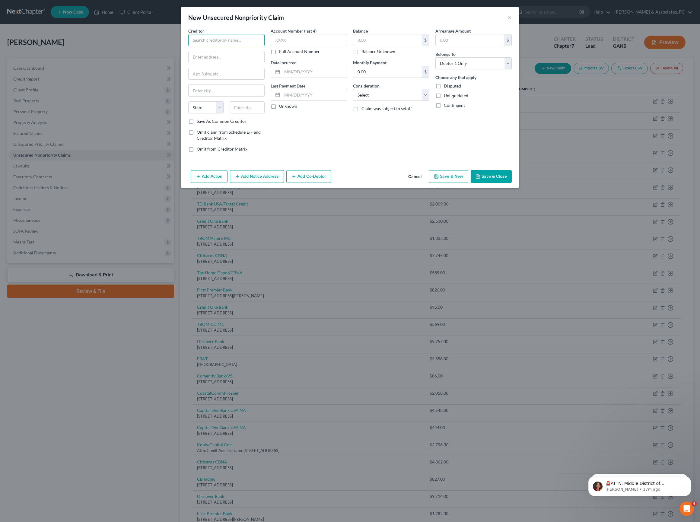
click at [217, 46] on input "text" at bounding box center [226, 40] width 76 height 12
click at [214, 112] on div "Webbank/Onemain" at bounding box center [224, 109] width 63 height 6
click at [398, 42] on input "text" at bounding box center [387, 39] width 68 height 11
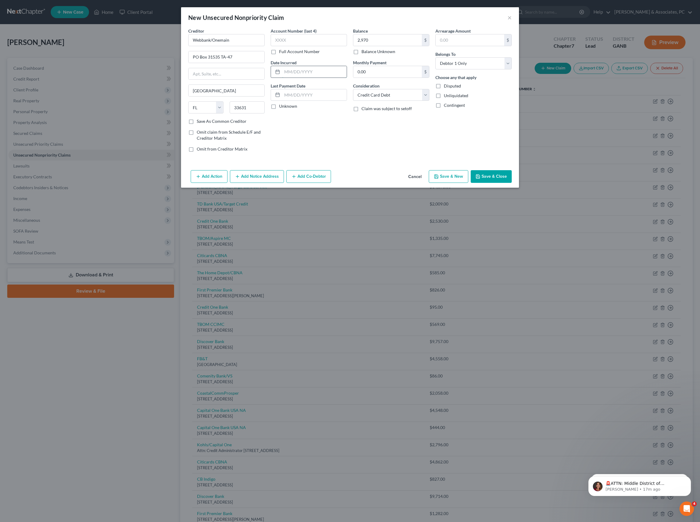
click at [306, 78] on input "text" at bounding box center [314, 71] width 65 height 11
click at [507, 183] on button "Save & Close" at bounding box center [490, 176] width 41 height 13
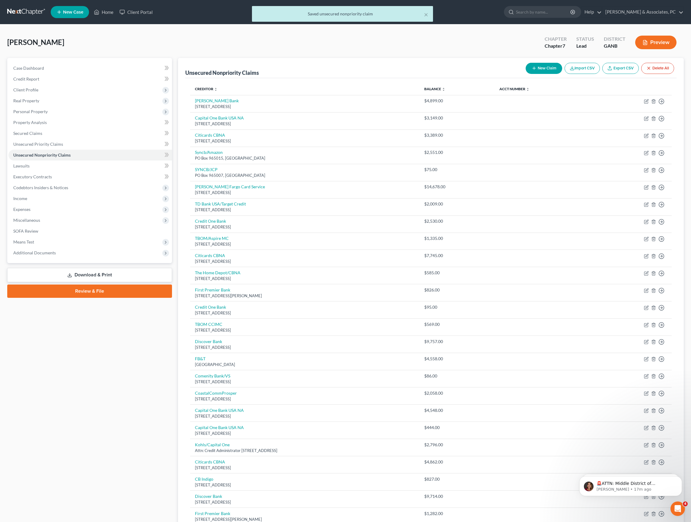
click at [525, 74] on button "New Claim" at bounding box center [543, 68] width 36 height 11
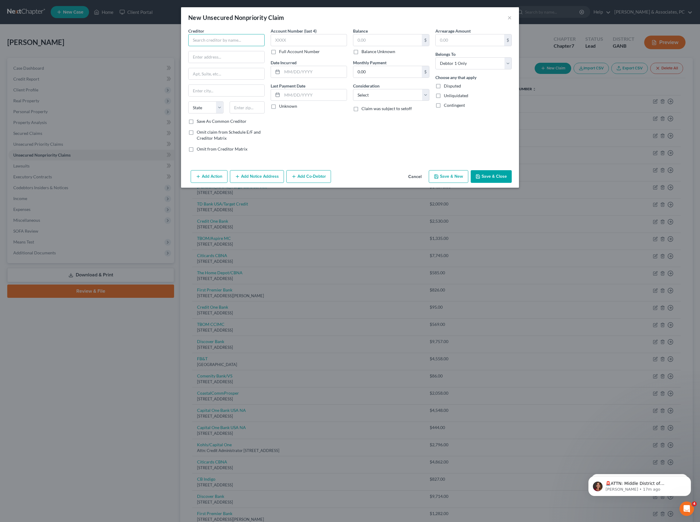
click at [241, 46] on input "text" at bounding box center [226, 40] width 76 height 12
click at [229, 59] on div "[GEOGRAPHIC_DATA]" at bounding box center [224, 56] width 63 height 5
click at [407, 45] on input "text" at bounding box center [387, 39] width 68 height 11
click at [291, 78] on input "text" at bounding box center [314, 71] width 65 height 11
click at [512, 183] on button "Save & Close" at bounding box center [490, 176] width 41 height 13
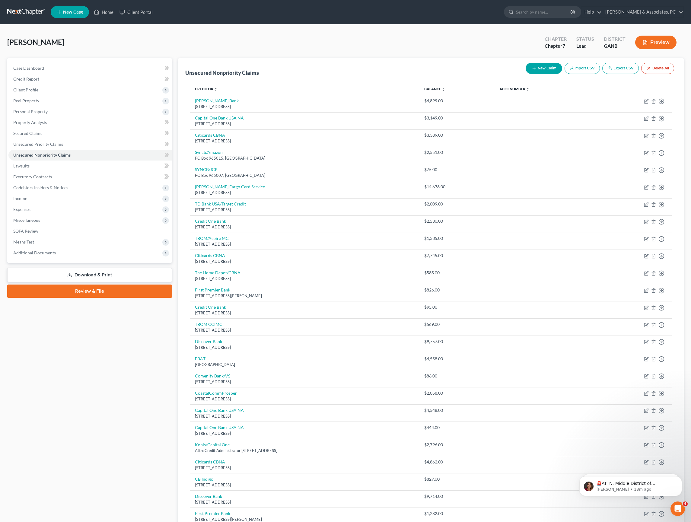
click at [525, 74] on button "New Claim" at bounding box center [543, 68] width 36 height 11
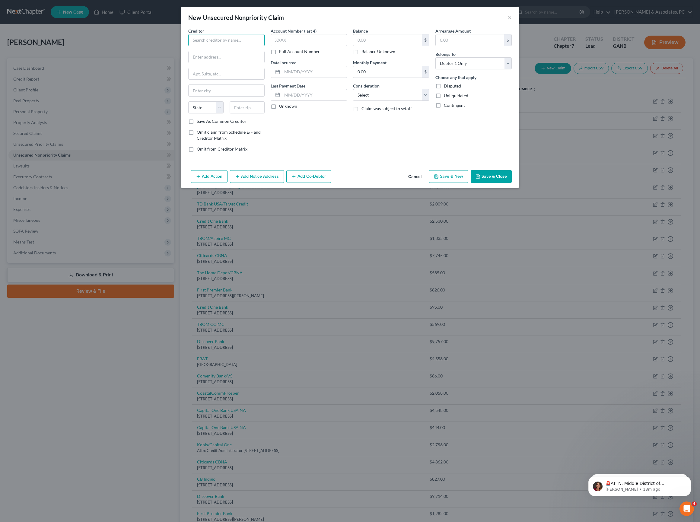
click at [223, 45] on input "text" at bounding box center [226, 40] width 76 height 12
click at [213, 59] on div "[STREET_ADDRESS]" at bounding box center [225, 56] width 64 height 5
click at [221, 46] on input "Comenity Bank/Express" at bounding box center [226, 40] width 76 height 12
click at [419, 183] on button "Cancel" at bounding box center [414, 177] width 23 height 12
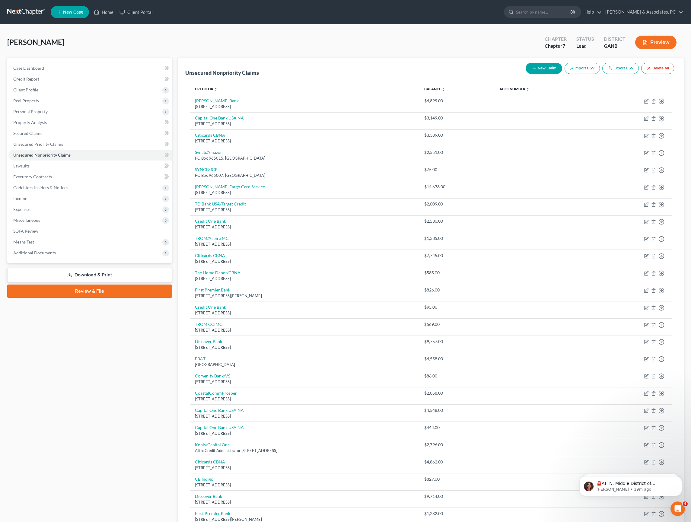
click at [525, 72] on button "New Claim" at bounding box center [543, 68] width 36 height 11
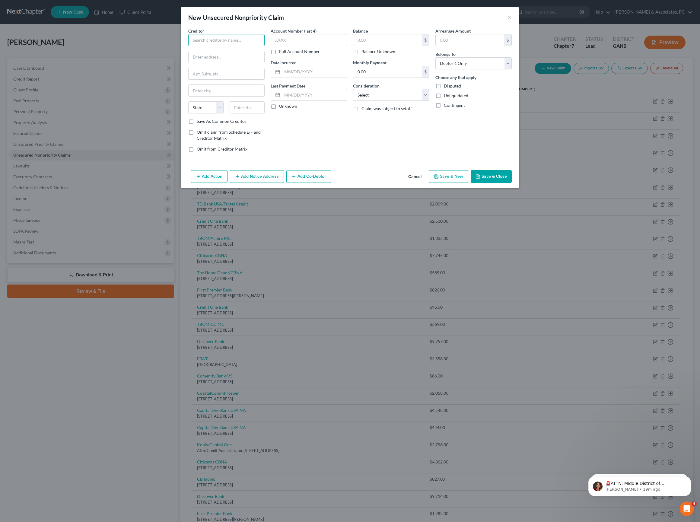
click at [204, 46] on input "text" at bounding box center [226, 40] width 76 height 12
click at [276, 148] on div "Account Number (last 4) Full Account Number Date Incurred Last Payment Date Unk…" at bounding box center [309, 92] width 82 height 129
click at [239, 113] on input "text" at bounding box center [247, 107] width 35 height 12
click at [302, 157] on div "Account Number (last 4) Full Account Number Date Incurred Last Payment Date Unk…" at bounding box center [309, 92] width 82 height 129
drag, startPoint x: 233, startPoint y: 132, endPoint x: 276, endPoint y: 133, distance: 42.8
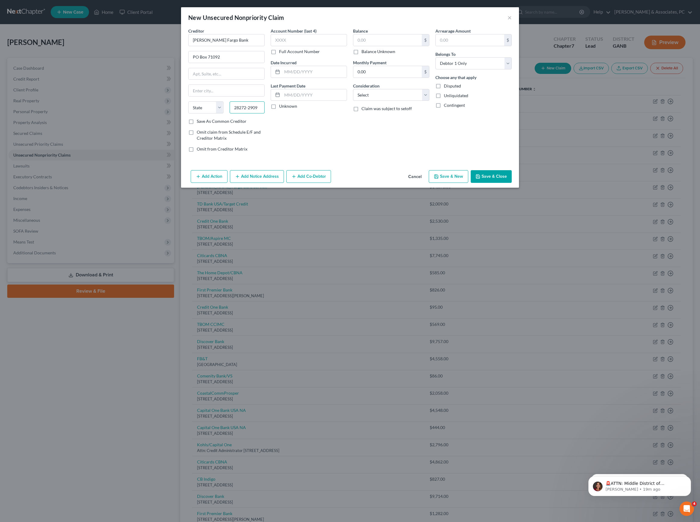
click at [277, 133] on div "Creditor * [PERSON_NAME] Fargo Bank PO Box [GEOGRAPHIC_DATA][US_STATE] CA CO CT…" at bounding box center [349, 92] width 329 height 129
click at [326, 157] on div "Account Number (last 4) Full Account Number Date Incurred Last Payment Date Unk…" at bounding box center [309, 92] width 82 height 129
click at [375, 43] on input "text" at bounding box center [387, 39] width 68 height 11
click at [393, 45] on input "text" at bounding box center [387, 39] width 68 height 11
click at [308, 78] on input "text" at bounding box center [314, 71] width 65 height 11
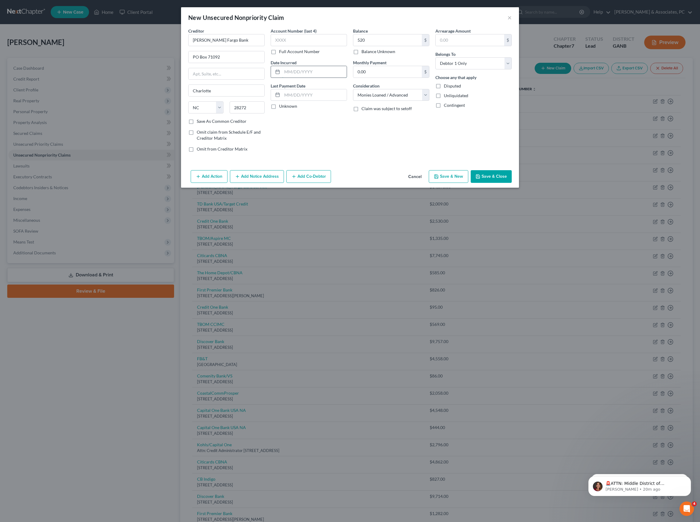
click at [308, 78] on input "text" at bounding box center [314, 71] width 65 height 11
click at [512, 183] on button "Save & Close" at bounding box center [490, 176] width 41 height 13
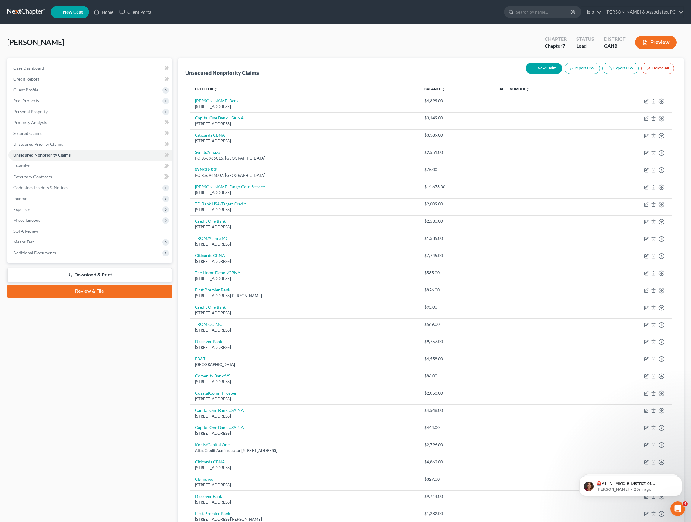
click at [525, 74] on button "New Claim" at bounding box center [543, 68] width 36 height 11
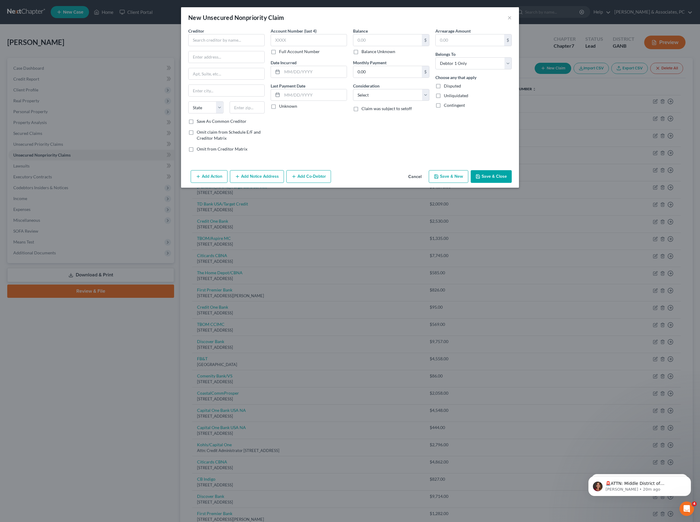
click at [210, 55] on div "Creditor * State [US_STATE] AK AR AZ CA CO [GEOGRAPHIC_DATA] DE DC [GEOGRAPHIC_…" at bounding box center [226, 73] width 76 height 90
click at [207, 46] on input "text" at bounding box center [226, 40] width 76 height 12
click at [188, 46] on input "1st Franklin" at bounding box center [226, 40] width 76 height 12
click at [217, 78] on div "[STREET_ADDRESS] P.O. [STREET_ADDRESS]" at bounding box center [228, 75] width 70 height 5
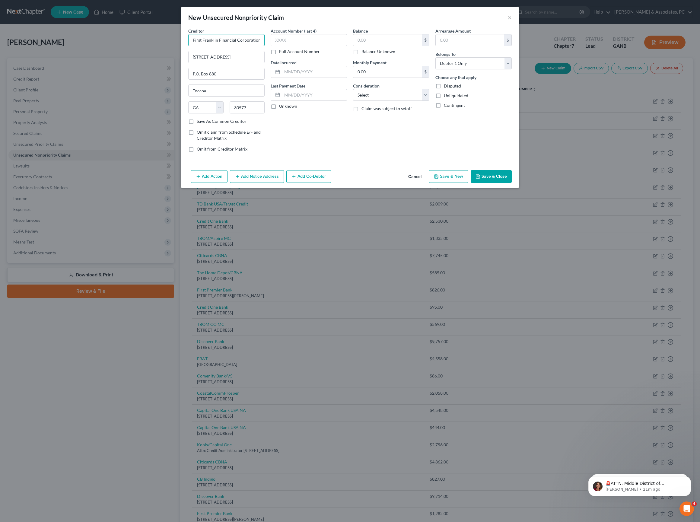
click at [235, 46] on input "First Franklin Financial Corporation" at bounding box center [226, 40] width 76 height 12
click at [398, 46] on input "text" at bounding box center [387, 39] width 68 height 11
click at [407, 46] on input "text" at bounding box center [387, 39] width 68 height 11
click at [285, 78] on input "text" at bounding box center [314, 71] width 65 height 11
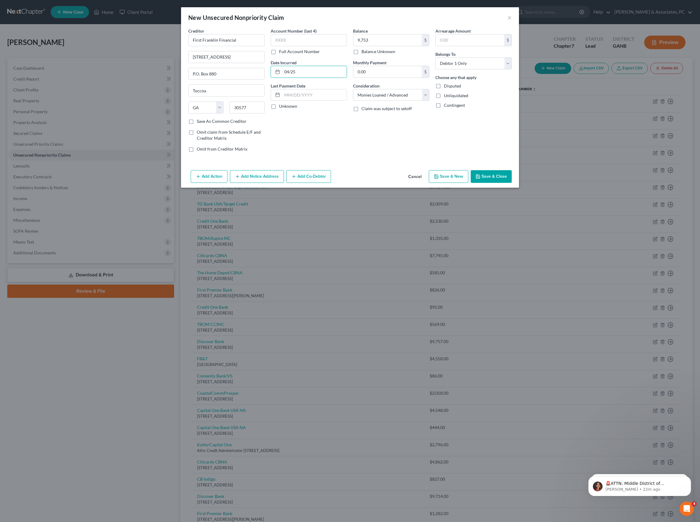
click at [512, 183] on button "Save & Close" at bounding box center [490, 176] width 41 height 13
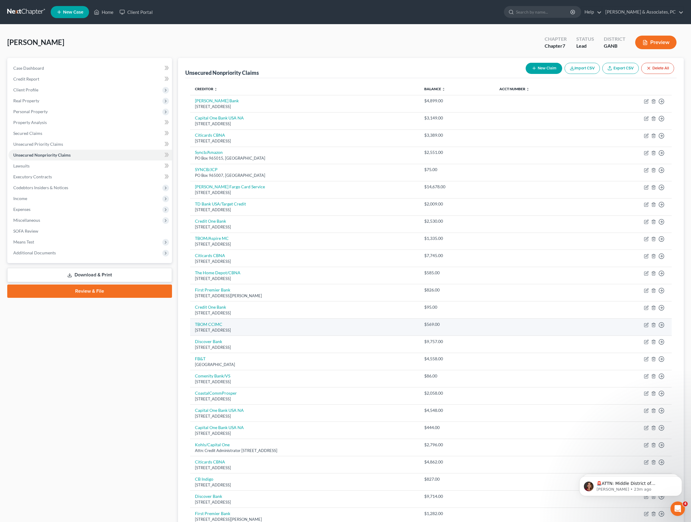
click at [458, 336] on td "$569.00" at bounding box center [456, 326] width 75 height 17
click at [222, 327] on link "TBOM CCIMC" at bounding box center [208, 324] width 27 height 5
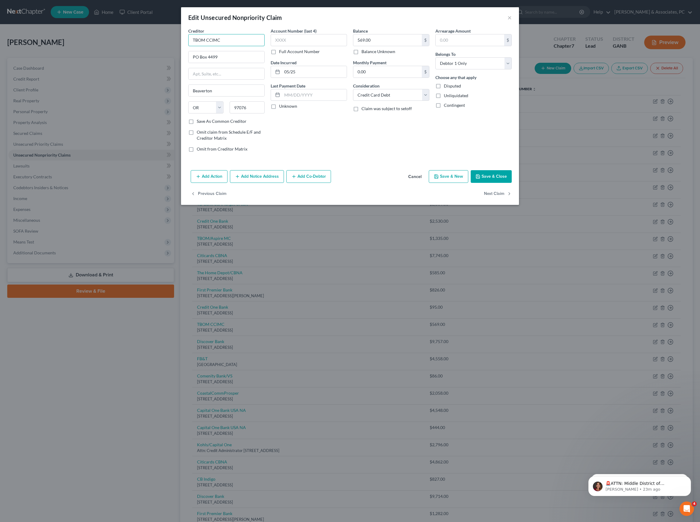
click at [200, 45] on input "TBOM CCIMC" at bounding box center [226, 40] width 76 height 12
click at [511, 183] on button "Save & Close" at bounding box center [490, 176] width 41 height 13
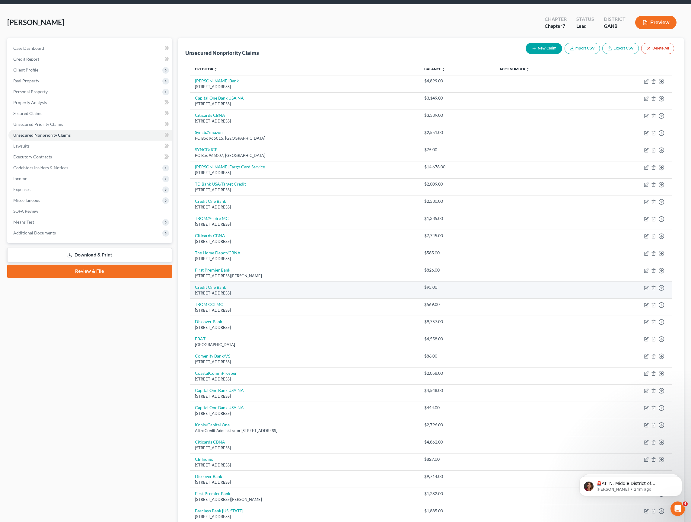
scroll to position [30, 0]
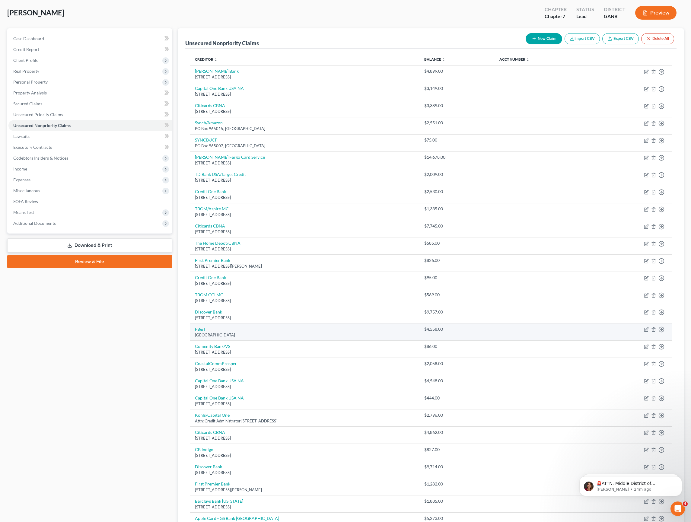
click at [202, 331] on link "FB&T" at bounding box center [200, 328] width 11 height 5
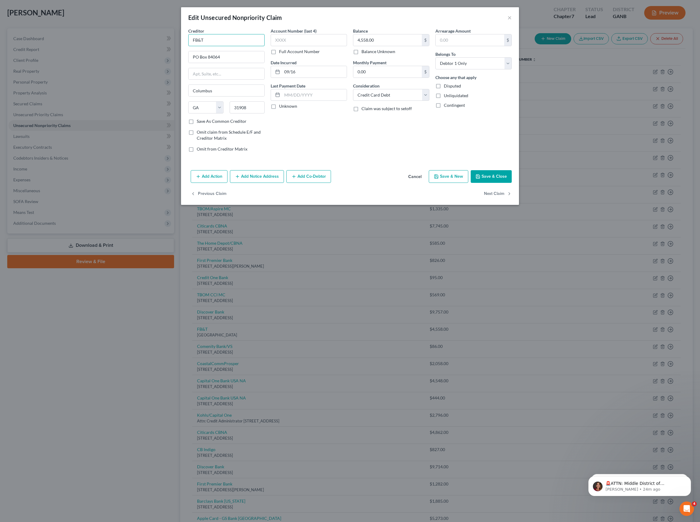
click at [200, 46] on input "FB&T" at bounding box center [226, 40] width 76 height 12
click at [512, 183] on button "Save & Close" at bounding box center [490, 176] width 41 height 13
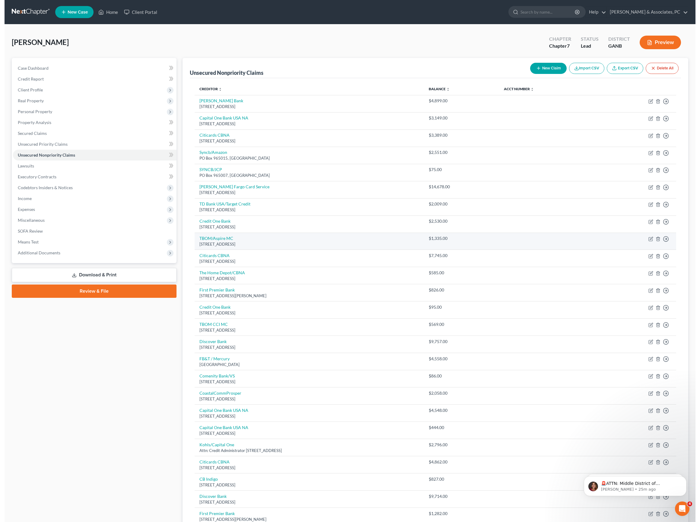
scroll to position [0, 0]
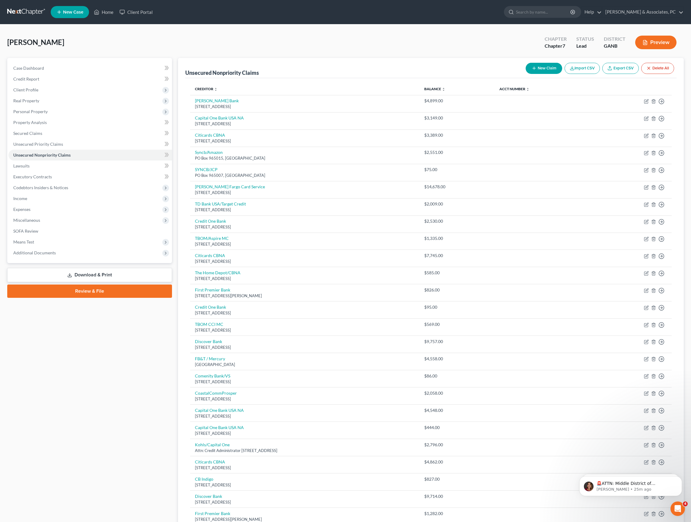
click at [76, 378] on div "Case Dashboard Payments Invoices Payments Payments Credit Report Client Profile" at bounding box center [89, 364] width 171 height 612
click at [114, 282] on link "Download & Print" at bounding box center [89, 275] width 165 height 14
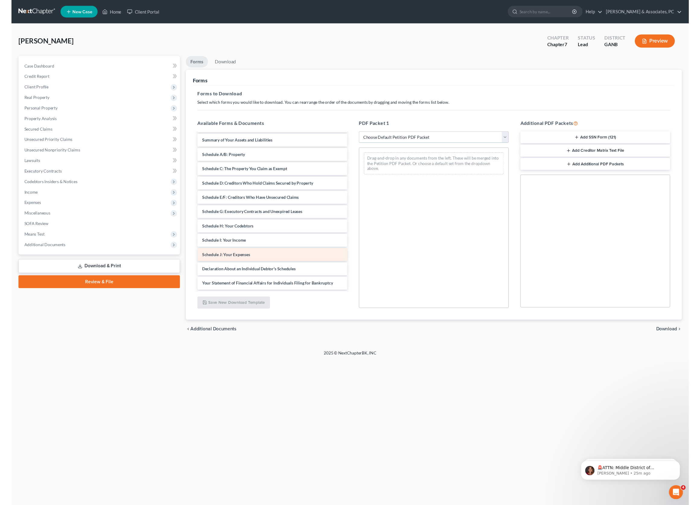
scroll to position [10, 0]
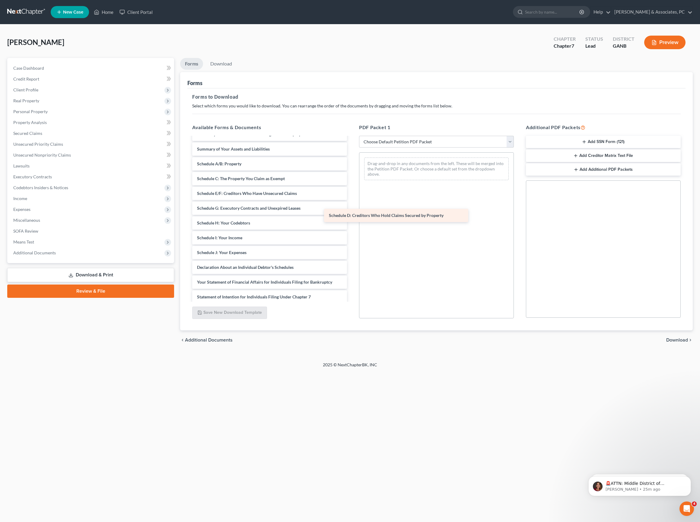
drag, startPoint x: 268, startPoint y: 219, endPoint x: 413, endPoint y: 219, distance: 145.4
click at [352, 219] on div "Schedule D: Creditors Who Hold Claims Secured by Property Voluntary Petition fo…" at bounding box center [269, 263] width 164 height 271
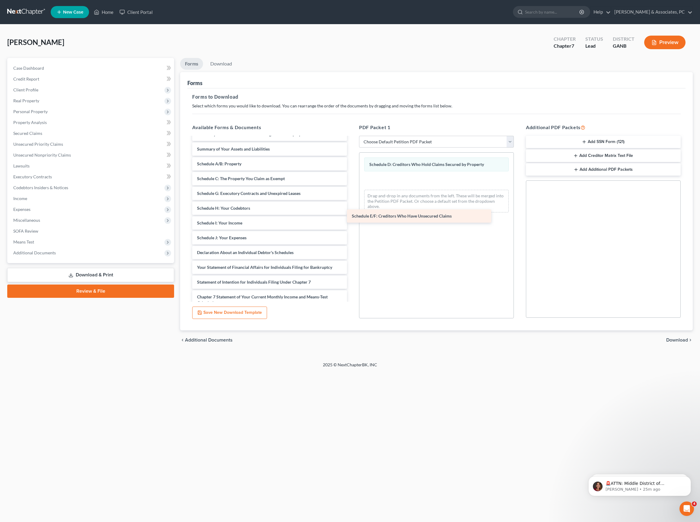
drag, startPoint x: 289, startPoint y: 218, endPoint x: 445, endPoint y: 218, distance: 156.2
click at [352, 218] on div "Schedule E/F: Creditors Who Have Unsecured Claims Voluntary Petition for Indivi…" at bounding box center [269, 256] width 164 height 256
click at [680, 342] on span "Download" at bounding box center [677, 339] width 22 height 5
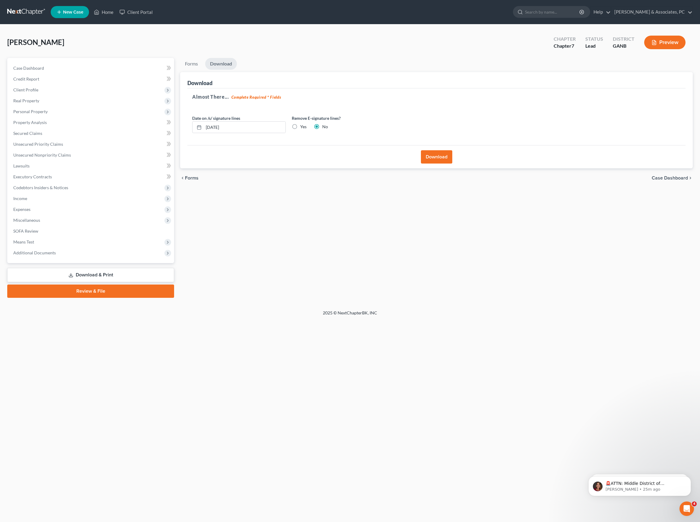
click at [440, 163] on button "Download" at bounding box center [436, 156] width 31 height 13
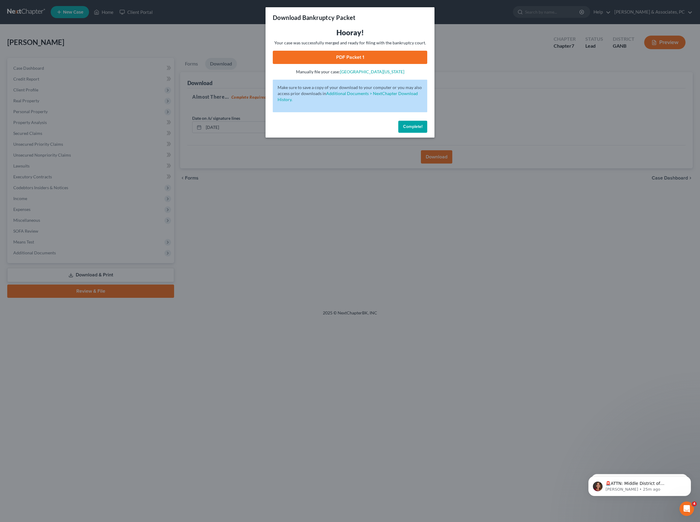
click at [368, 64] on link "PDF Packet 1" at bounding box center [350, 57] width 154 height 13
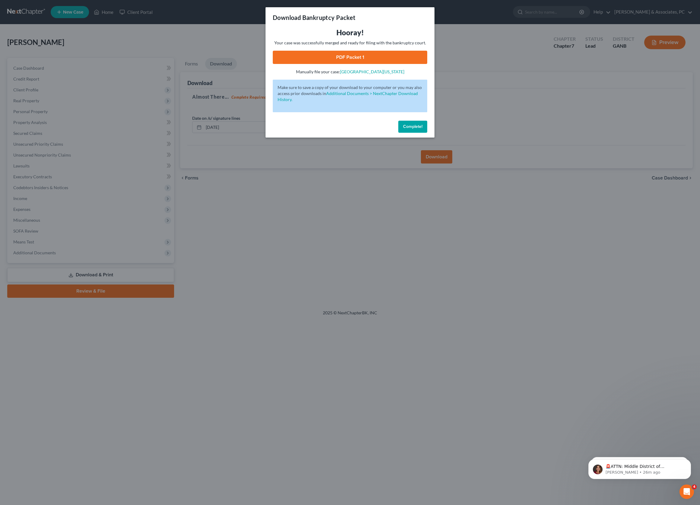
click at [418, 133] on button "Complete!" at bounding box center [412, 127] width 29 height 12
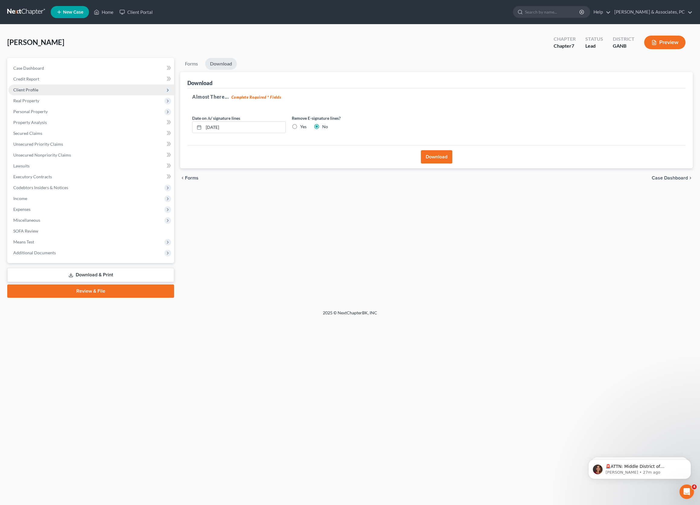
click at [24, 92] on span "Client Profile" at bounding box center [25, 89] width 25 height 5
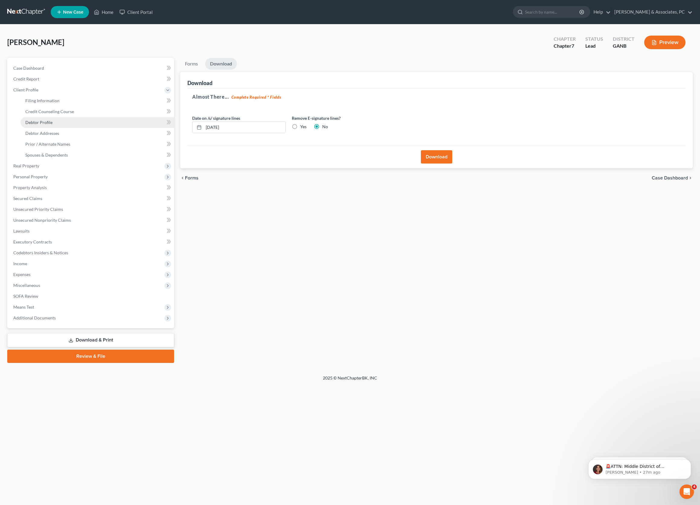
click at [47, 125] on span "Debtor Profile" at bounding box center [38, 122] width 27 height 5
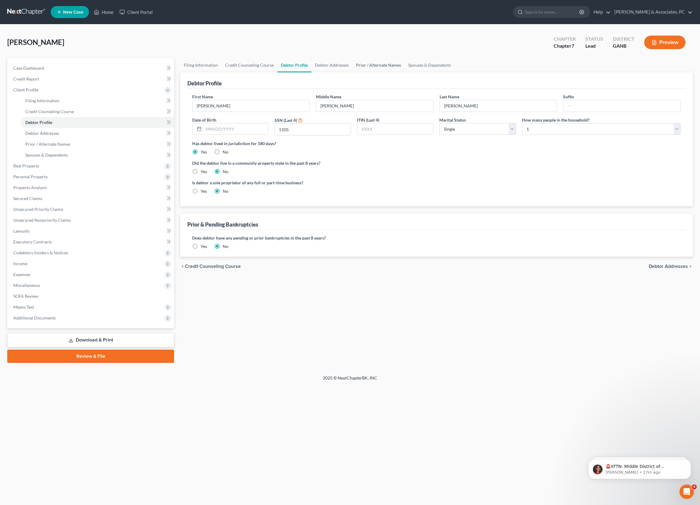
click at [404, 71] on link "Prior / Alternate Names" at bounding box center [378, 65] width 52 height 14
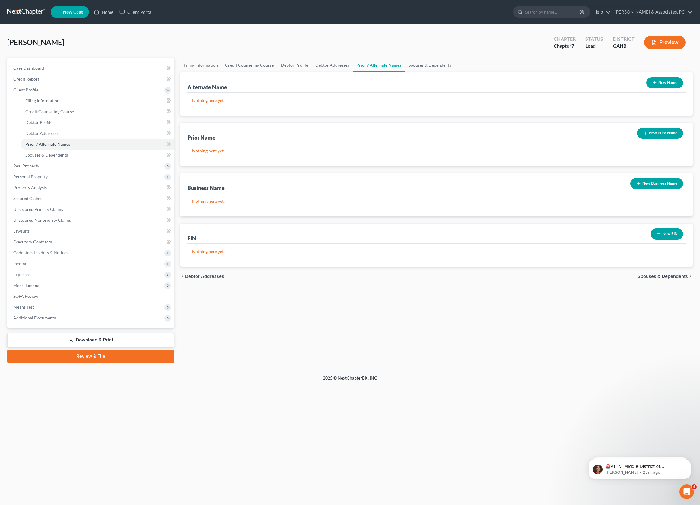
click at [637, 139] on button "New Prior Name" at bounding box center [660, 133] width 46 height 11
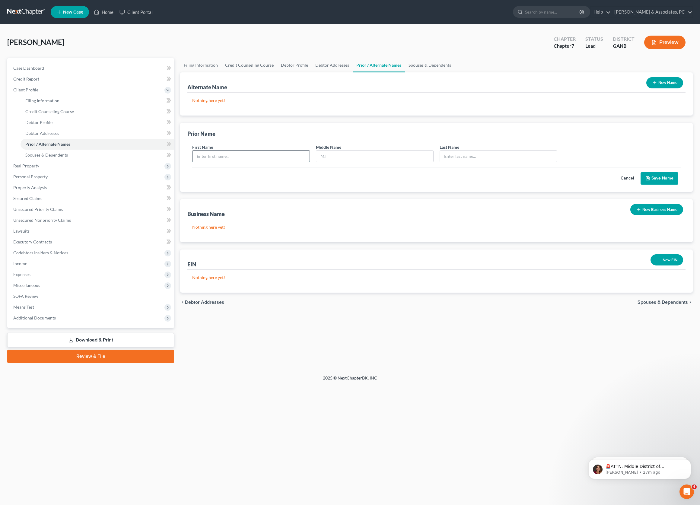
click at [274, 162] on input "text" at bounding box center [250, 155] width 117 height 11
click at [521, 162] on input "text" at bounding box center [498, 155] width 117 height 11
click at [655, 185] on button "Save Name" at bounding box center [659, 178] width 38 height 13
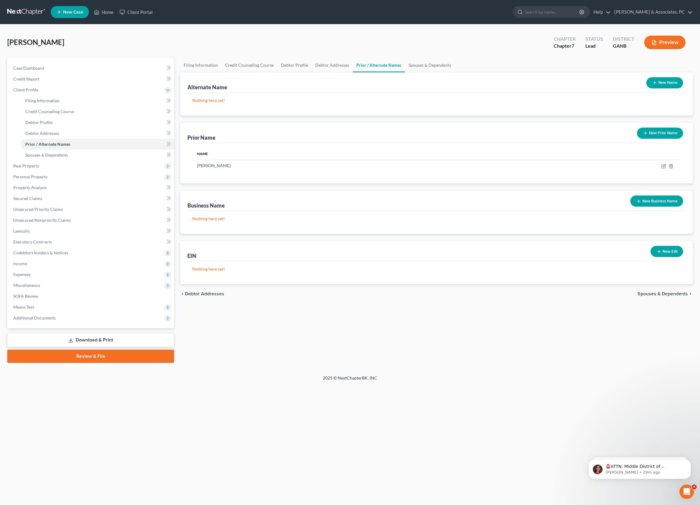
click at [286, 363] on div "Filing Information Credit Counseling Course Debtor Profile Debtor Addresses Pri…" at bounding box center [436, 210] width 518 height 305
click at [42, 201] on span "Secured Claims" at bounding box center [27, 198] width 29 height 5
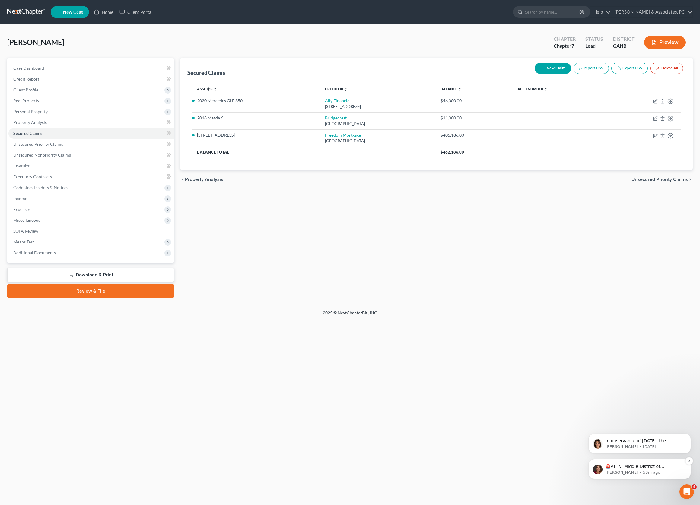
click at [635, 464] on p "🚨ATTN: Middle District of [US_STATE] The court has added a new Credit Counselin…" at bounding box center [644, 467] width 78 height 6
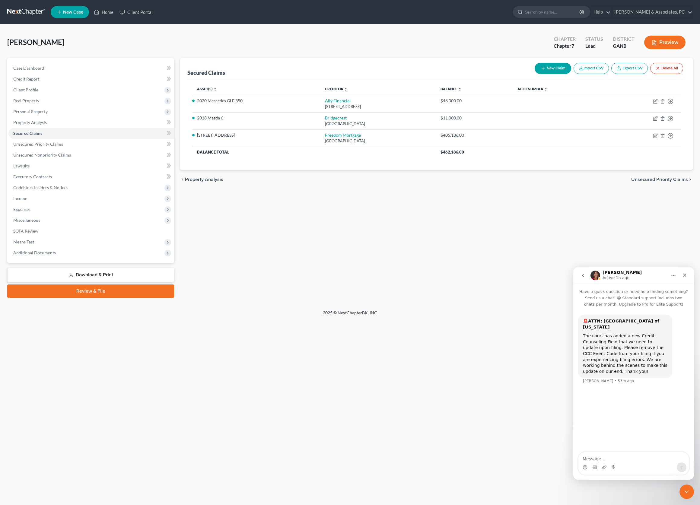
click at [518, 378] on div "Home New Case Client Portal [PERSON_NAME] & Associates, PC [PERSON_NAME][EMAIL_…" at bounding box center [350, 252] width 700 height 505
click at [685, 274] on icon "Close" at bounding box center [684, 275] width 5 height 5
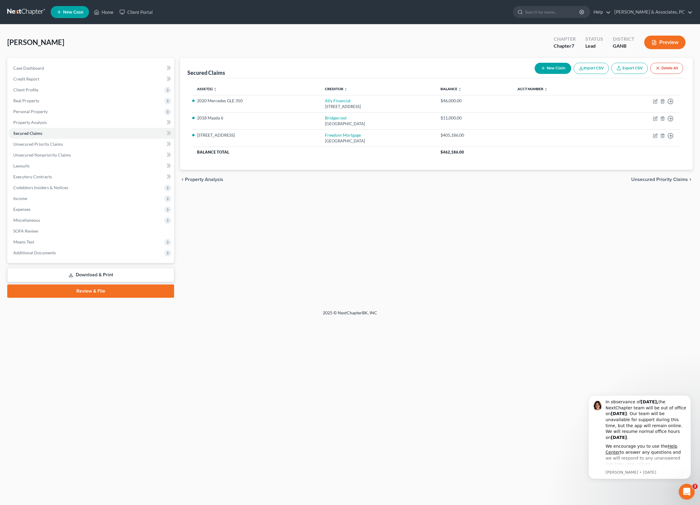
click at [681, 486] on div "Open Intercom Messenger" at bounding box center [686, 491] width 20 height 20
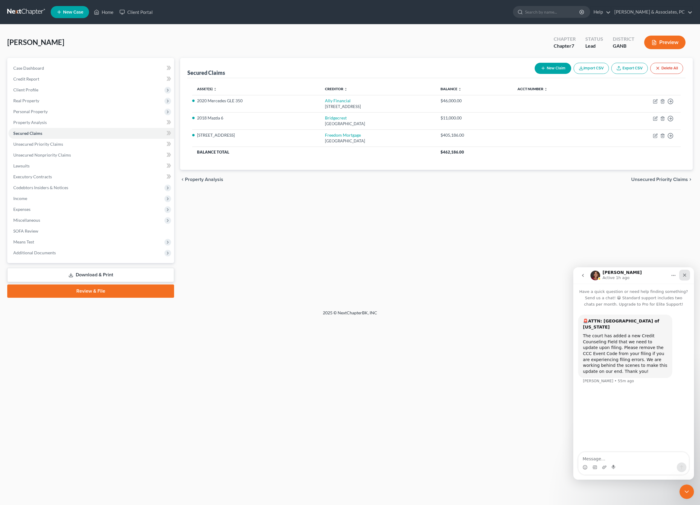
click at [686, 274] on icon "Close" at bounding box center [684, 275] width 5 height 5
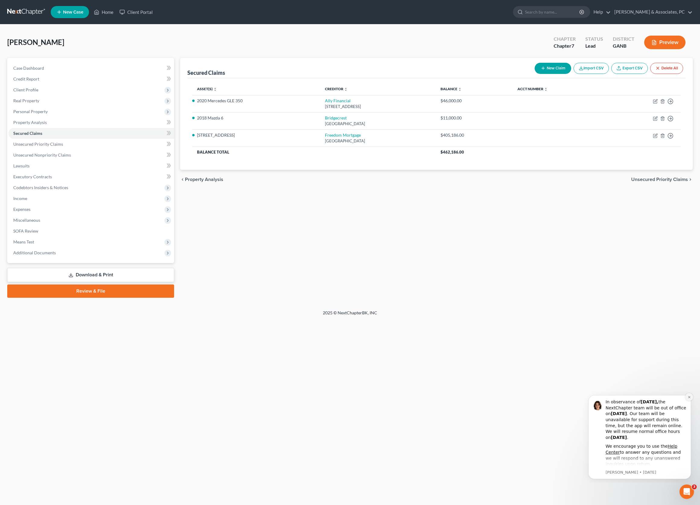
click at [689, 395] on icon "Dismiss notification" at bounding box center [688, 396] width 3 height 3
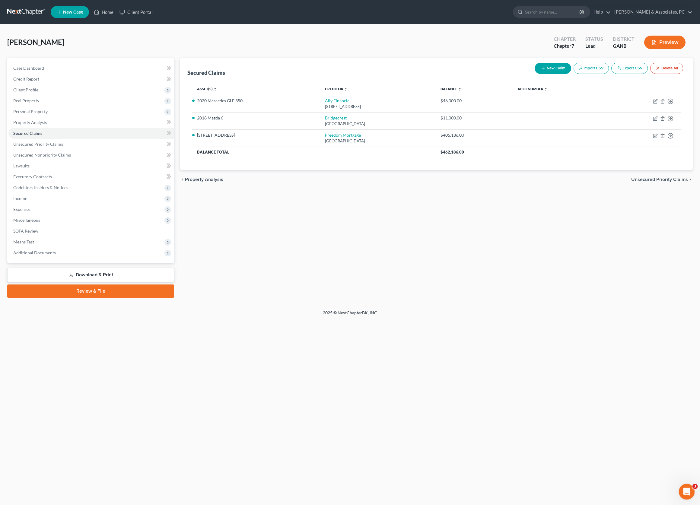
click at [686, 493] on icon "Open Intercom Messenger" at bounding box center [686, 491] width 10 height 10
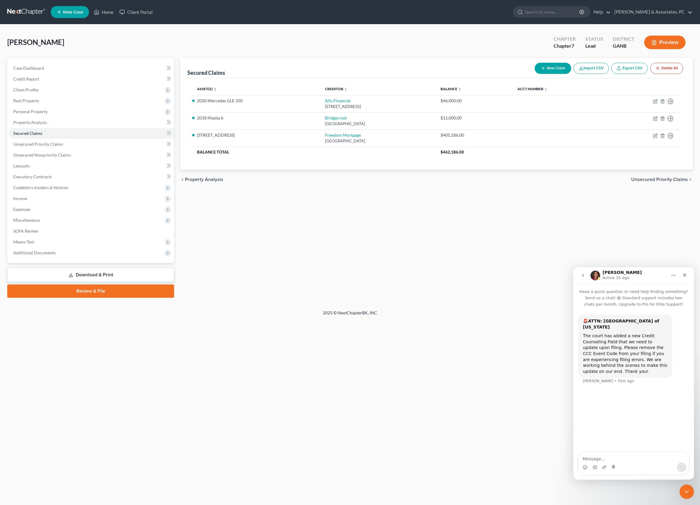
click at [677, 276] on button "Home" at bounding box center [672, 275] width 11 height 11
click at [686, 276] on icon "Close" at bounding box center [684, 275] width 5 height 5
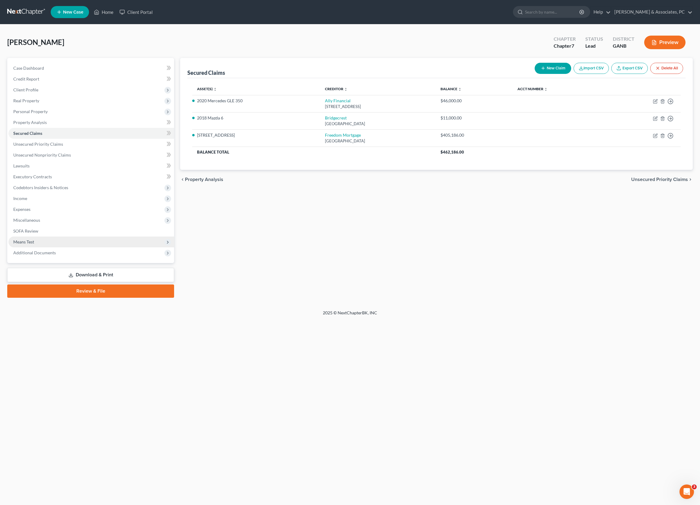
click at [26, 244] on span "Means Test" at bounding box center [23, 241] width 21 height 5
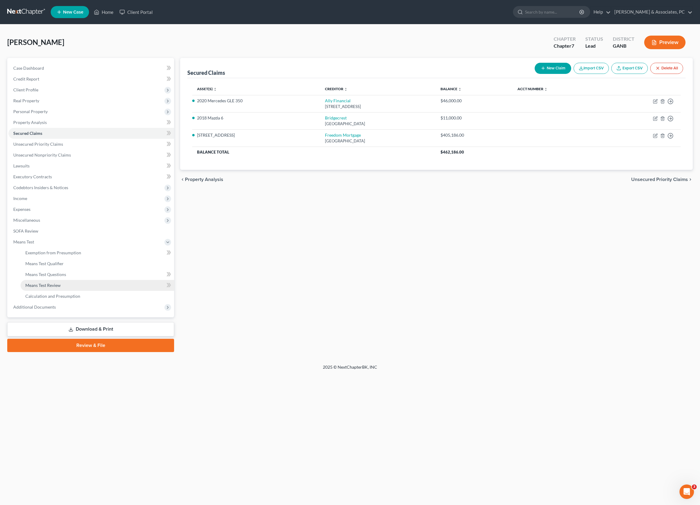
click at [55, 288] on span "Means Test Review" at bounding box center [42, 285] width 35 height 5
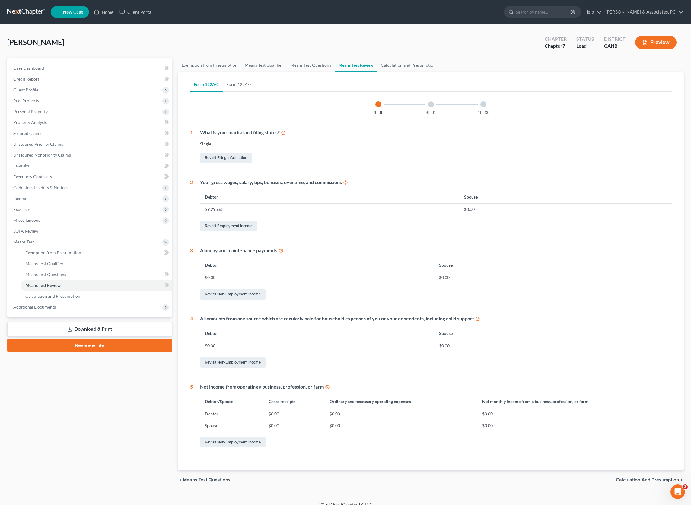
click at [92, 336] on link "Download & Print" at bounding box center [89, 329] width 165 height 14
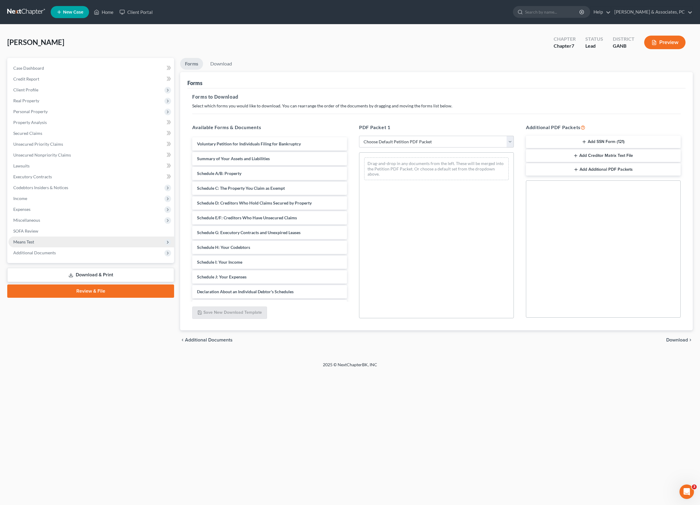
click at [34, 244] on span "Means Test" at bounding box center [23, 241] width 21 height 5
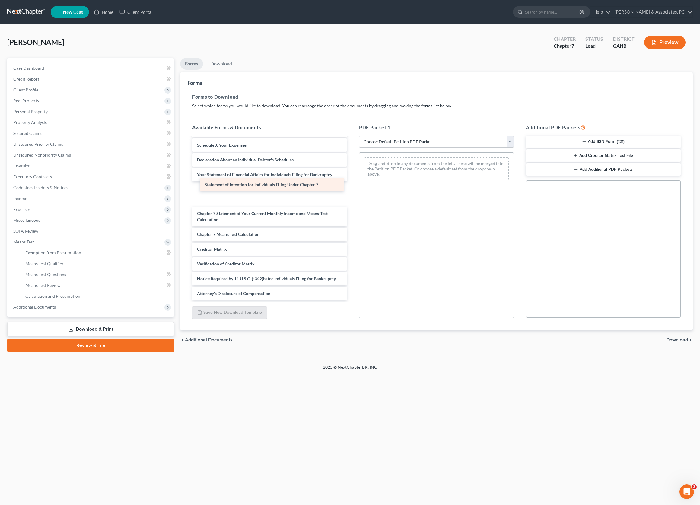
scroll to position [169, 0]
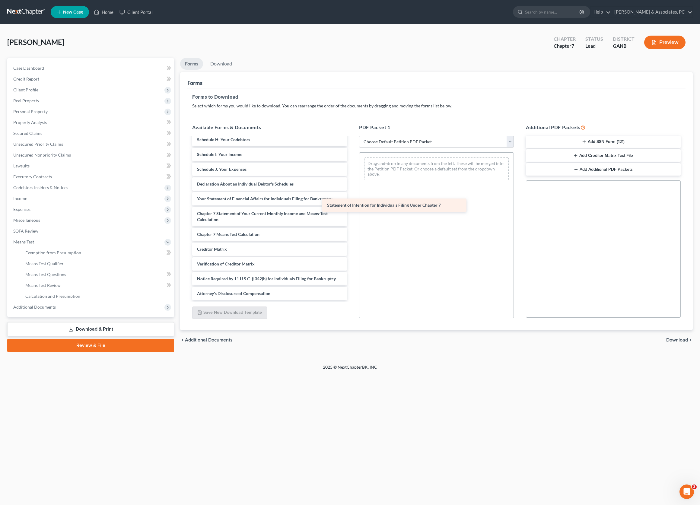
drag, startPoint x: 267, startPoint y: 185, endPoint x: 405, endPoint y: 209, distance: 139.5
click at [352, 209] on div "Statement of Intention for Individuals Filing Under Chapter 7 Voluntary Petitio…" at bounding box center [269, 165] width 164 height 271
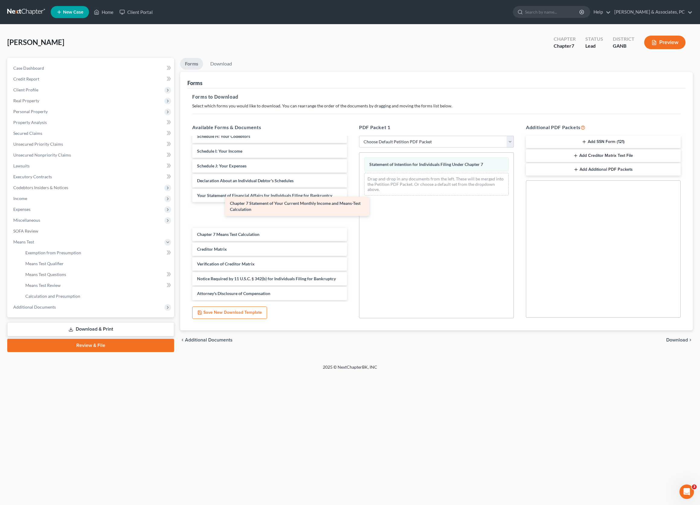
scroll to position [145, 0]
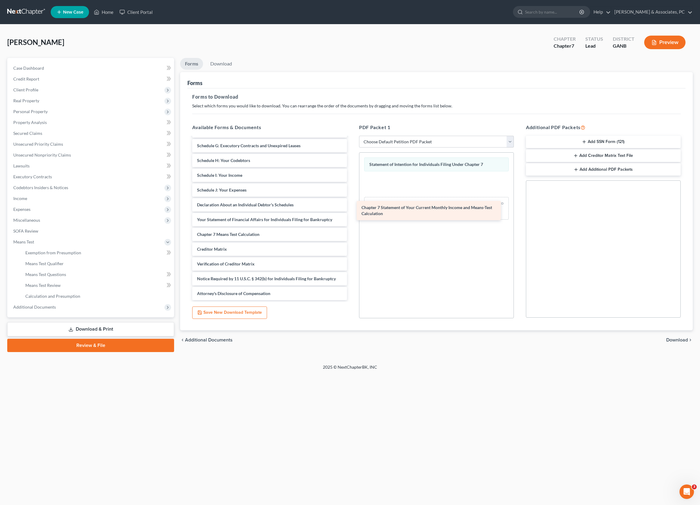
drag, startPoint x: 293, startPoint y: 218, endPoint x: 455, endPoint y: 220, distance: 162.9
click at [352, 220] on div "Chapter 7 Statement of Your Current Monthly Income and Means-Test Calculation V…" at bounding box center [269, 175] width 164 height 250
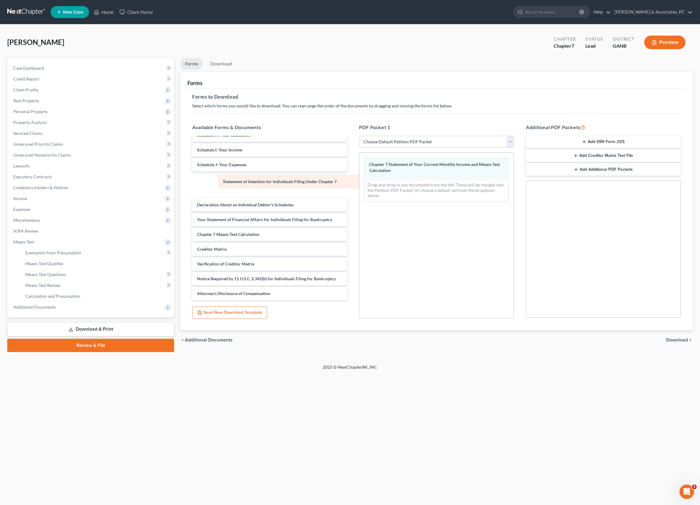
drag, startPoint x: 411, startPoint y: 184, endPoint x: 264, endPoint y: 182, distance: 147.2
click at [359, 182] on div "Statement of Intention for Individuals Filing Under Chapter 7 Statement of Inte…" at bounding box center [436, 180] width 154 height 54
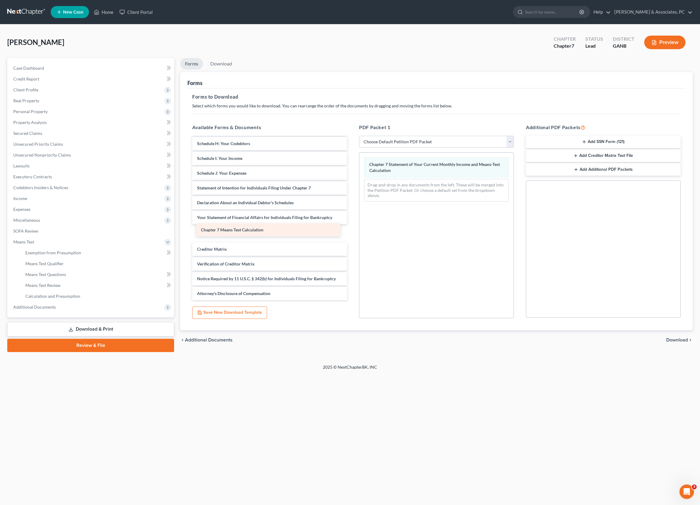
scroll to position [152, 0]
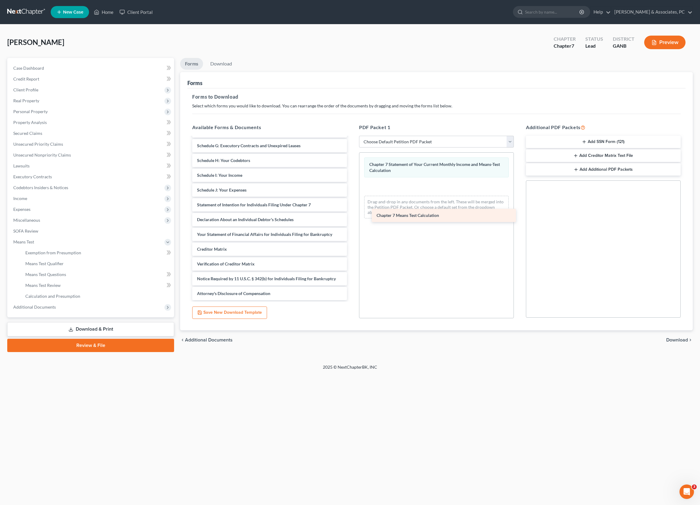
drag, startPoint x: 250, startPoint y: 232, endPoint x: 427, endPoint y: 217, distance: 177.4
click at [352, 217] on div "Chapter 7 Means Test Calculation Voluntary Petition for Individuals Filing for …" at bounding box center [269, 175] width 164 height 250
click at [679, 342] on span "Download" at bounding box center [677, 339] width 22 height 5
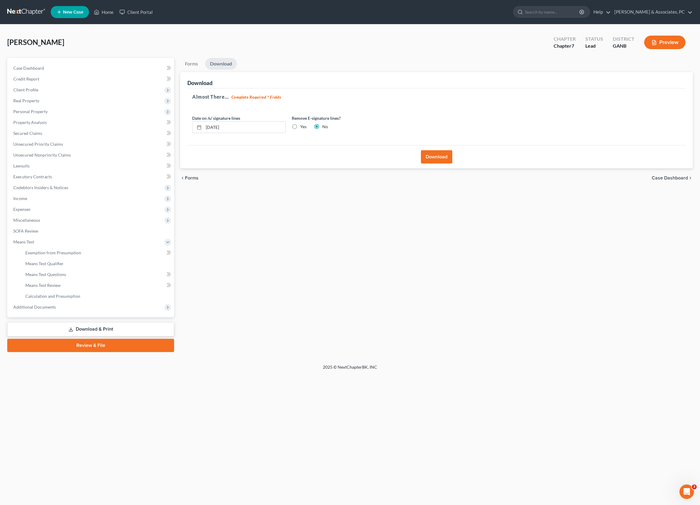
click at [437, 163] on button "Download" at bounding box center [436, 156] width 31 height 13
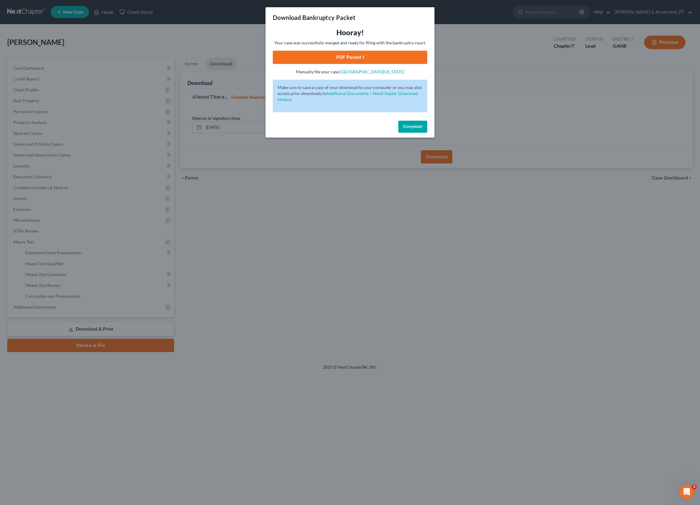
click at [377, 64] on link "PDF Packet 1" at bounding box center [350, 57] width 154 height 13
